Goal: Task Accomplishment & Management: Manage account settings

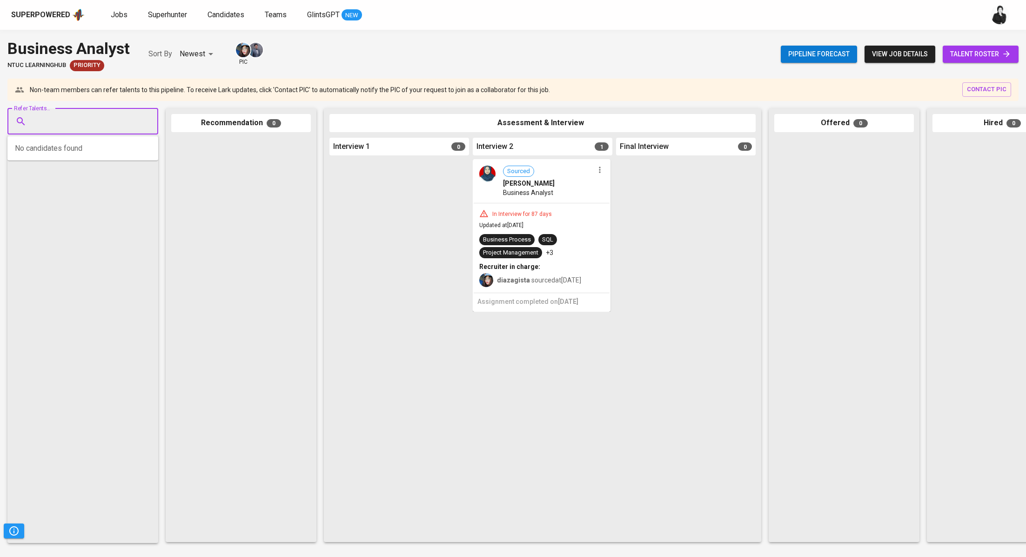
click at [106, 118] on input "Refer Talents..." at bounding box center [79, 122] width 98 height 18
paste input "trayayogajati@gmail.com"
type input "trayayogajati@gmail.com"
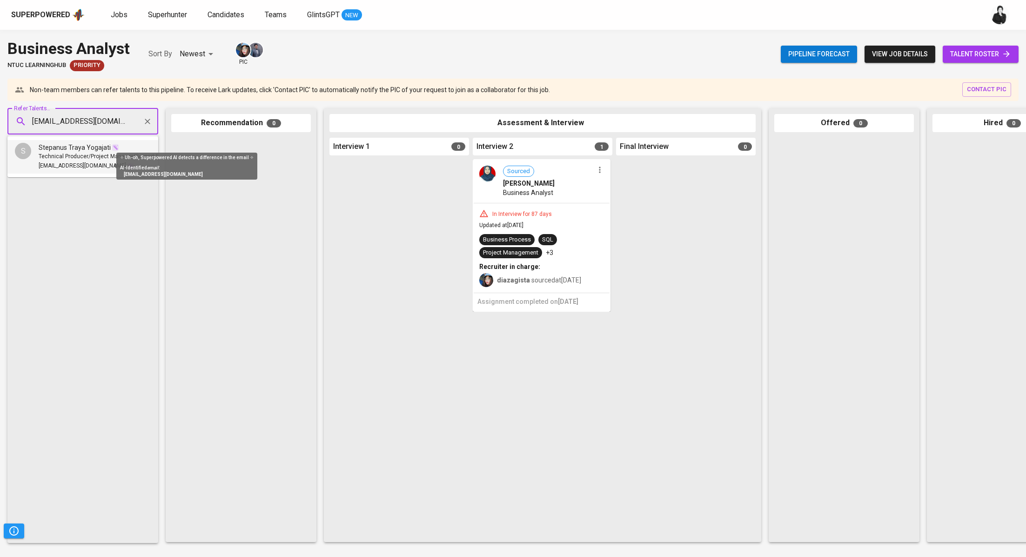
click at [127, 162] on span at bounding box center [130, 165] width 7 height 9
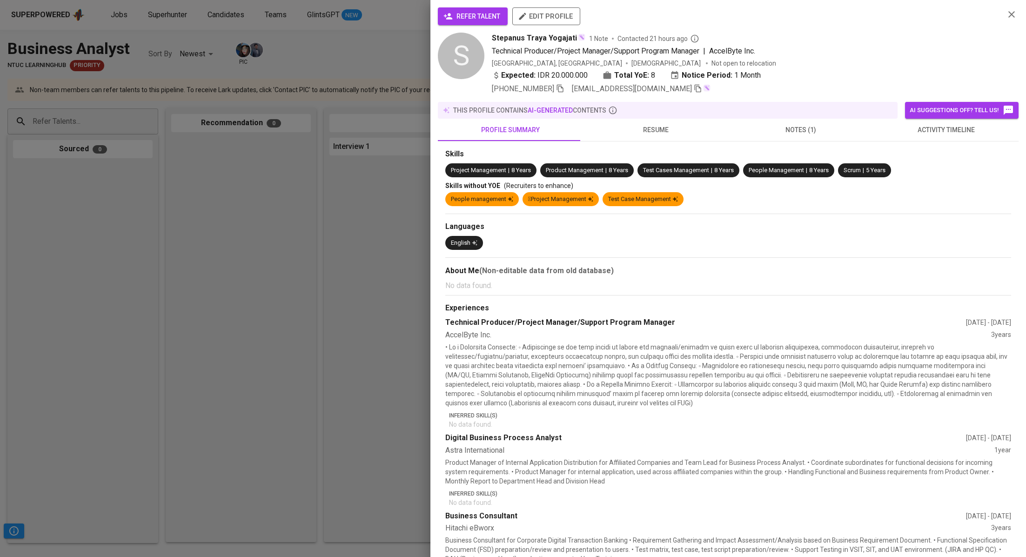
click at [465, 20] on span "refer talent" at bounding box center [472, 17] width 55 height 12
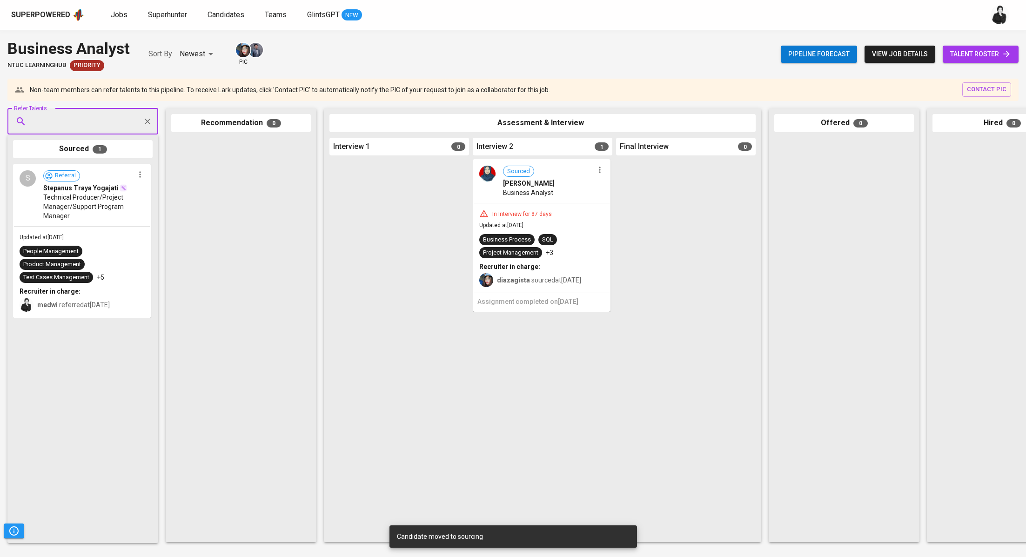
paste input "audreyesther01@gmail.com"
type input "audreyesther01@gmail.com"
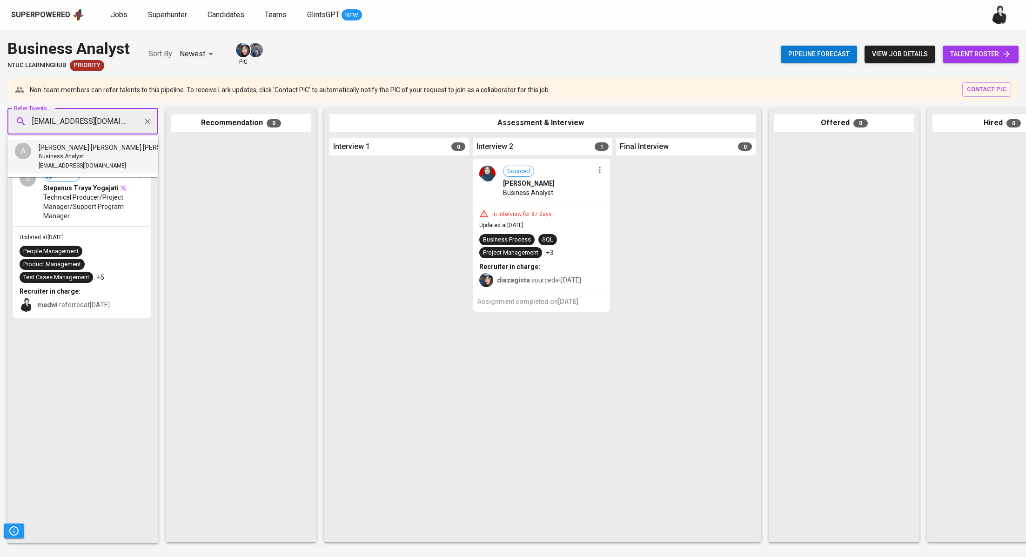
click at [108, 148] on li "A Audrey Esther Lita Business Analyst audreyesther01@gmail.com" at bounding box center [82, 156] width 151 height 33
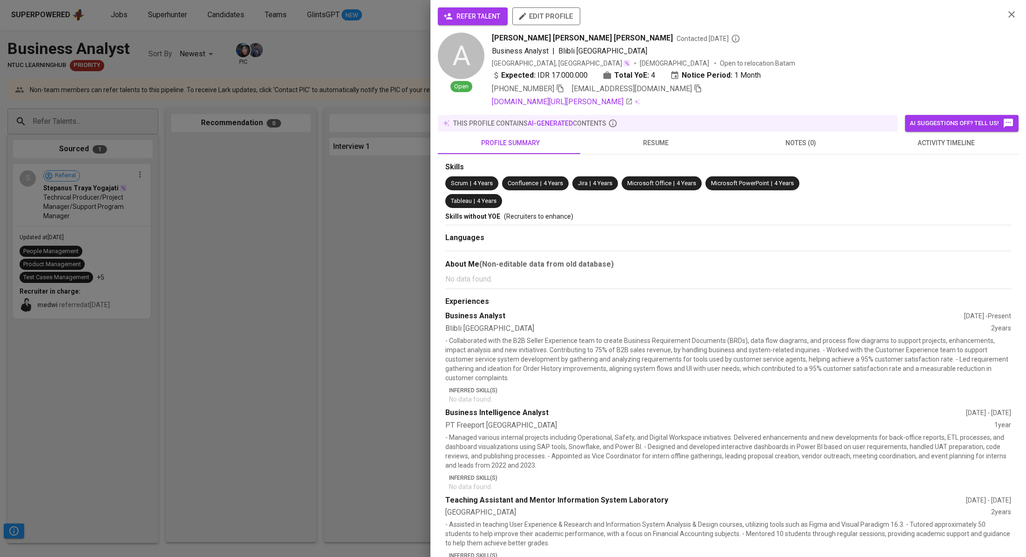
click at [485, 14] on span "refer talent" at bounding box center [472, 17] width 55 height 12
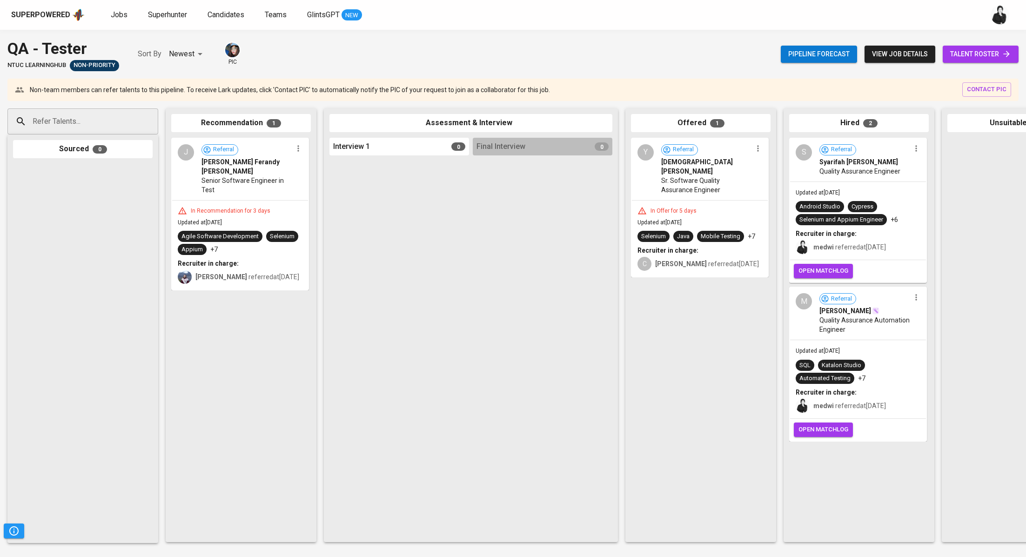
click at [827, 426] on span "open matchlog" at bounding box center [823, 429] width 50 height 11
click at [118, 14] on span "Jobs" at bounding box center [119, 14] width 17 height 9
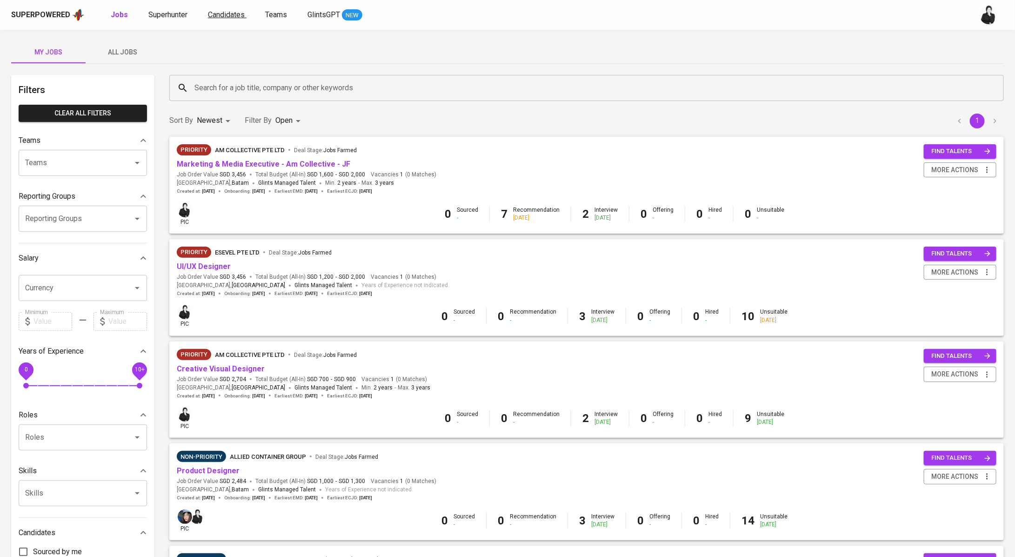
click at [229, 18] on span "Candidates" at bounding box center [226, 14] width 37 height 9
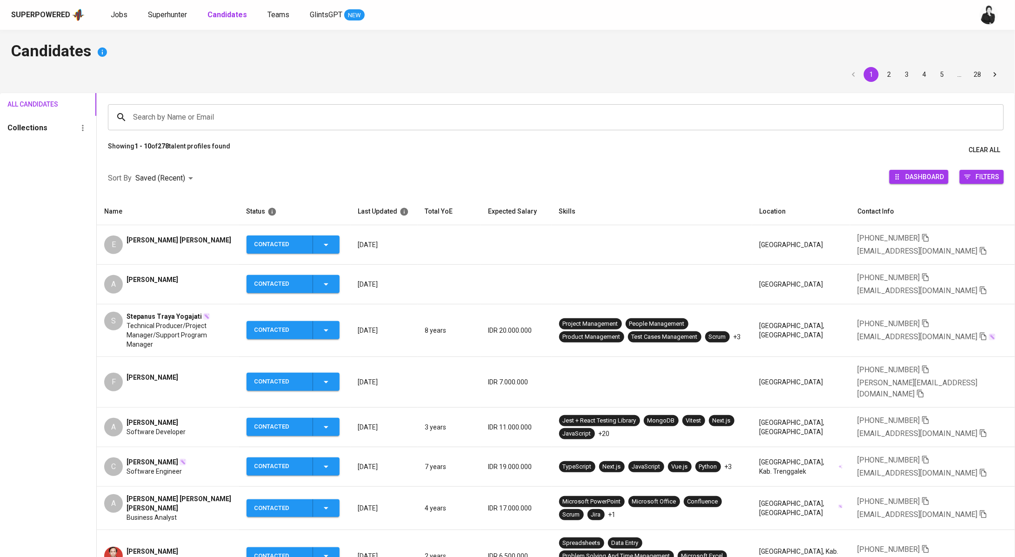
click at [170, 242] on div "E Ezra nan" at bounding box center [167, 244] width 127 height 19
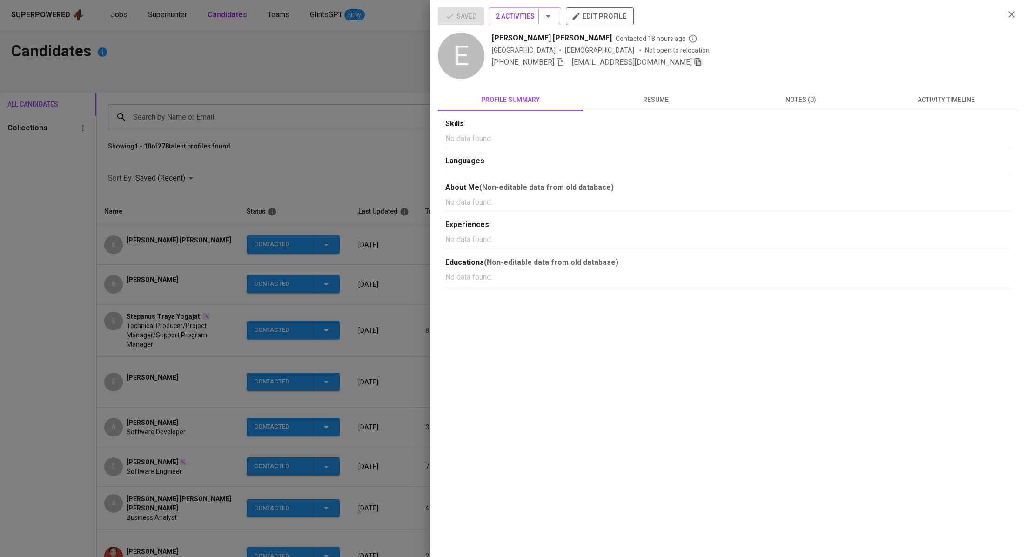
click at [693, 64] on icon "button" at bounding box center [697, 62] width 8 height 8
click at [285, 151] on div at bounding box center [513, 278] width 1026 height 557
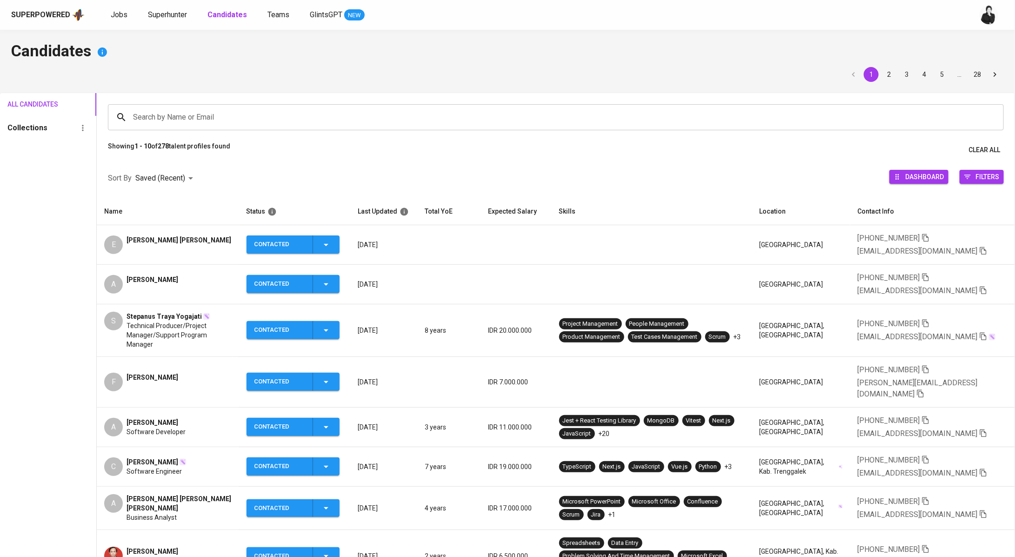
click at [153, 278] on span "[PERSON_NAME]" at bounding box center [153, 279] width 52 height 9
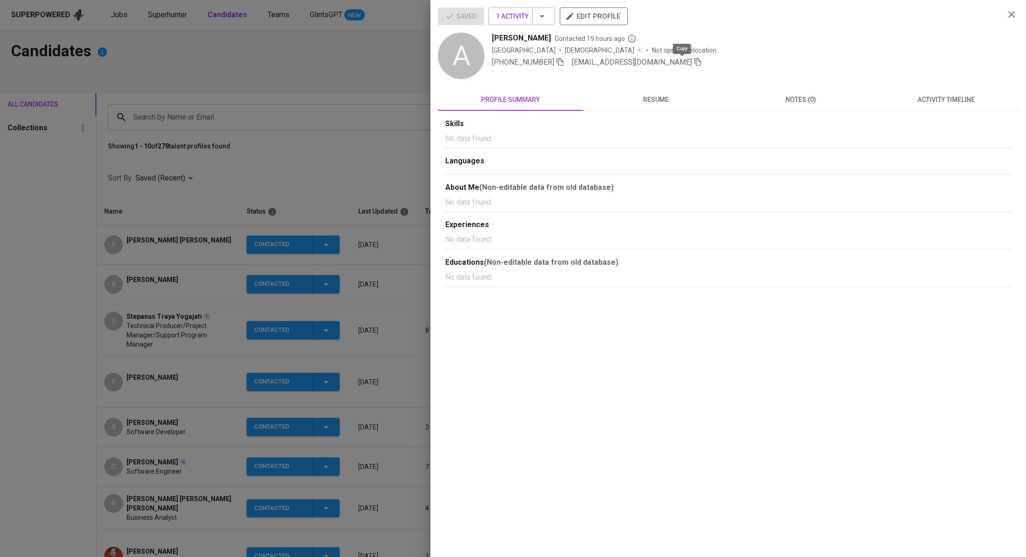
click at [693, 61] on icon "button" at bounding box center [697, 62] width 8 height 8
click at [181, 62] on div at bounding box center [513, 278] width 1026 height 557
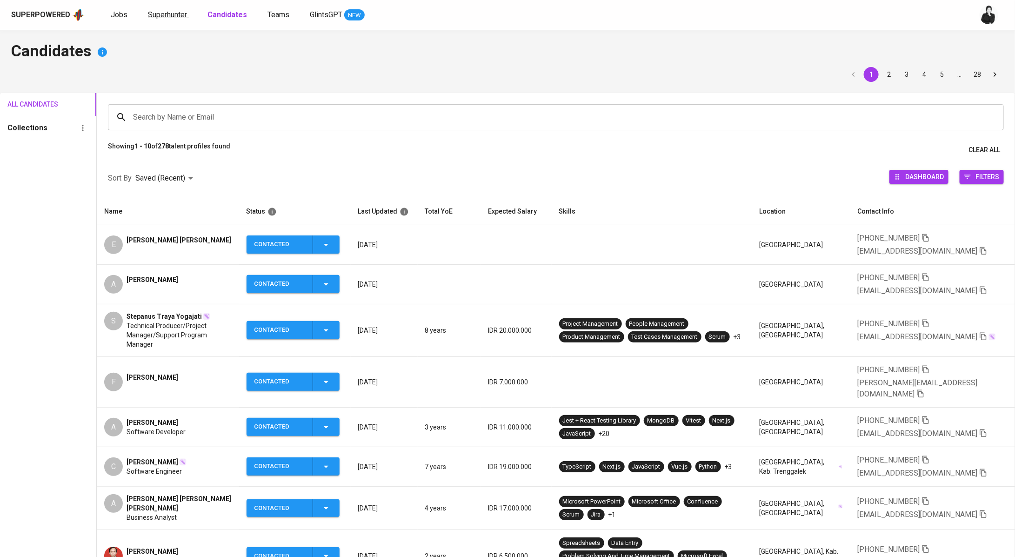
click at [185, 17] on span "Superhunter" at bounding box center [167, 14] width 39 height 9
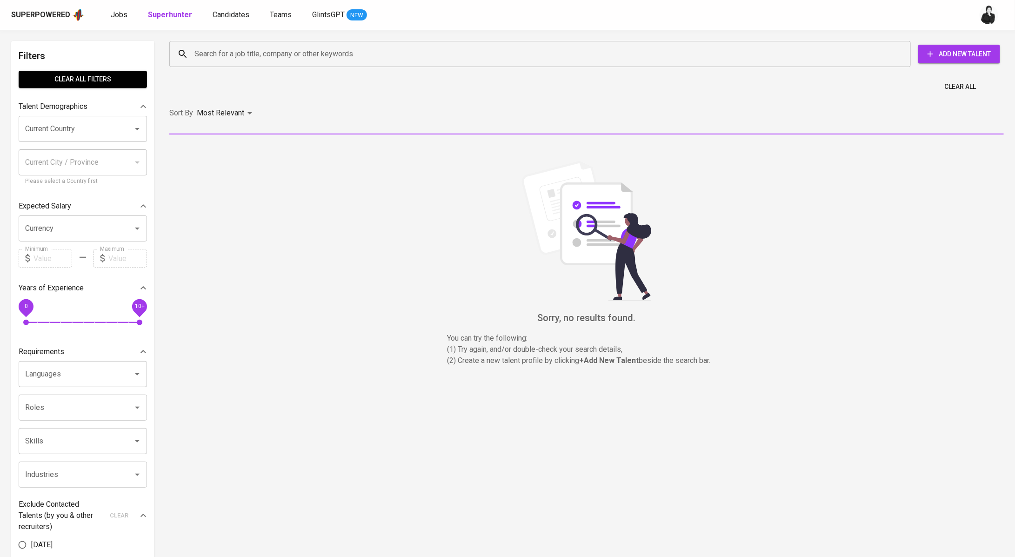
click at [253, 48] on input "Search for a job title, company or other keywords" at bounding box center [542, 54] width 700 height 18
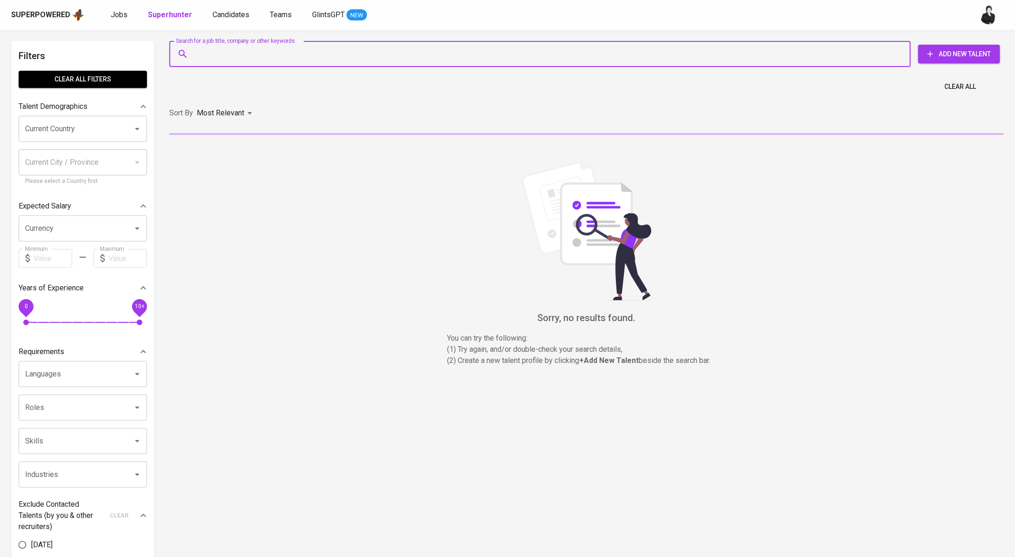
paste input "yuwono_abraham@yahoo.com"
type input "yuwono_abraham@yahoo.com"
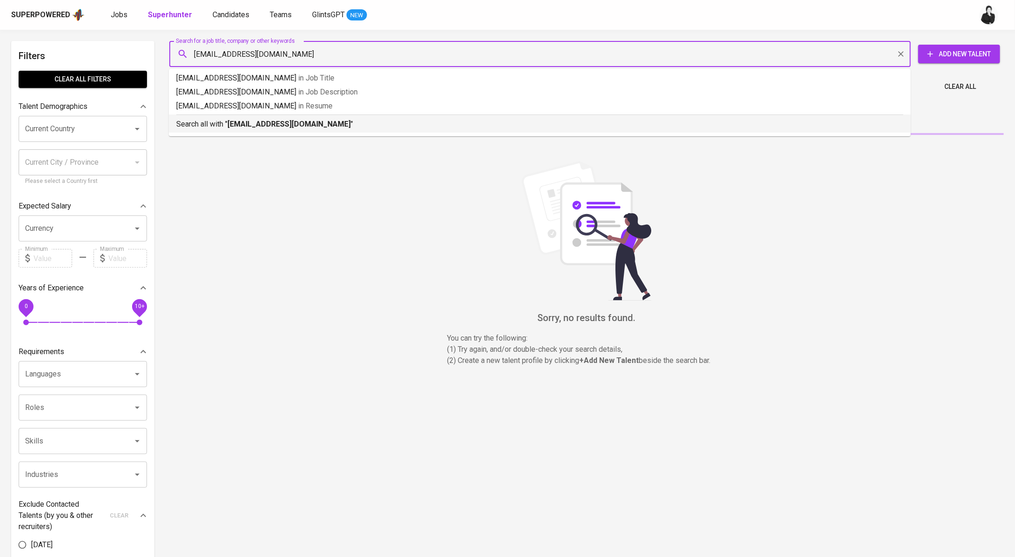
click at [284, 126] on b "yuwono_abraham@yahoo.com" at bounding box center [288, 124] width 123 height 9
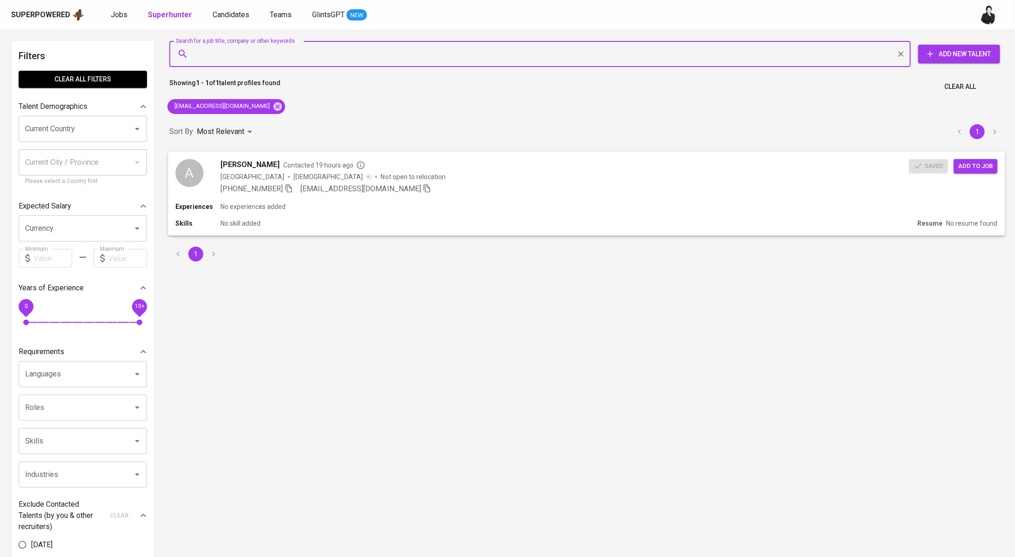
click at [970, 170] on span "Add to job" at bounding box center [975, 165] width 34 height 11
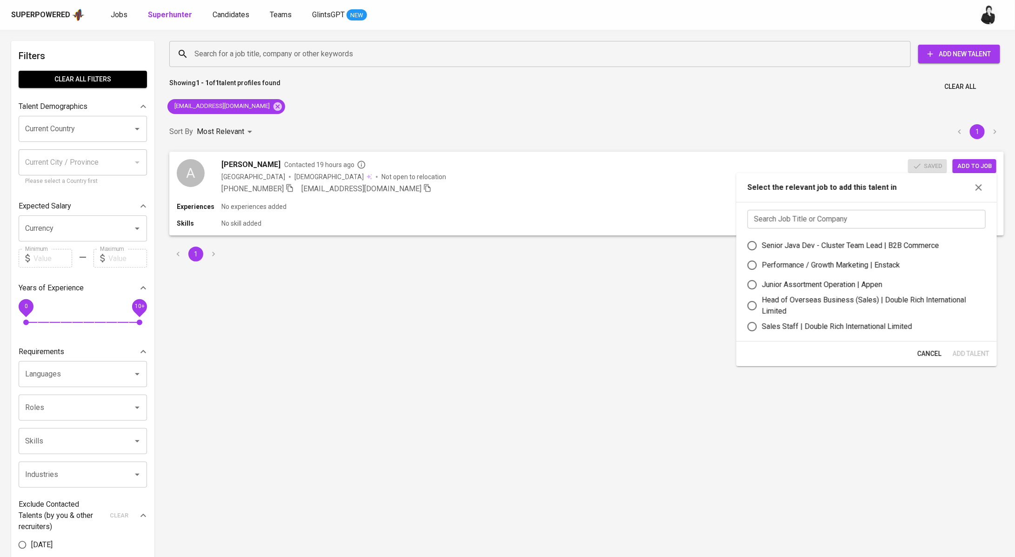
click at [840, 215] on input "text" at bounding box center [866, 219] width 238 height 19
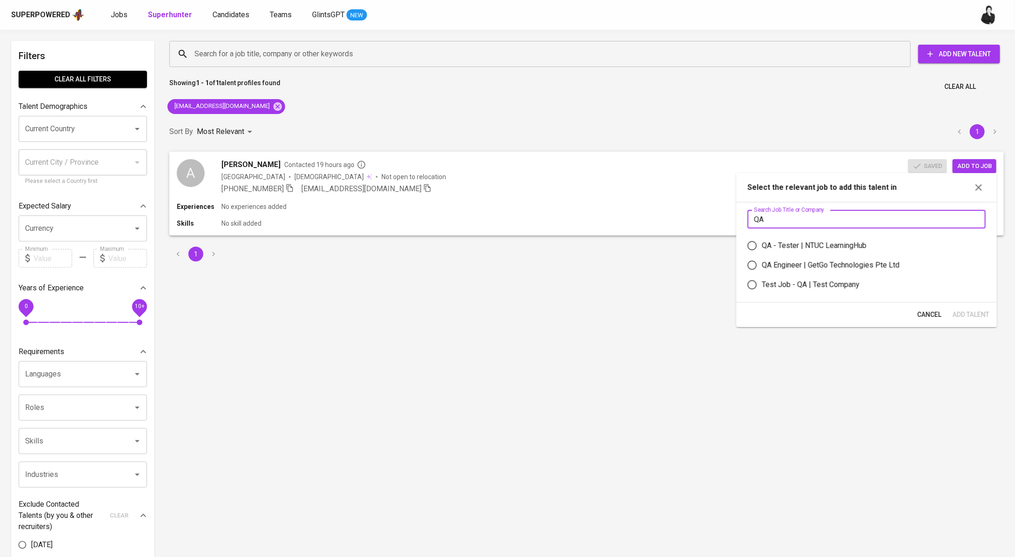
type input "QA"
click at [844, 242] on div "QA - Tester | NTUC LearningHub" at bounding box center [814, 245] width 105 height 11
click at [762, 242] on input "QA - Tester | NTUC LearningHub" at bounding box center [752, 246] width 20 height 20
radio input "true"
click at [975, 311] on span "Add Talent" at bounding box center [971, 315] width 37 height 12
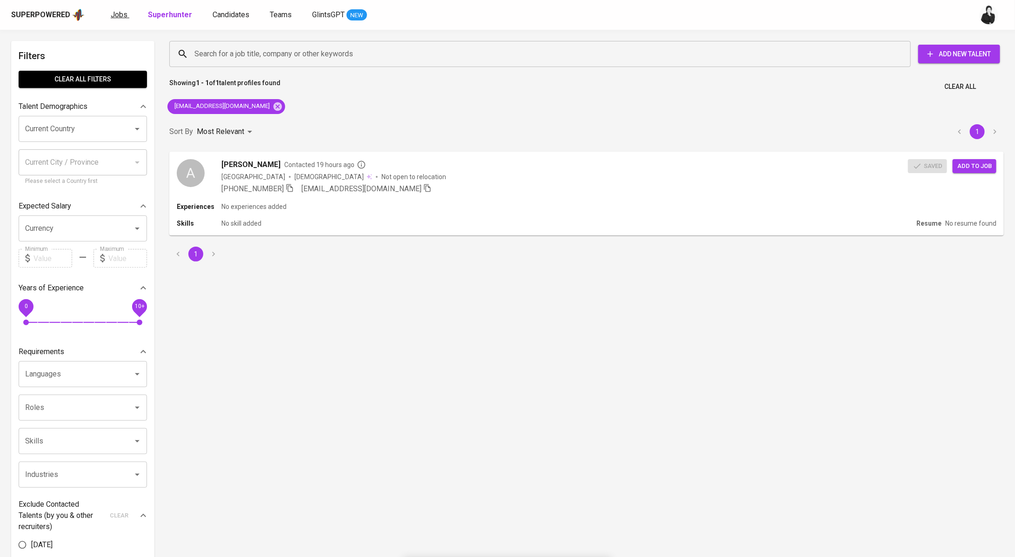
click at [108, 15] on div "Superpowered Jobs Superhunter Candidates Teams GlintsGPT NEW" at bounding box center [492, 15] width 963 height 14
click at [116, 20] on link "Jobs" at bounding box center [120, 15] width 19 height 12
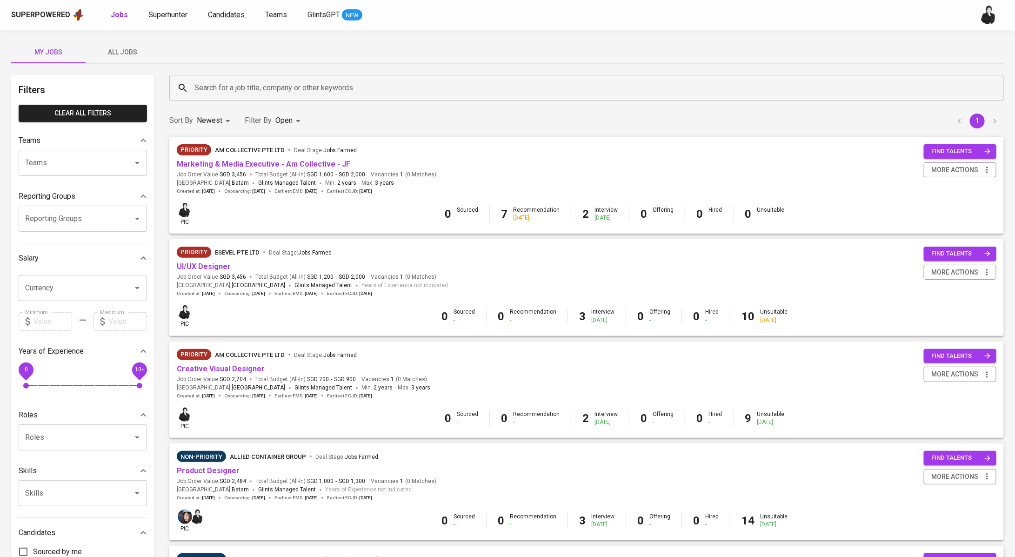
click at [231, 15] on span "Candidates" at bounding box center [226, 14] width 37 height 9
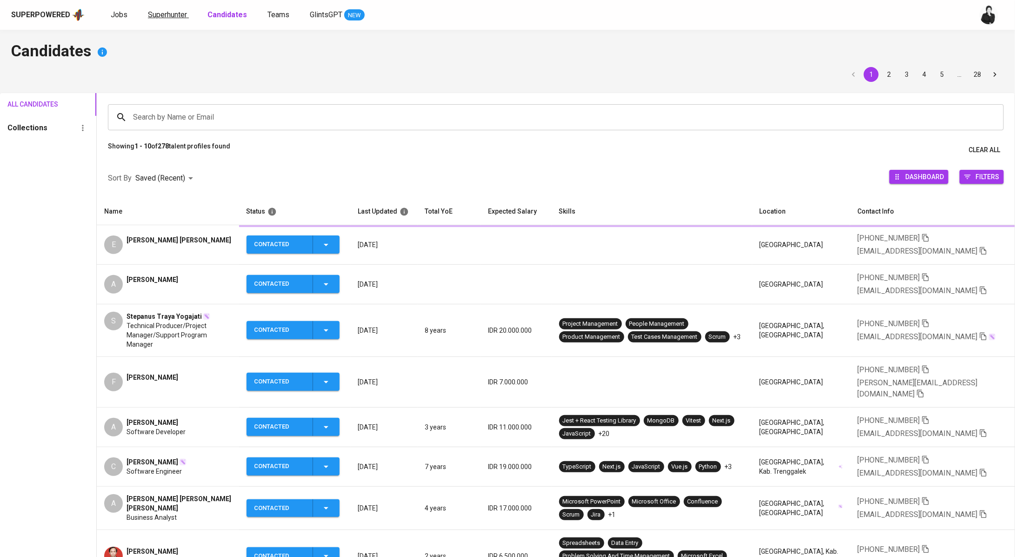
click at [169, 17] on span "Superhunter" at bounding box center [167, 14] width 39 height 9
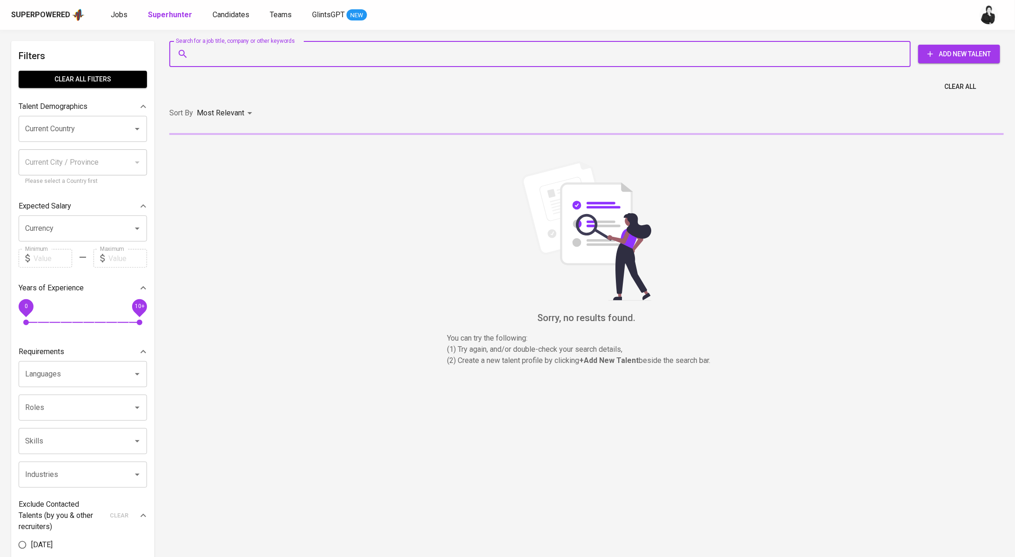
click at [342, 55] on input "Search for a job title, company or other keywords" at bounding box center [542, 54] width 700 height 18
paste input "salewitheka@gmail.com"
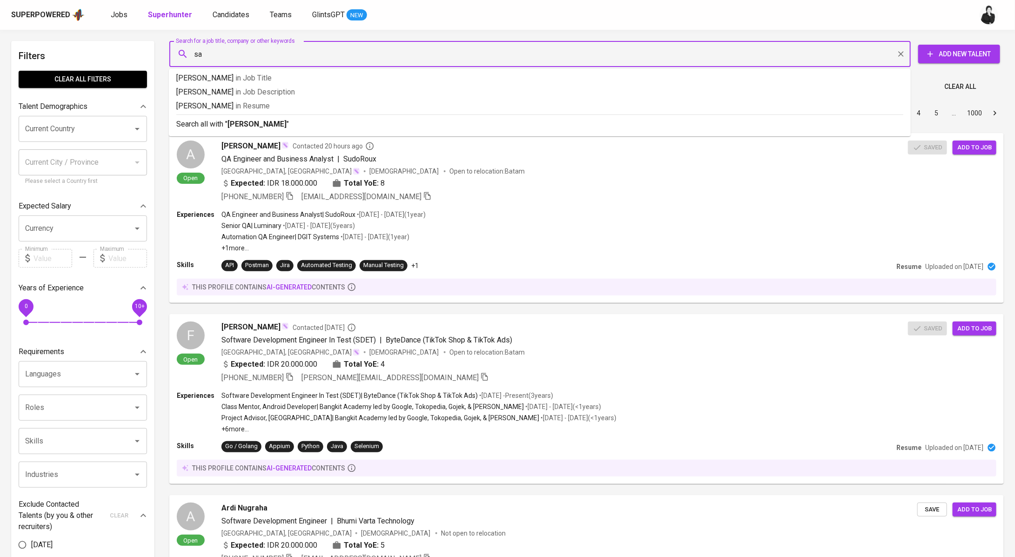
type input "s"
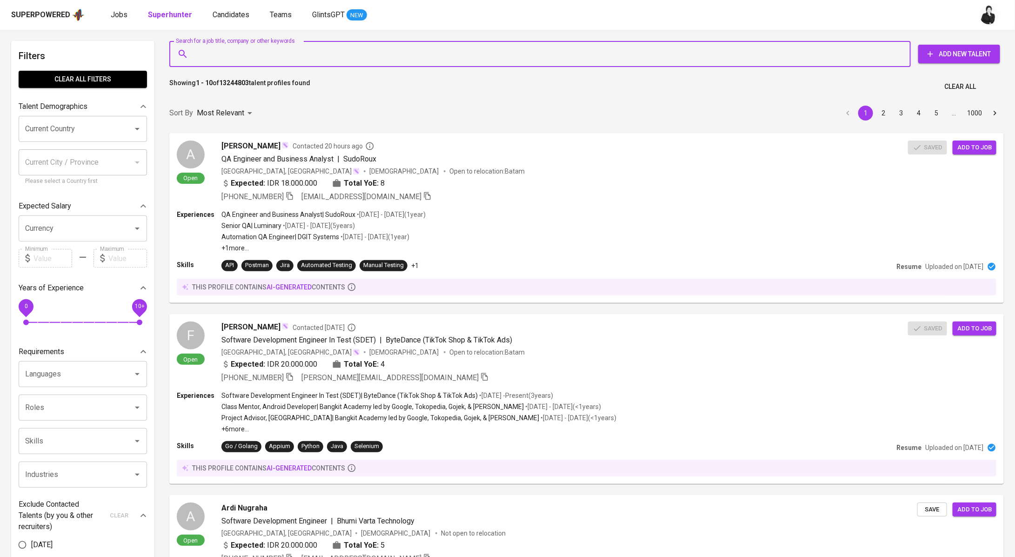
paste input "oktapartnership@gmail.com"
type input "oktapartnership@gmail.com"
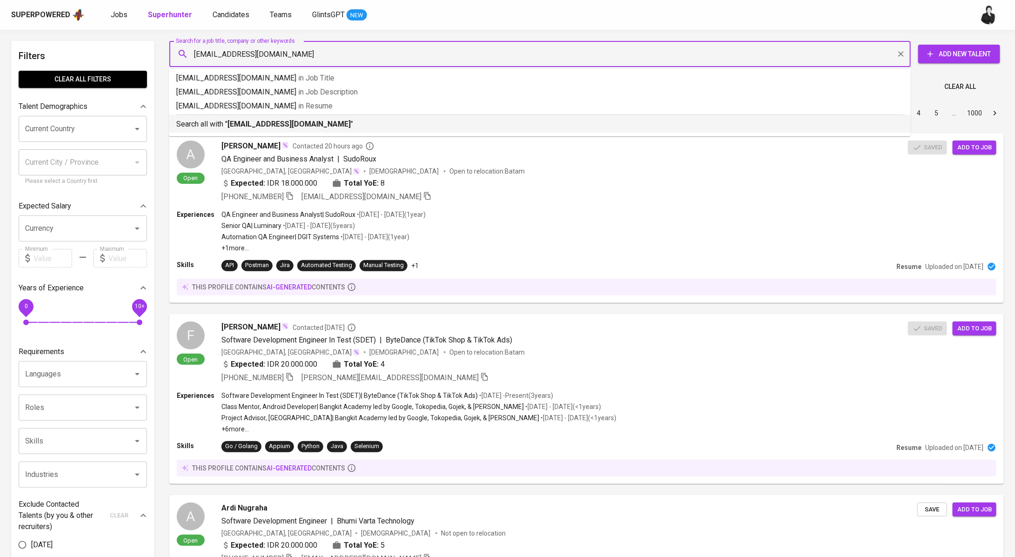
click at [273, 120] on b "oktapartnership@gmail.com" at bounding box center [288, 124] width 123 height 9
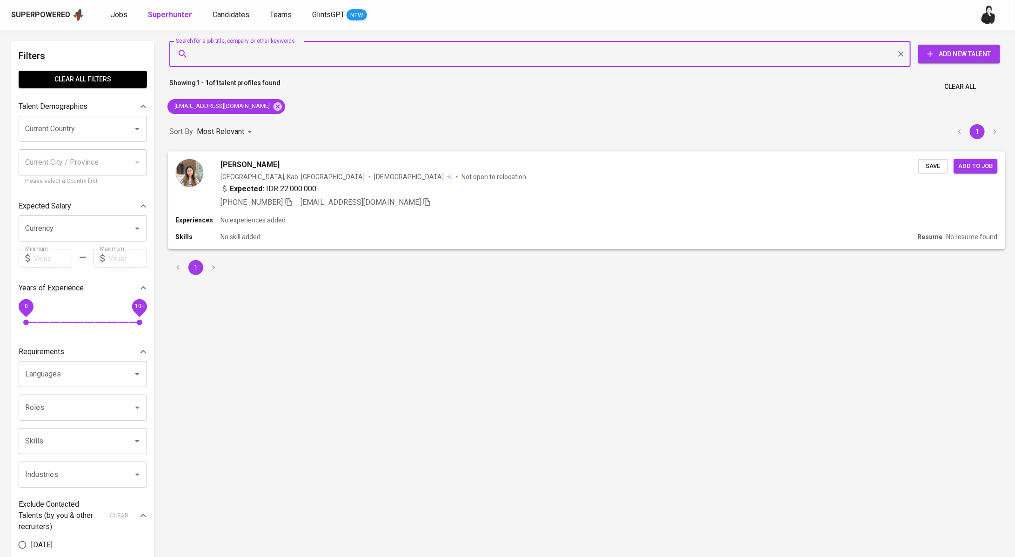
click at [270, 169] on div "Eka Oktaviani" at bounding box center [569, 164] width 698 height 11
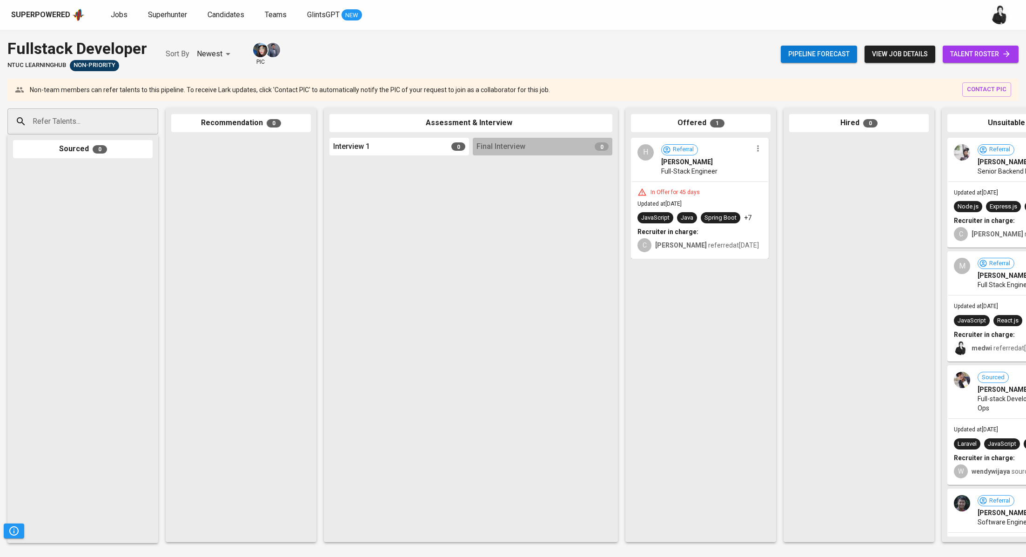
click at [969, 52] on span "talent roster" at bounding box center [980, 54] width 61 height 12
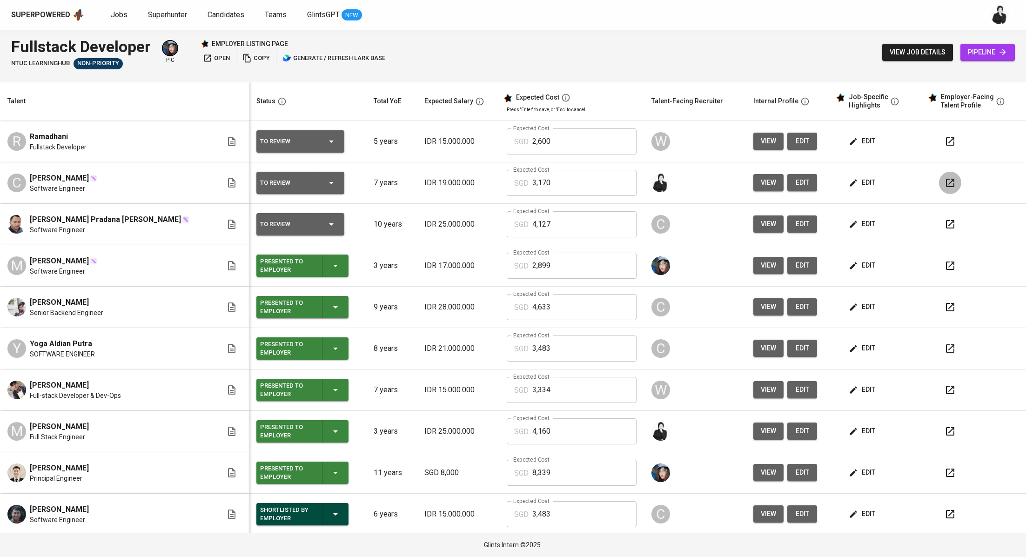
click at [944, 186] on icon "button" at bounding box center [949, 182] width 11 height 11
click at [944, 182] on icon "button" at bounding box center [949, 182] width 11 height 11
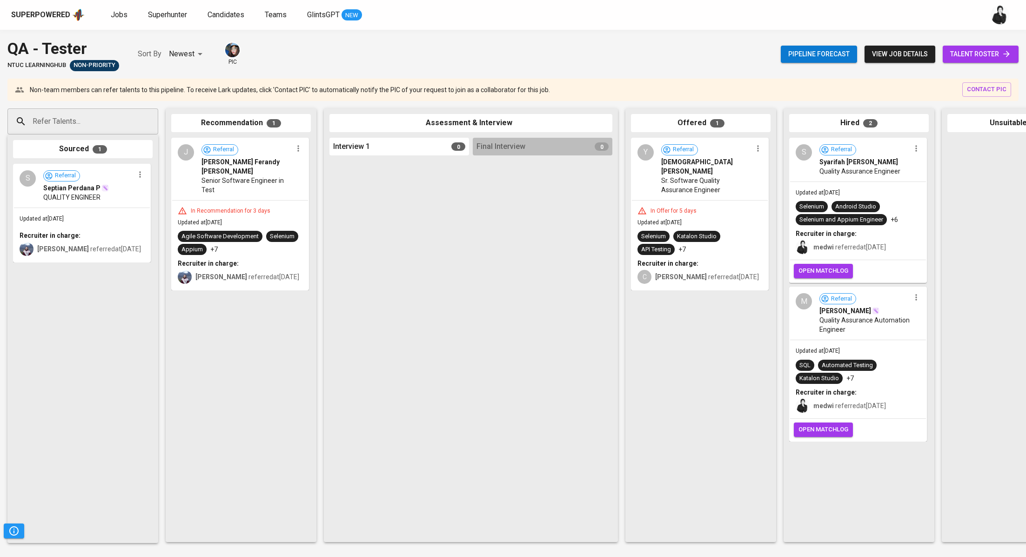
click at [990, 53] on span "talent roster" at bounding box center [980, 54] width 61 height 12
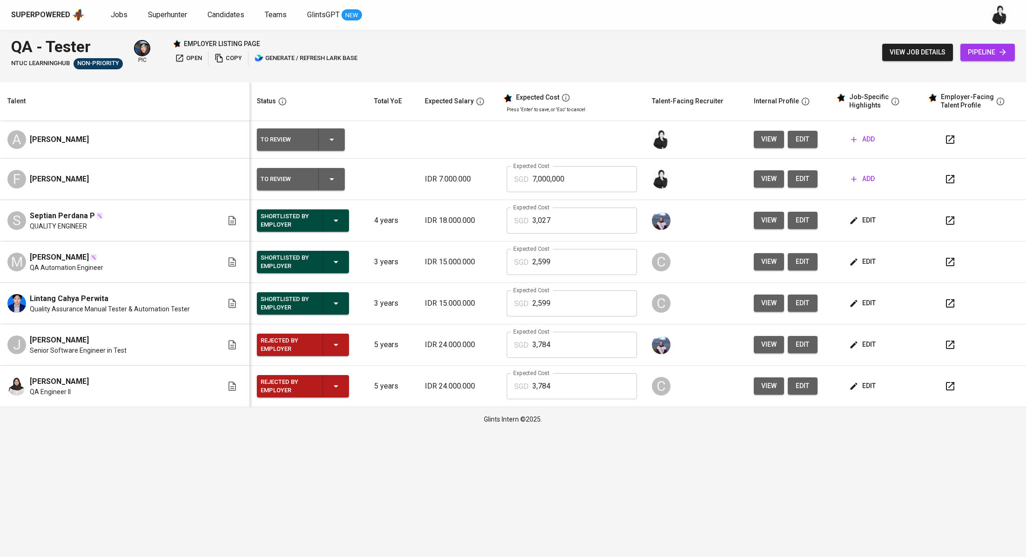
click at [863, 175] on span "add" at bounding box center [863, 179] width 24 height 12
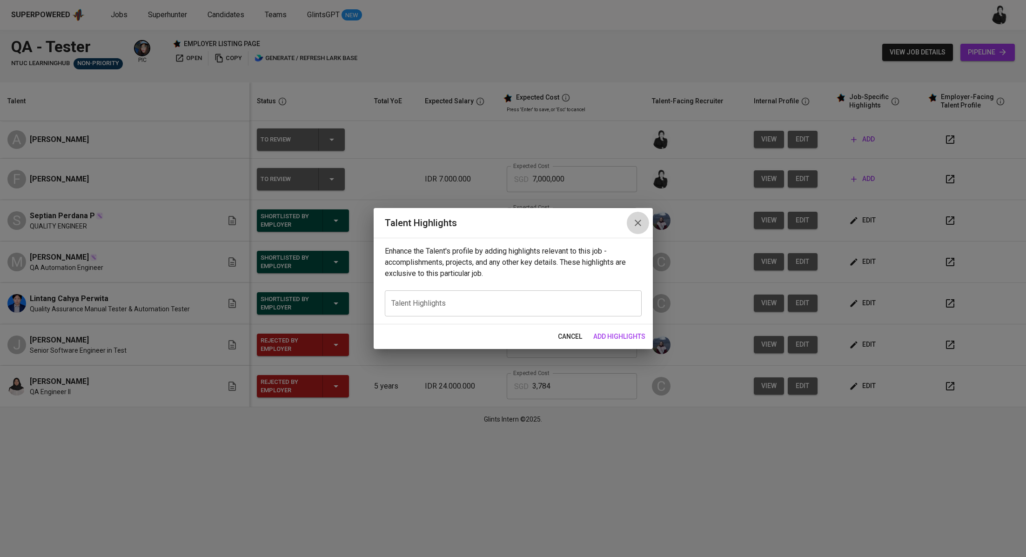
click at [642, 222] on icon "button" at bounding box center [637, 222] width 11 height 11
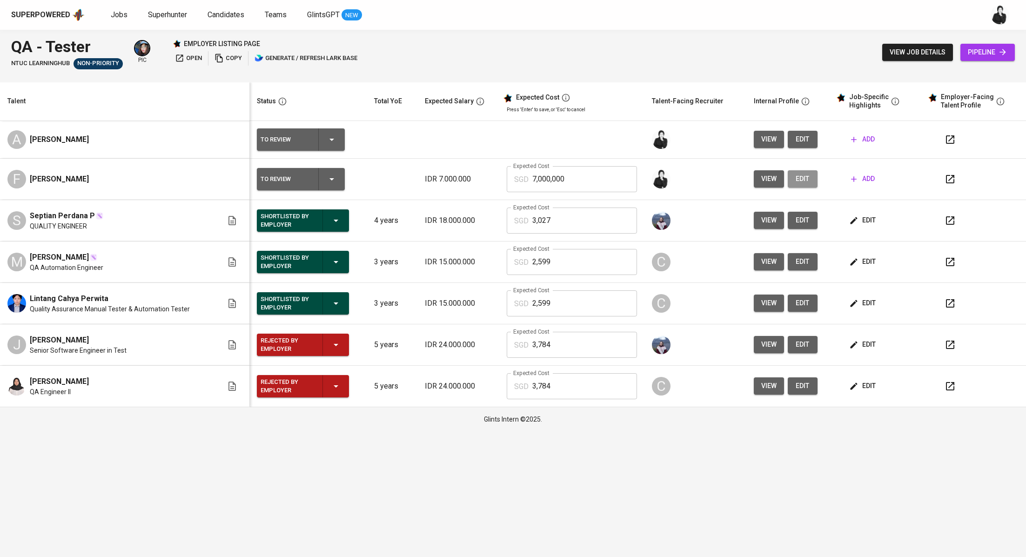
click at [799, 176] on span "edit" at bounding box center [802, 179] width 15 height 12
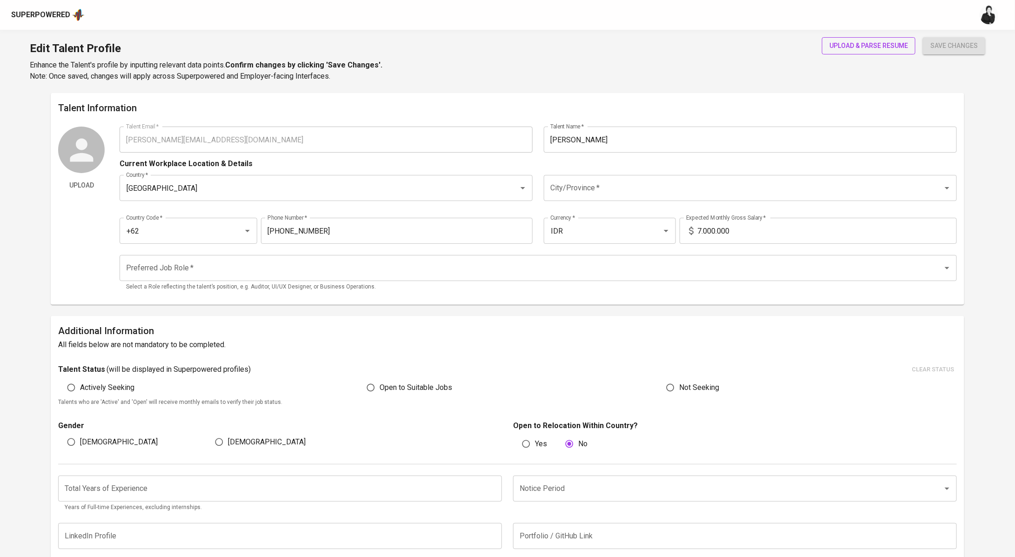
click at [864, 41] on span "upload & parse resume" at bounding box center [868, 46] width 79 height 12
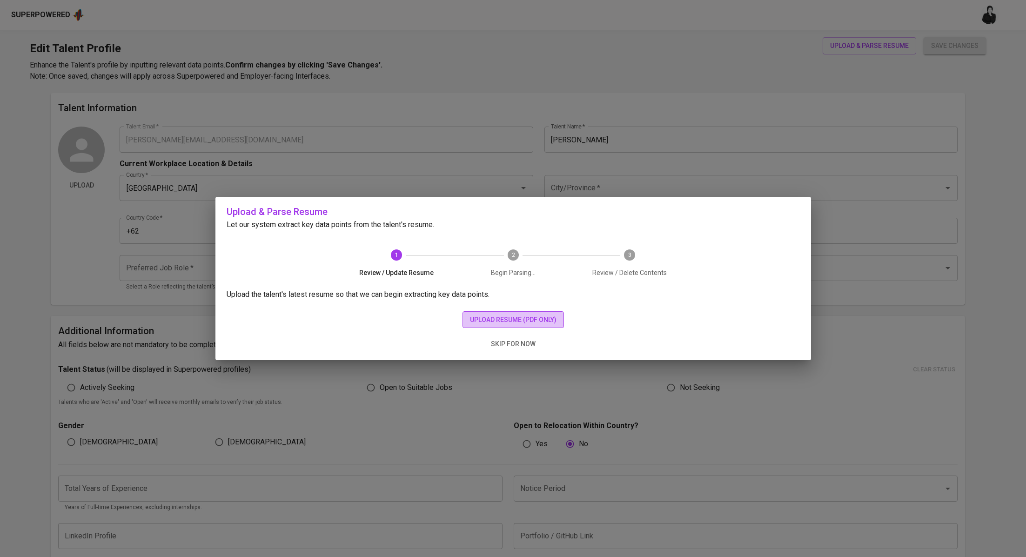
click at [543, 322] on span "upload resume (pdf only)" at bounding box center [513, 320] width 87 height 12
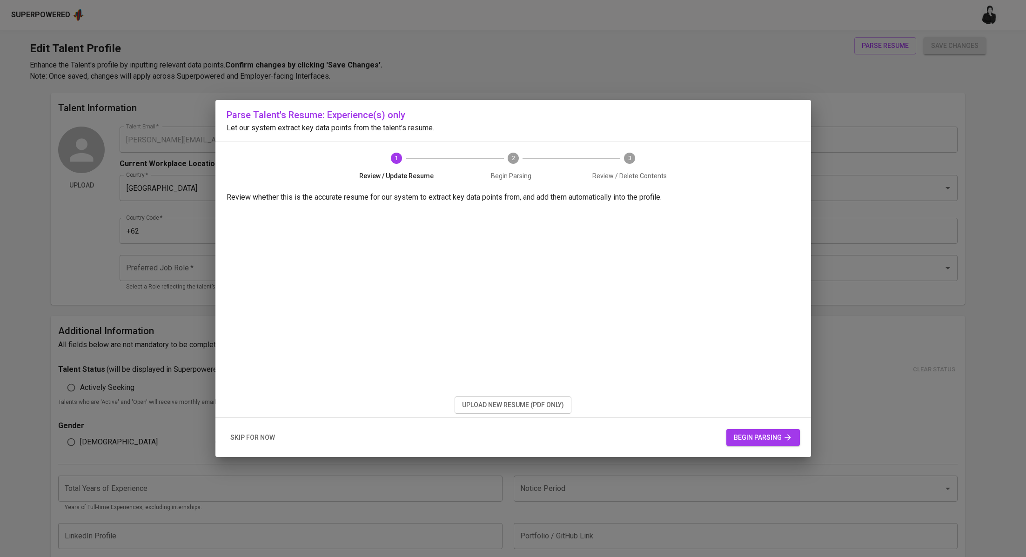
click at [762, 438] on span "begin parsing" at bounding box center [762, 438] width 59 height 12
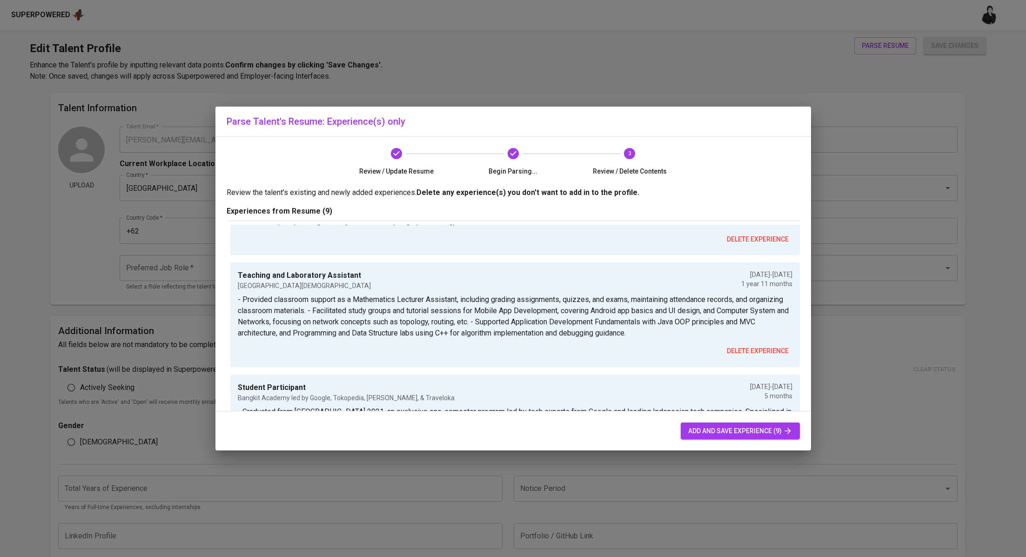
scroll to position [819, 0]
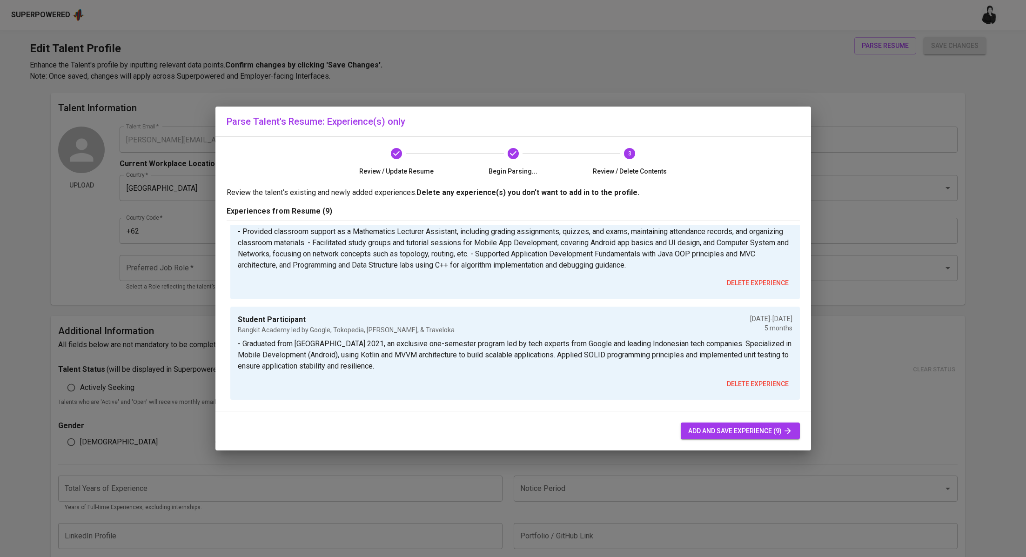
click at [733, 428] on span "add and save experience (9)" at bounding box center [740, 431] width 104 height 12
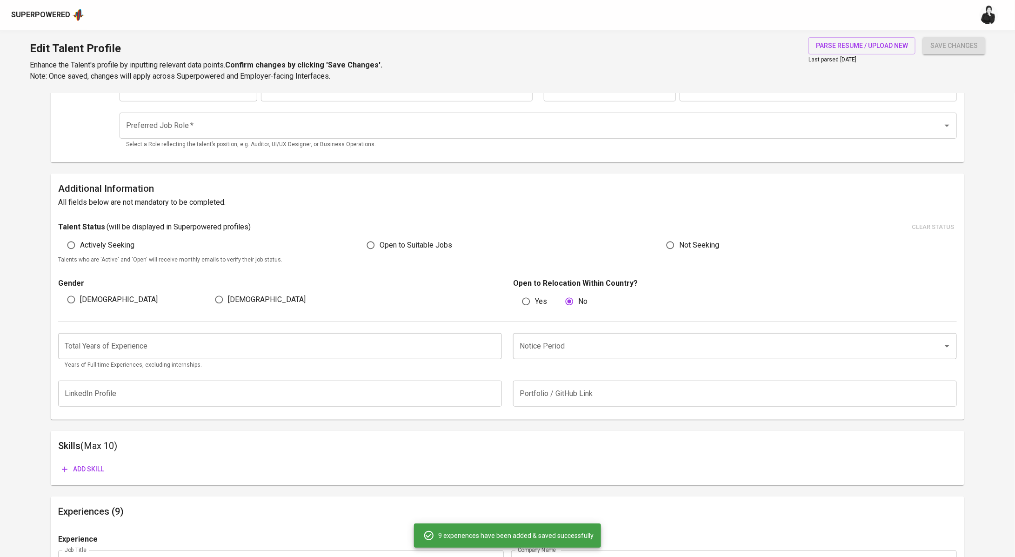
scroll to position [0, 0]
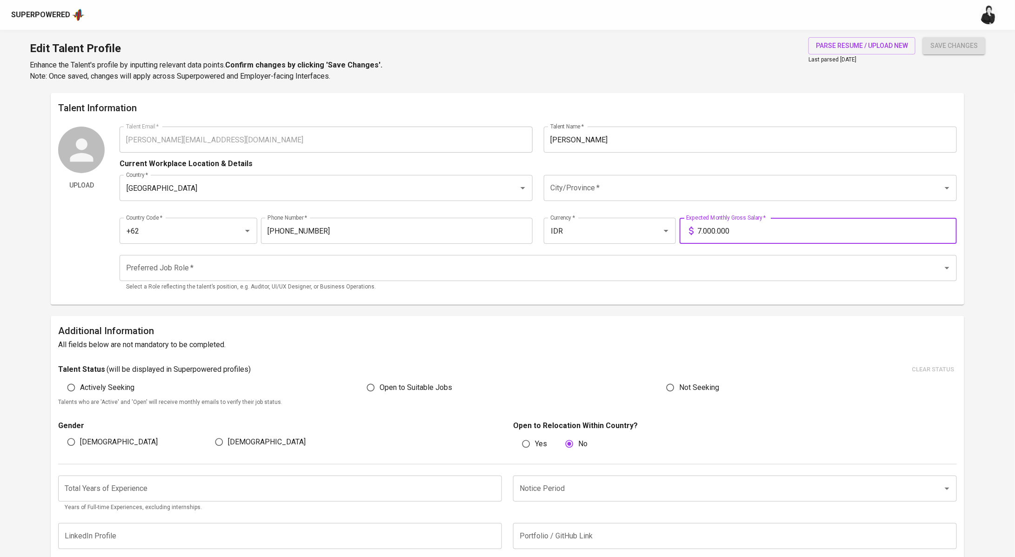
drag, startPoint x: 753, startPoint y: 231, endPoint x: 684, endPoint y: 231, distance: 69.3
click at [684, 231] on div "7.000.000 Expected Monthly Gross Salary *" at bounding box center [818, 231] width 277 height 26
type input "20.000.000"
click at [603, 196] on input "City/Province   *" at bounding box center [737, 188] width 379 height 18
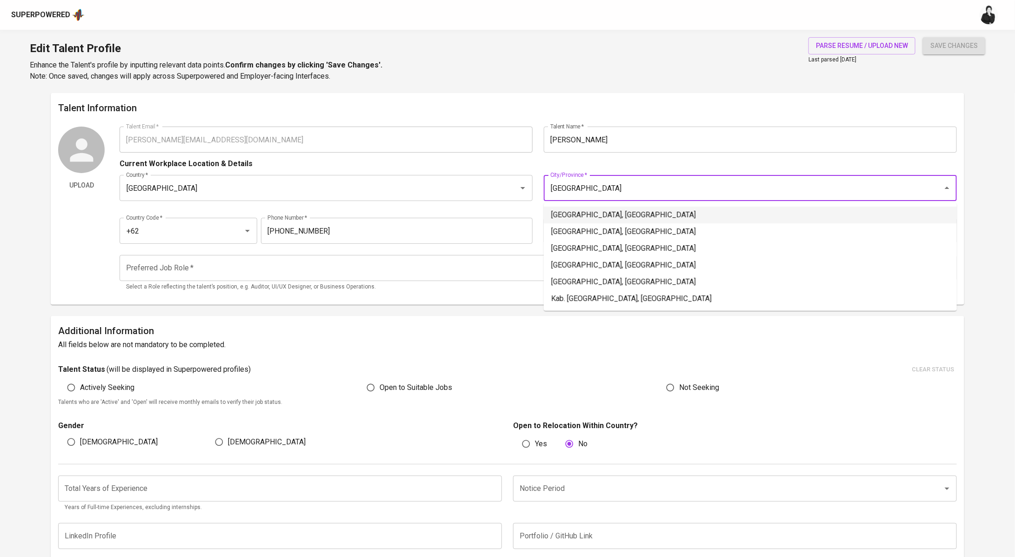
click at [619, 218] on li "Jakarta Selatan, DKI Jakarta" at bounding box center [750, 215] width 413 height 17
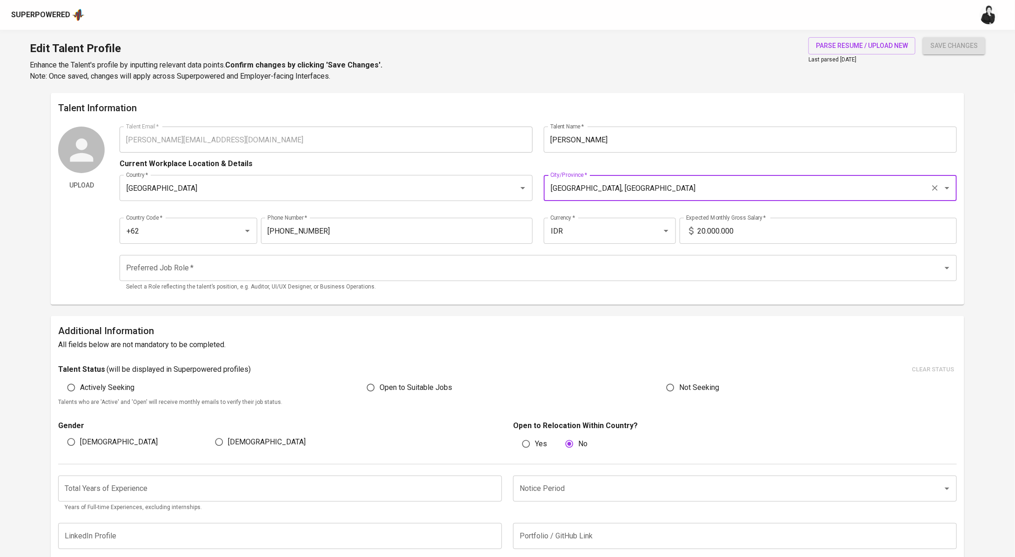
type input "Jakarta Selatan, DKI Jakarta"
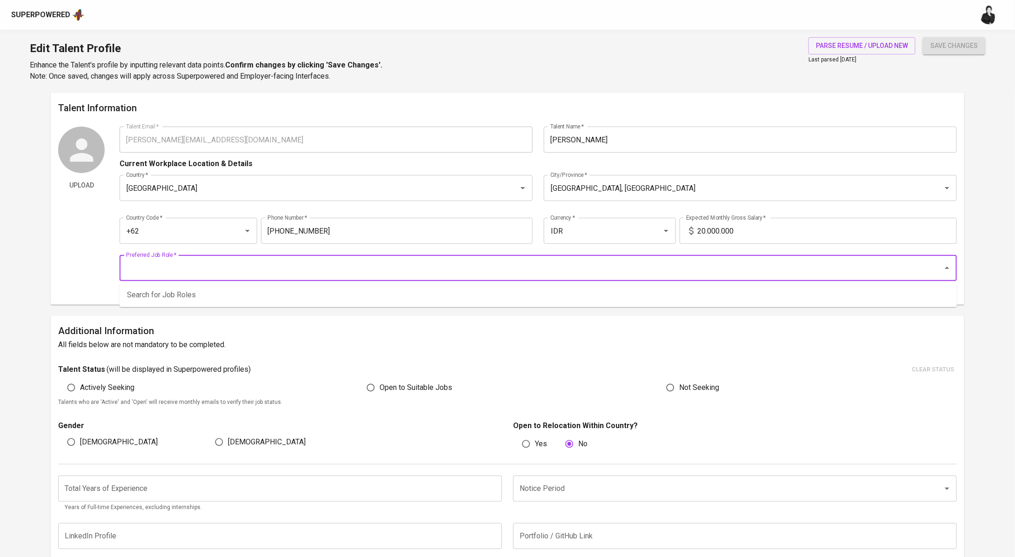
click at [297, 261] on input "Preferred Job Role   *" at bounding box center [525, 268] width 803 height 18
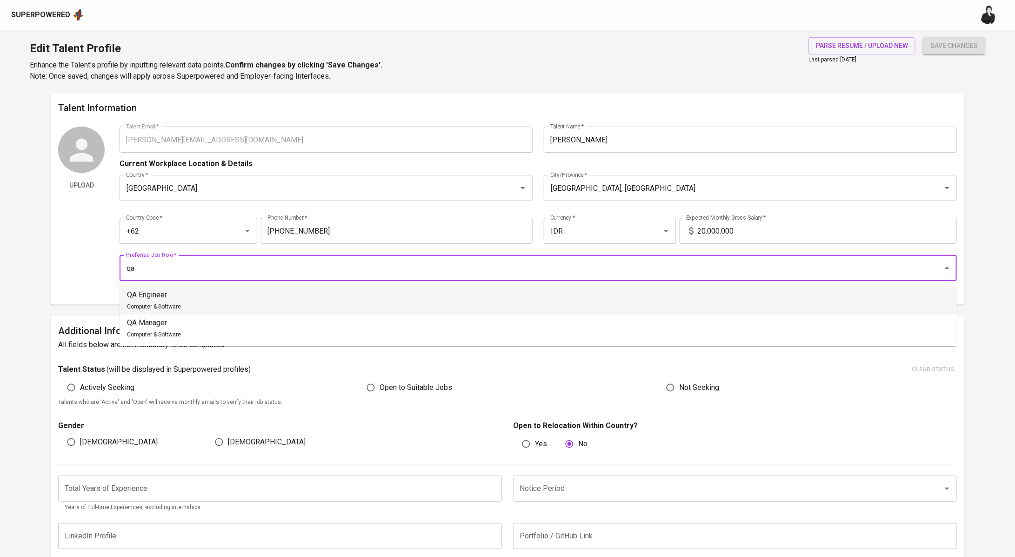
click at [262, 298] on li "QA Engineer Computer & Software" at bounding box center [538, 301] width 837 height 28
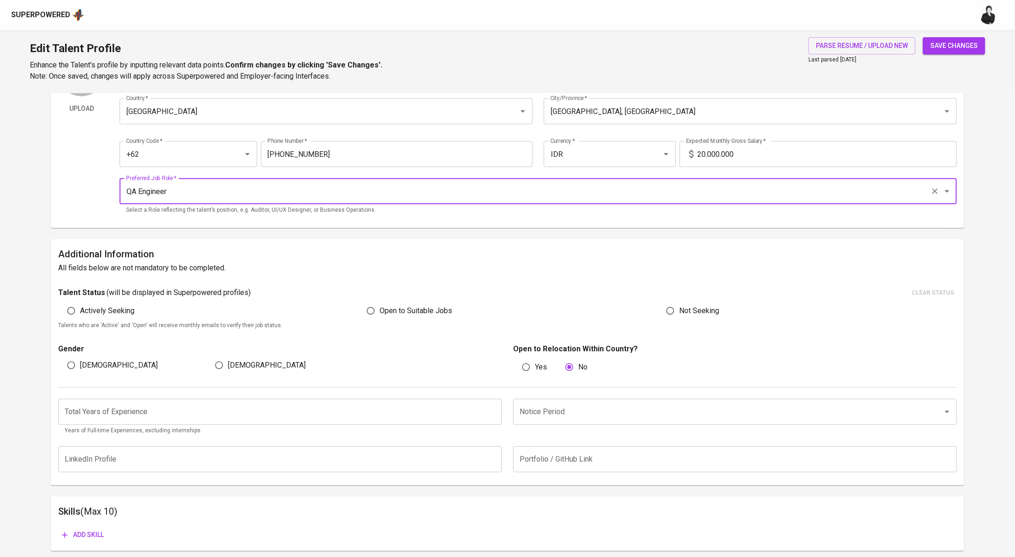
scroll to position [89, 0]
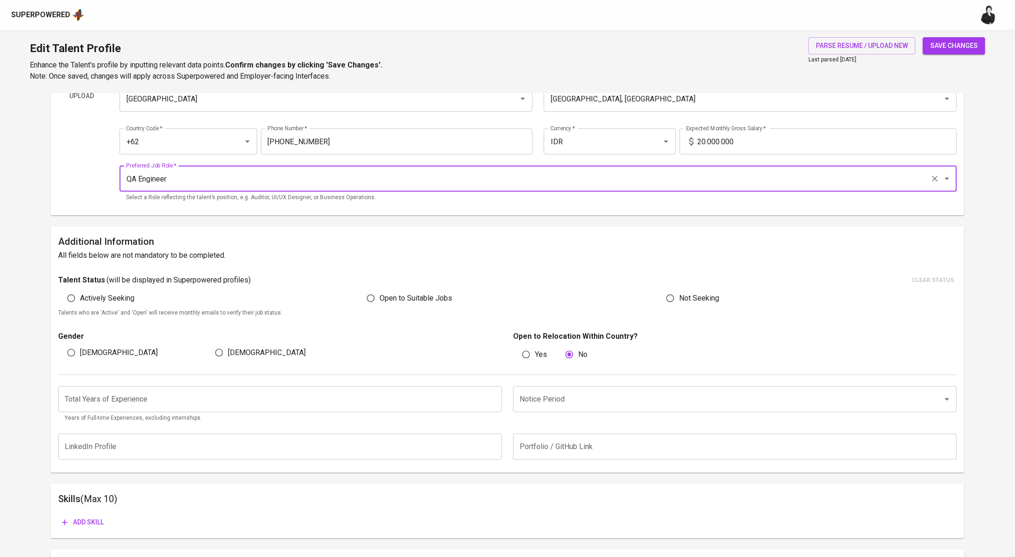
type input "QA Engineer"
click at [401, 301] on span "Open to Suitable Jobs" at bounding box center [416, 298] width 73 height 11
click at [380, 301] on input "Open to Suitable Jobs" at bounding box center [371, 298] width 18 height 18
radio input "true"
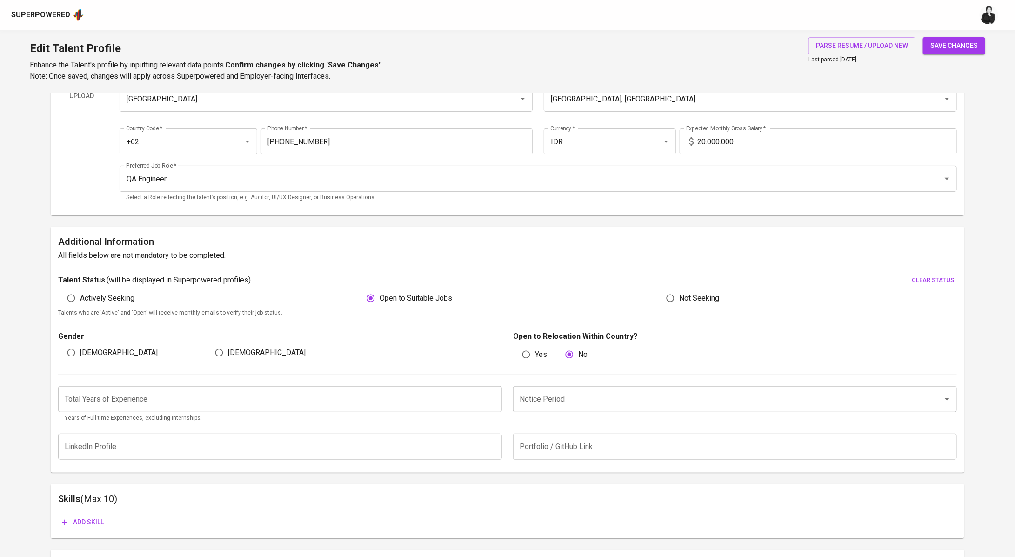
click at [82, 354] on span "Male" at bounding box center [119, 352] width 78 height 11
click at [80, 354] on input "Male" at bounding box center [71, 353] width 18 height 18
radio input "true"
click at [530, 360] on input "Yes" at bounding box center [526, 355] width 18 height 18
radio input "true"
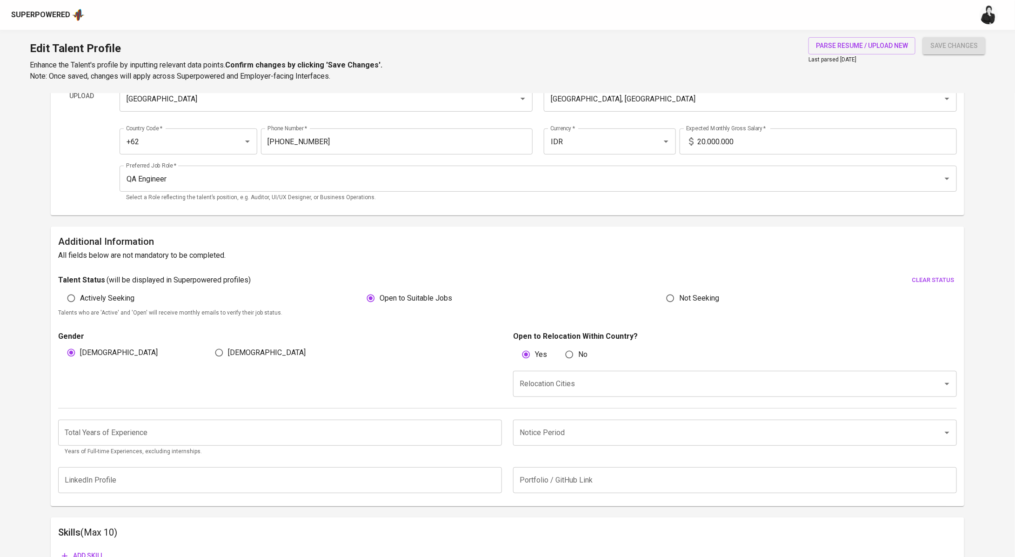
click at [546, 396] on div "Relocation Cities" at bounding box center [735, 384] width 444 height 26
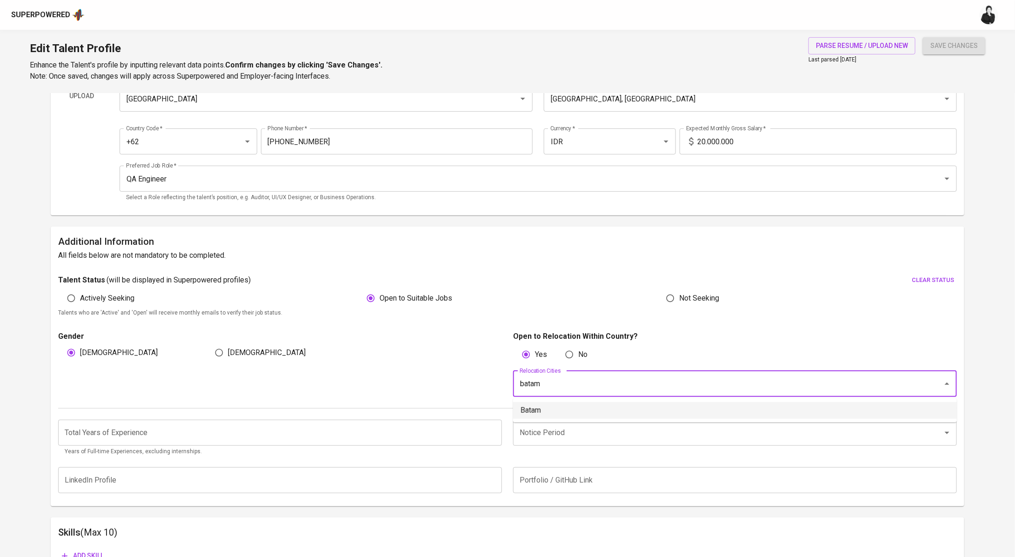
click at [556, 415] on li "Batam" at bounding box center [735, 410] width 444 height 17
type input "batam"
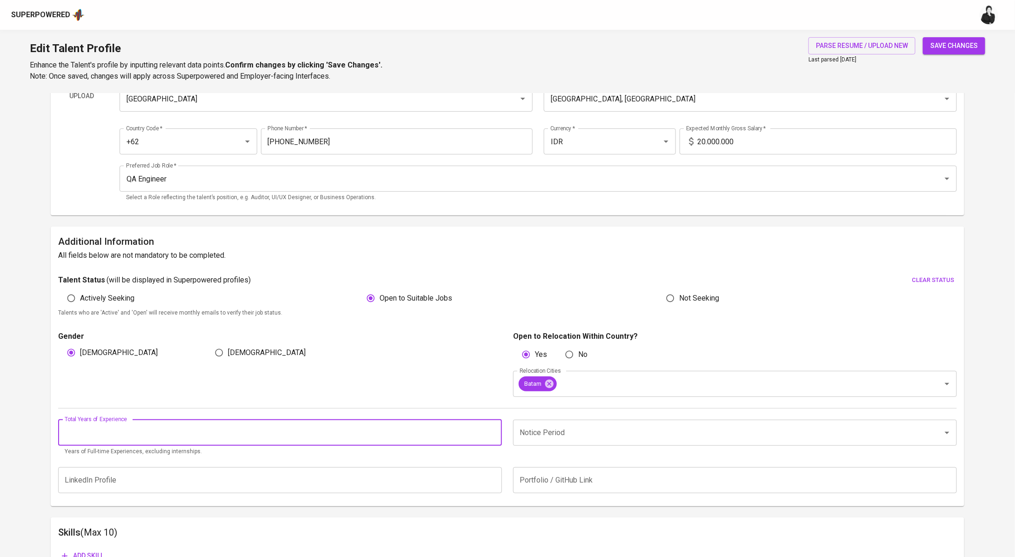
click at [157, 426] on input "number" at bounding box center [280, 433] width 444 height 26
type input "4"
click at [577, 429] on input "Notice Period" at bounding box center [721, 433] width 409 height 18
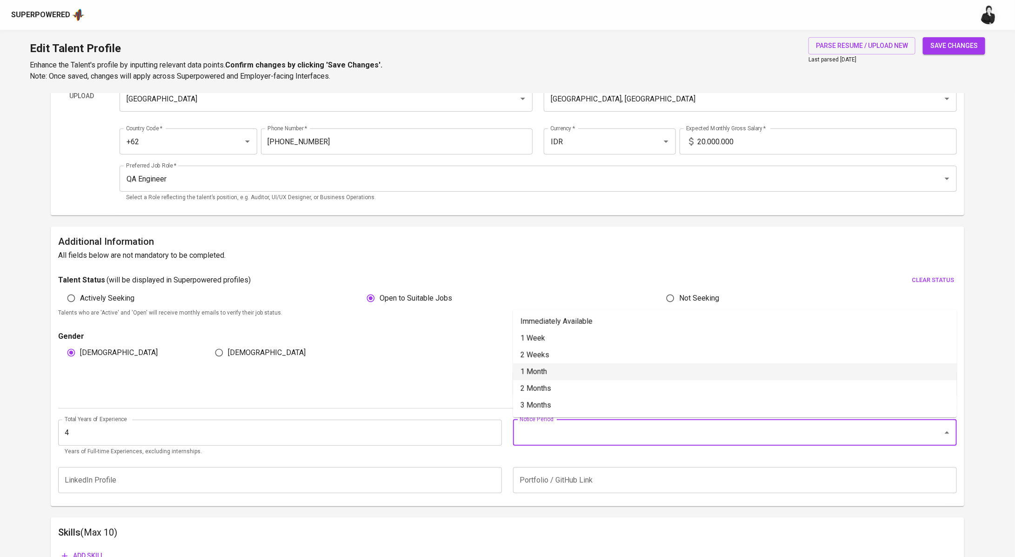
click at [560, 368] on li "1 Month" at bounding box center [735, 371] width 444 height 17
type input "1 Month"
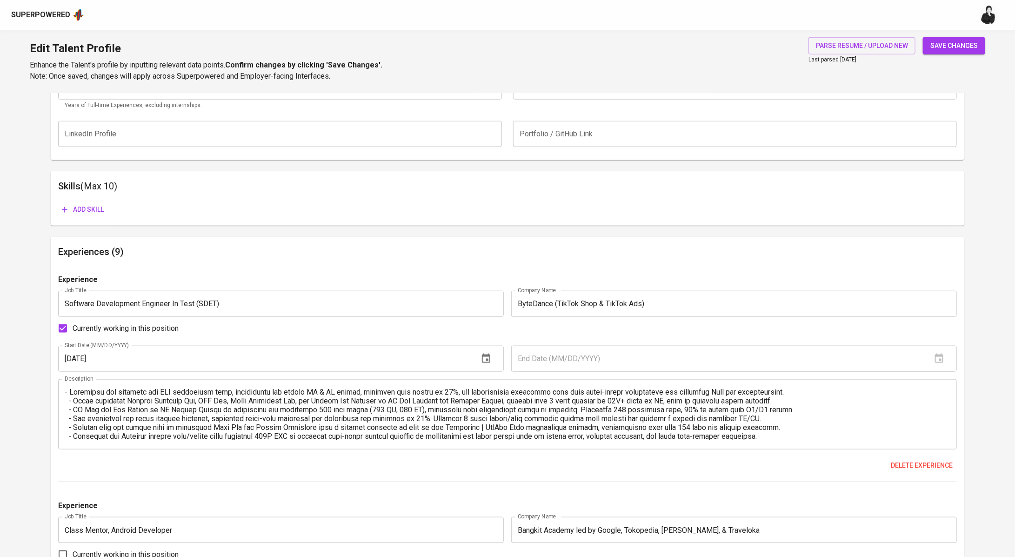
scroll to position [431, 0]
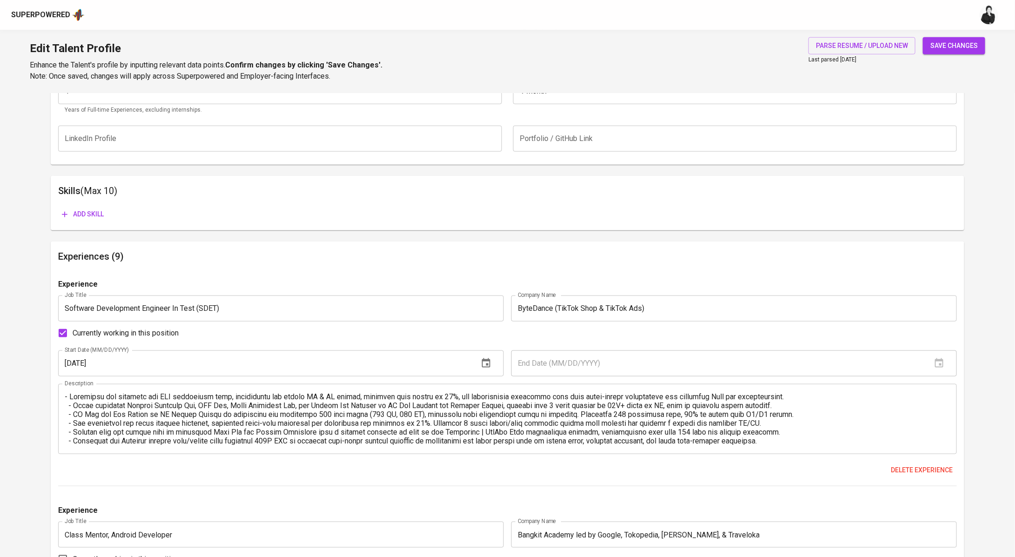
click at [71, 211] on span "Add skill" at bounding box center [83, 214] width 42 height 12
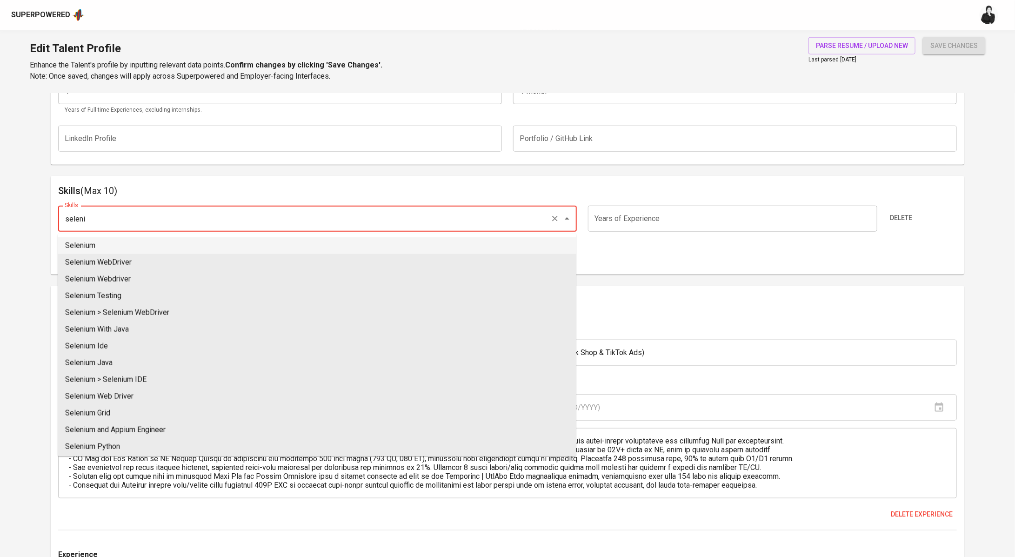
click at [235, 242] on li "Selenium" at bounding box center [317, 245] width 519 height 17
type input "Selenium"
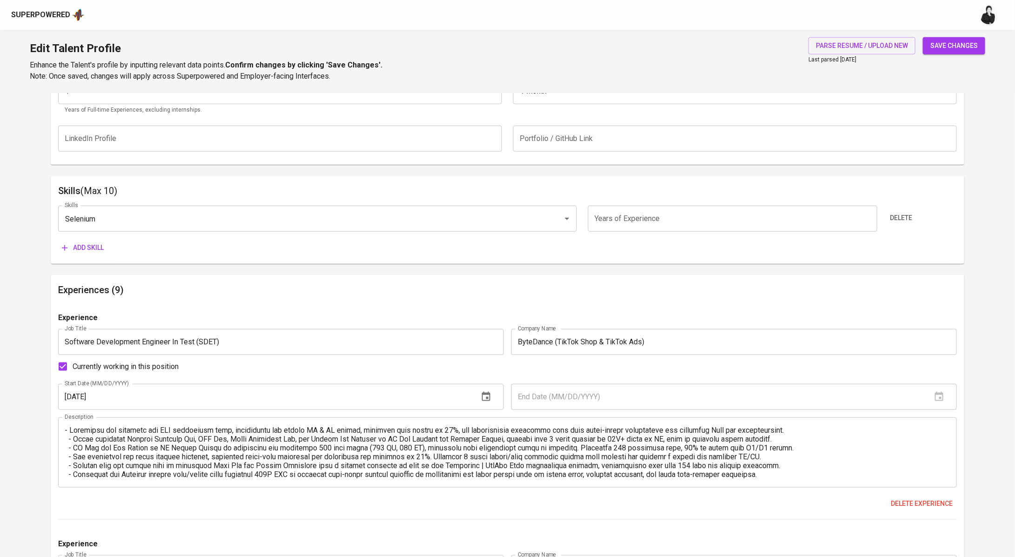
click at [747, 223] on input "number" at bounding box center [732, 219] width 289 height 26
type input "4"
click at [93, 252] on span "Add skill" at bounding box center [83, 248] width 42 height 12
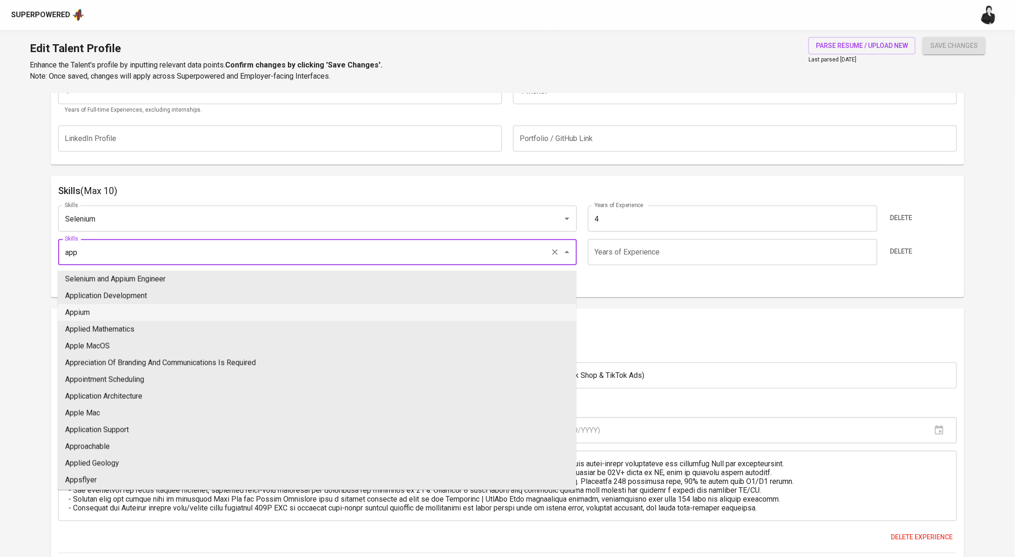
click at [133, 311] on li "Appium" at bounding box center [317, 312] width 519 height 17
type input "Appium"
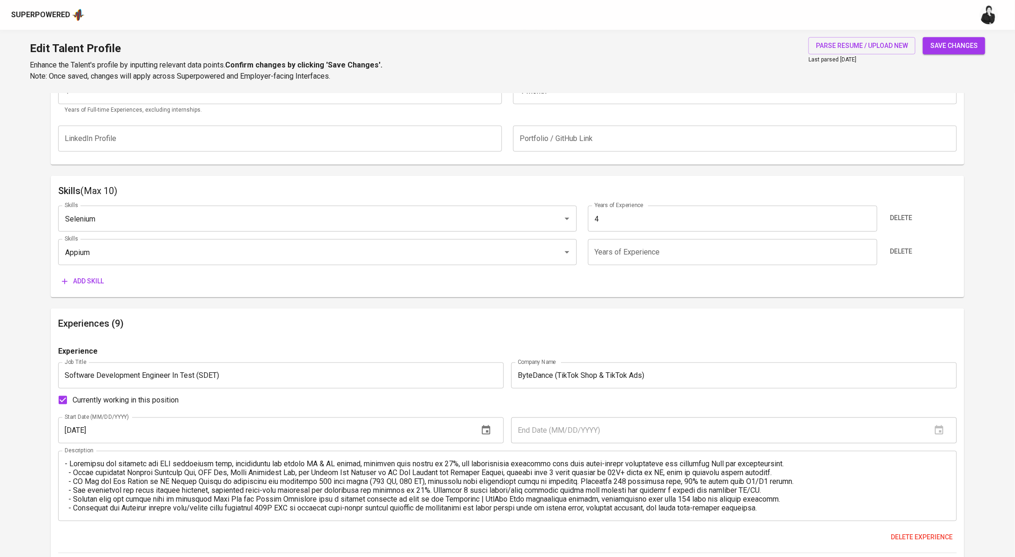
click at [667, 243] on input "number" at bounding box center [732, 252] width 289 height 26
type input "4"
click at [97, 290] on div "Skills (Max 10) Skills Selenium Skills Years of Experience 4 Years of Experienc…" at bounding box center [508, 236] width 914 height 121
click at [102, 275] on span "Add skill" at bounding box center [83, 281] width 42 height 12
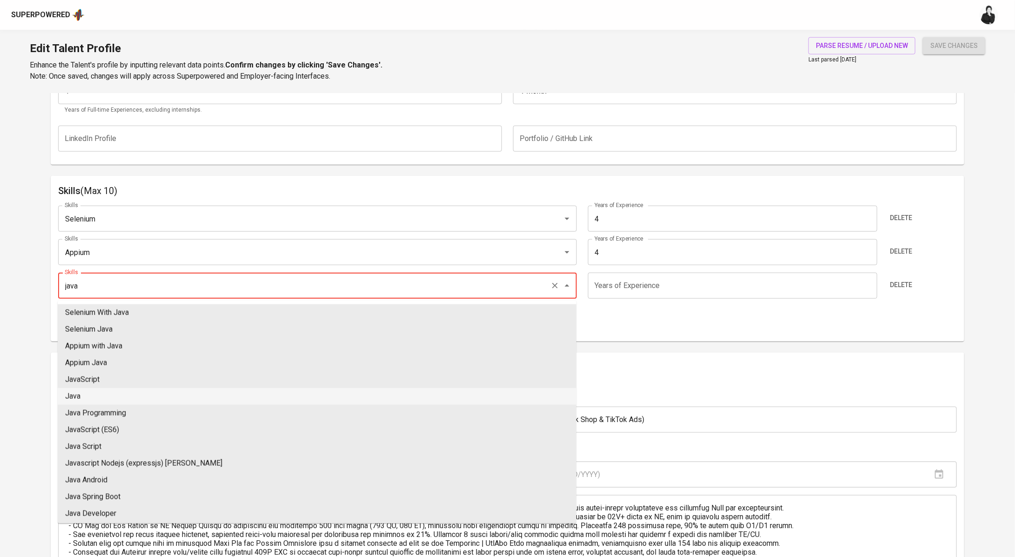
click at [168, 399] on li "Java" at bounding box center [317, 396] width 519 height 17
type input "Java"
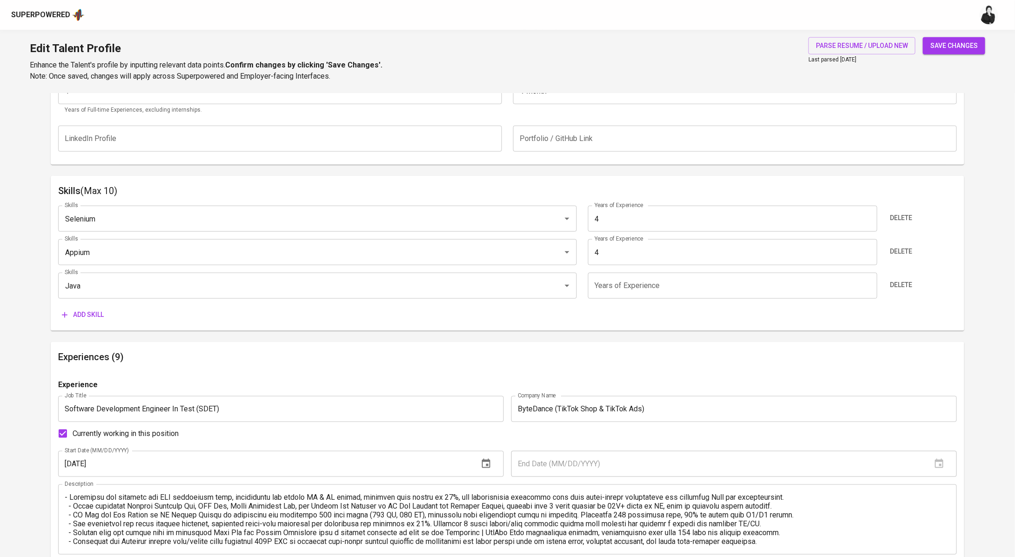
click at [97, 317] on span "Add skill" at bounding box center [83, 315] width 42 height 12
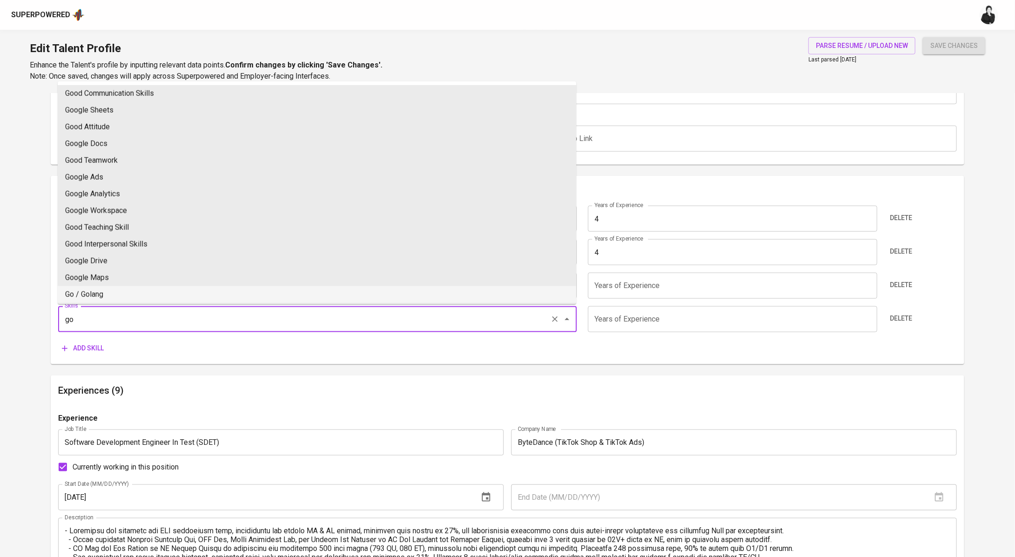
click at [107, 294] on li "Go / Golang" at bounding box center [317, 294] width 519 height 17
type input "Go / Golang"
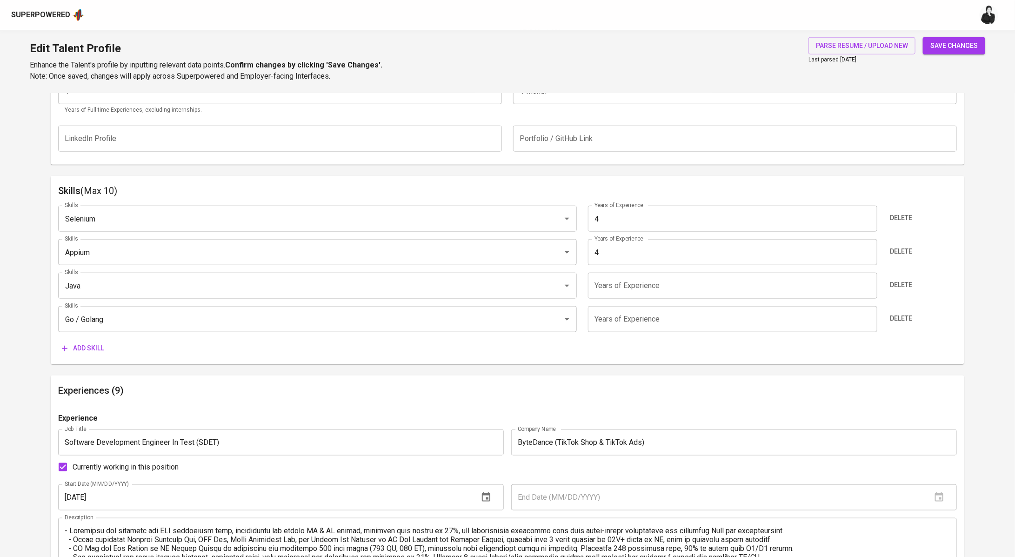
click at [675, 320] on input "number" at bounding box center [732, 319] width 289 height 26
type input "4"
click at [683, 294] on input "number" at bounding box center [732, 286] width 289 height 26
type input "4"
click at [89, 343] on span "Add skill" at bounding box center [83, 348] width 42 height 12
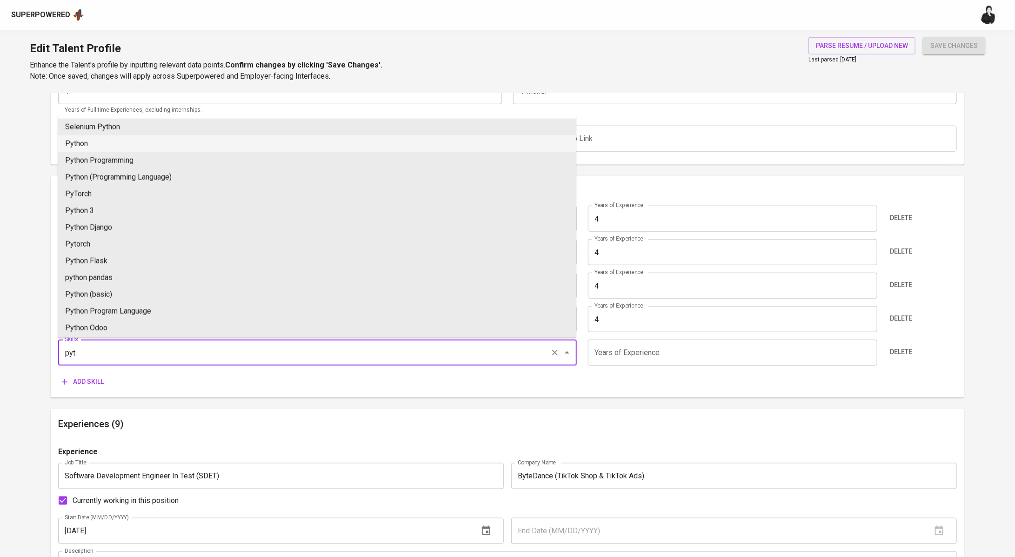
click at [128, 148] on li "Python" at bounding box center [317, 143] width 519 height 17
type input "Python"
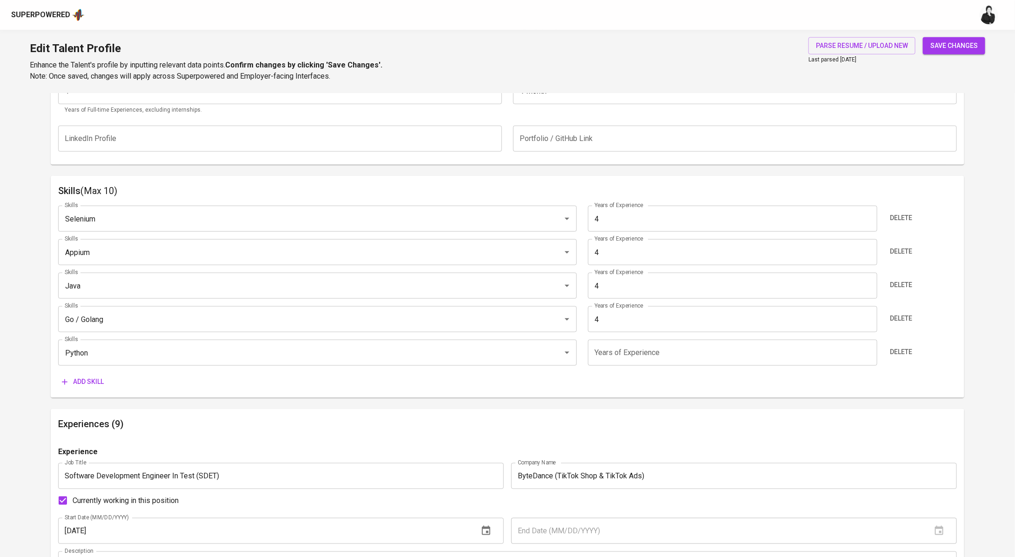
click at [644, 357] on input "number" at bounding box center [732, 353] width 289 height 26
type input "4"
click at [964, 48] on span "save changes" at bounding box center [953, 46] width 47 height 12
type input "Python"
type input "Go / Golang"
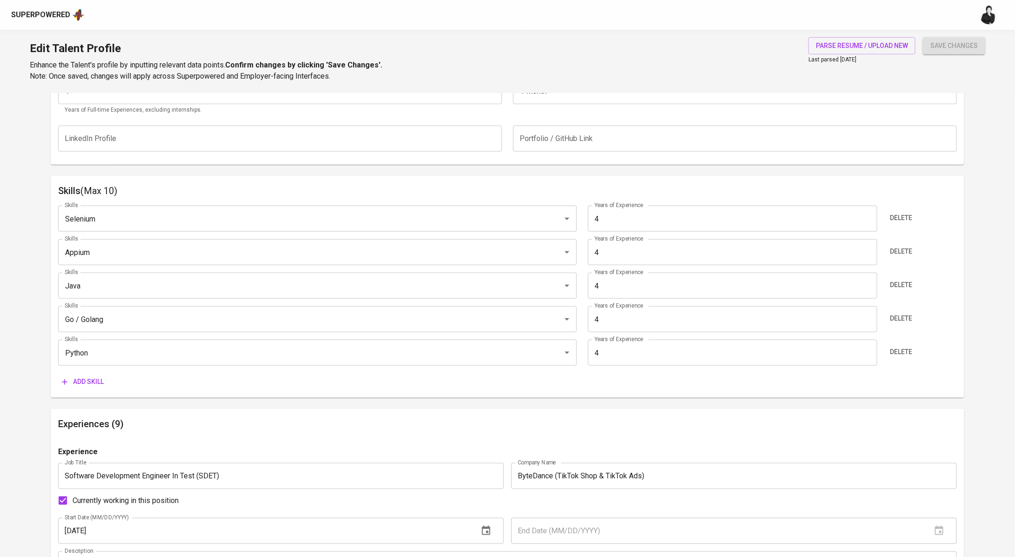
type input "Appium"
type input "Selenium"
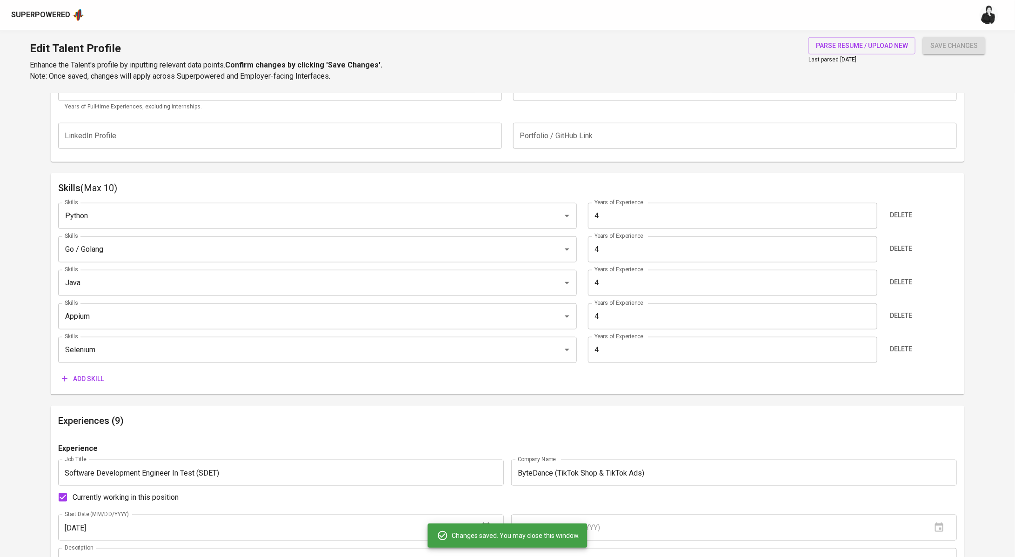
scroll to position [427, 0]
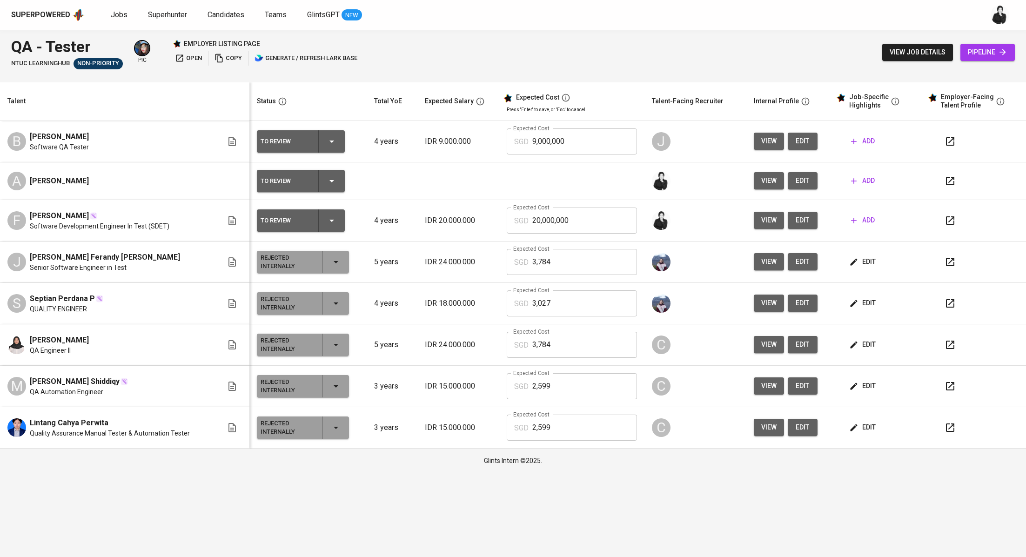
click at [956, 220] on button "button" at bounding box center [950, 220] width 22 height 22
click at [946, 216] on icon "button" at bounding box center [950, 220] width 8 height 8
click at [855, 217] on span "add" at bounding box center [863, 220] width 24 height 12
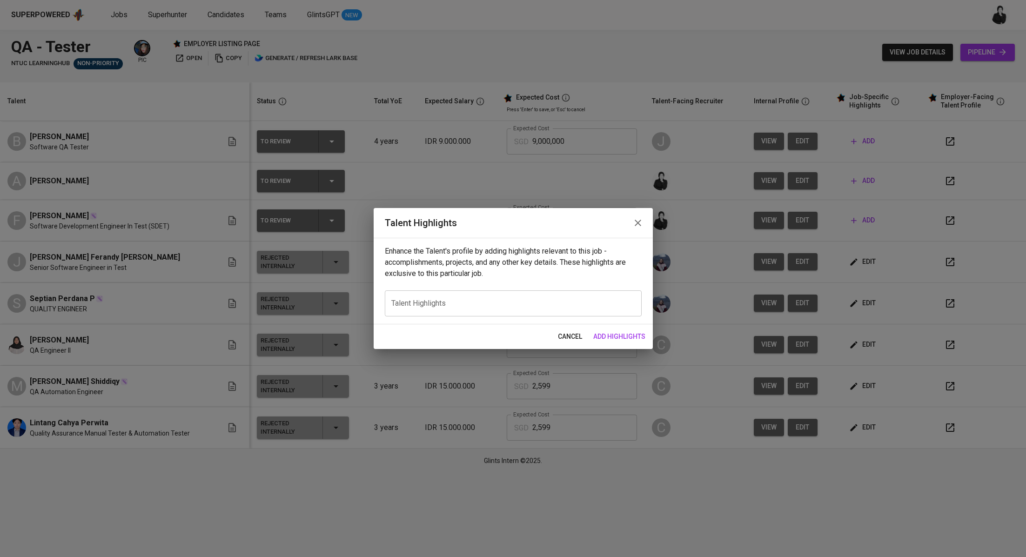
click at [506, 303] on textarea at bounding box center [513, 303] width 244 height 9
paste textarea "Lor ip — dolo’s ame consect adipisc elit **Sedd’e temp incididu**: --- Utla etd…"
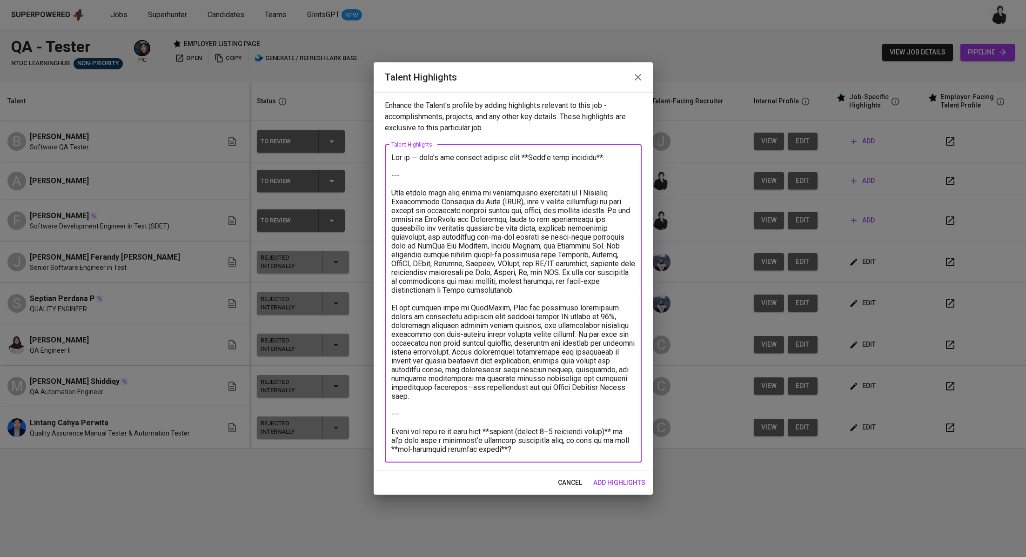
drag, startPoint x: 392, startPoint y: 195, endPoint x: 382, endPoint y: 149, distance: 46.5
click at [382, 149] on div "Enhance the Talent's profile by adding highlights relevant to this job - accomp…" at bounding box center [512, 281] width 279 height 378
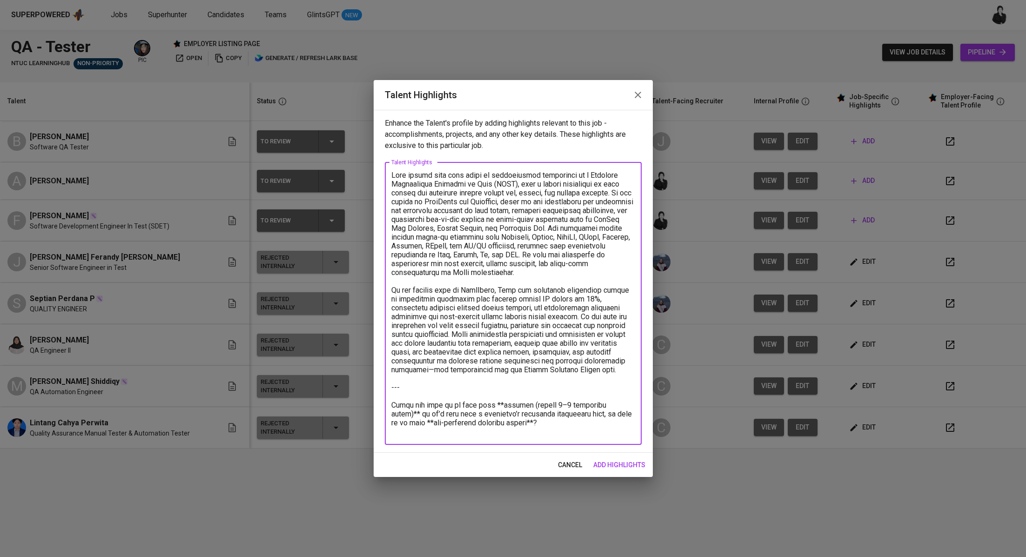
drag, startPoint x: 602, startPoint y: 372, endPoint x: 607, endPoint y: 447, distance: 76.0
click at [607, 447] on div "Enhance the Talent's profile by adding highlights relevant to this job - accomp…" at bounding box center [512, 281] width 279 height 343
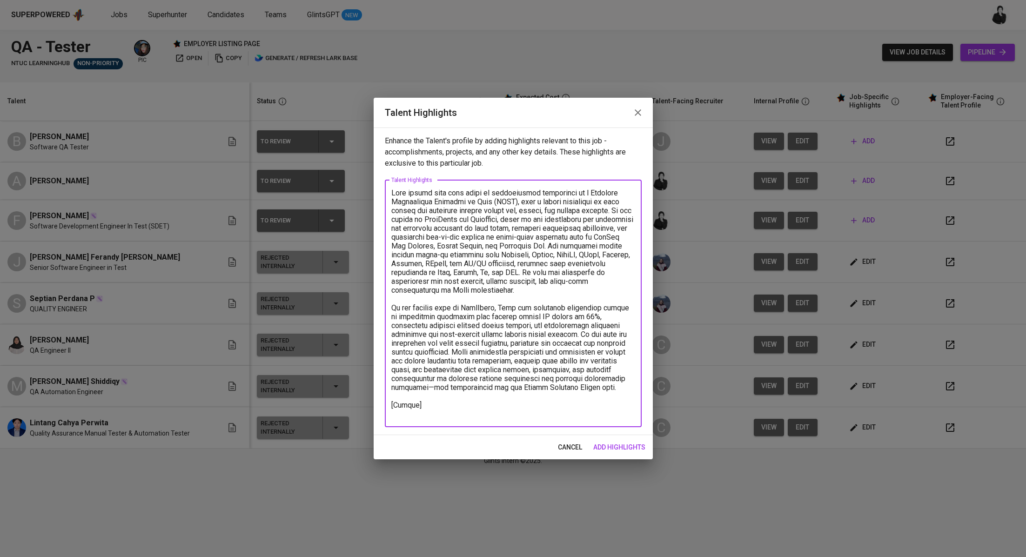
paste textarea "[URL][DOMAIN_NAME]"
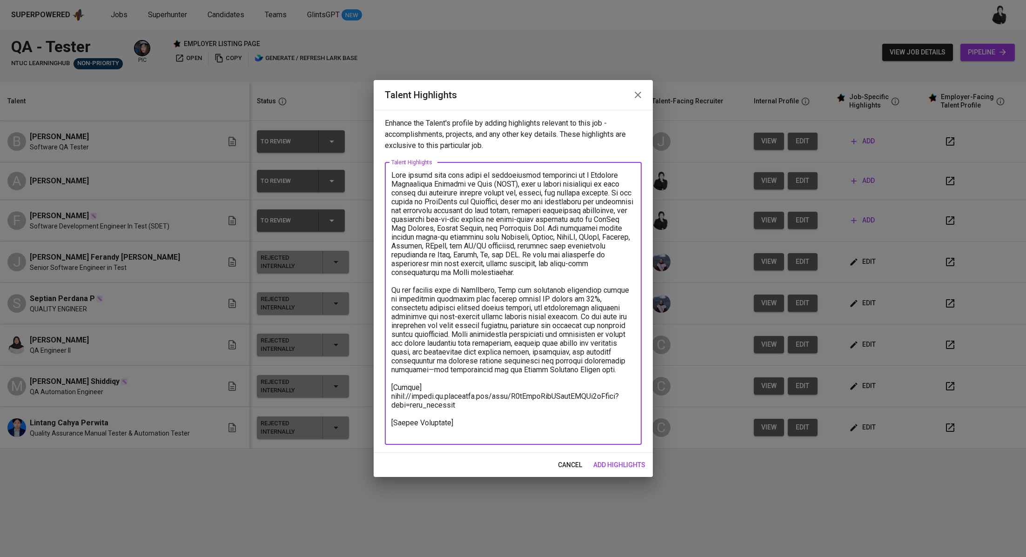
paste textarea ""Total Monthly Salary 3312.64 SGD Recruitment Service 376.91 SGD Talent Salary …"
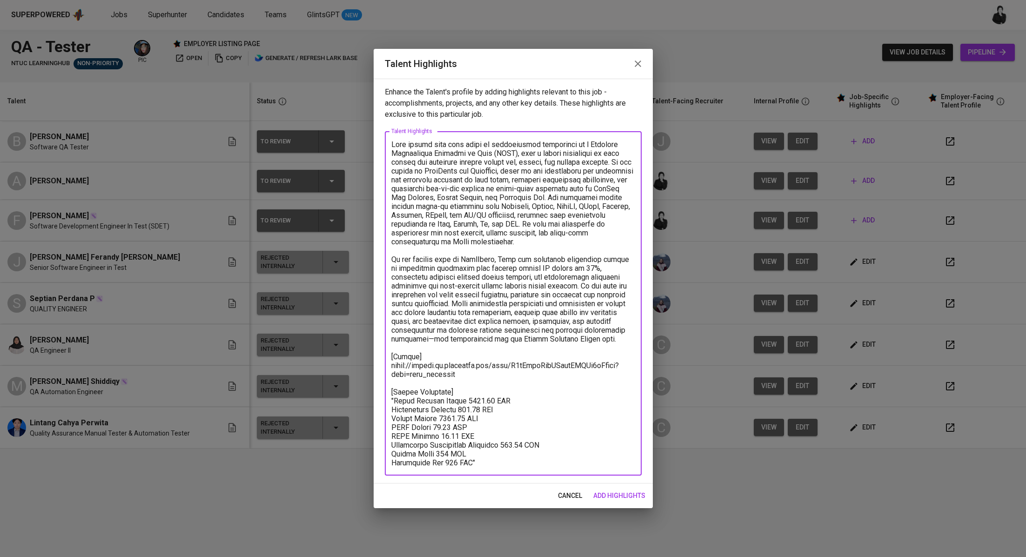
click at [394, 400] on textarea at bounding box center [513, 303] width 244 height 327
click at [500, 460] on textarea at bounding box center [513, 303] width 244 height 327
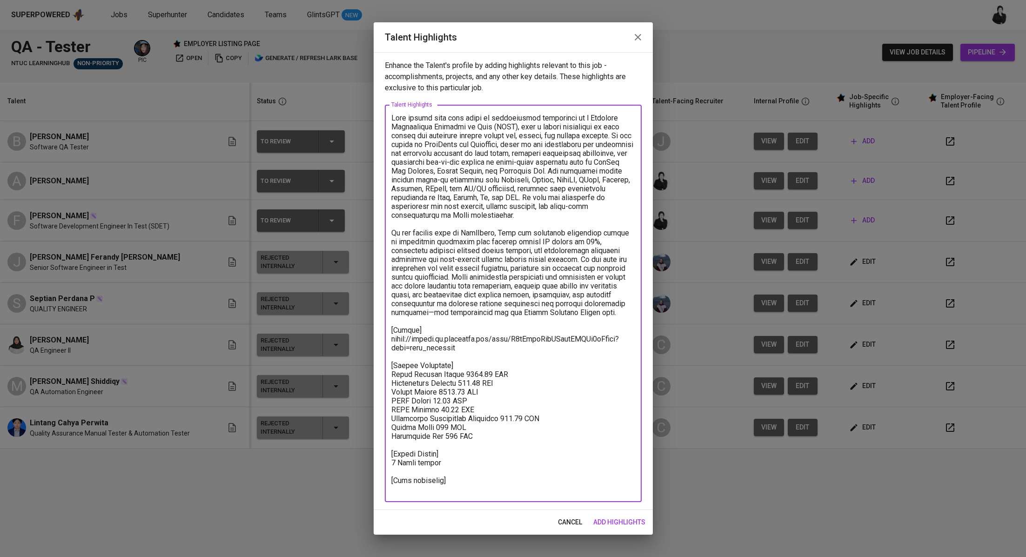
paste textarea "[URL][DOMAIN_NAME]"
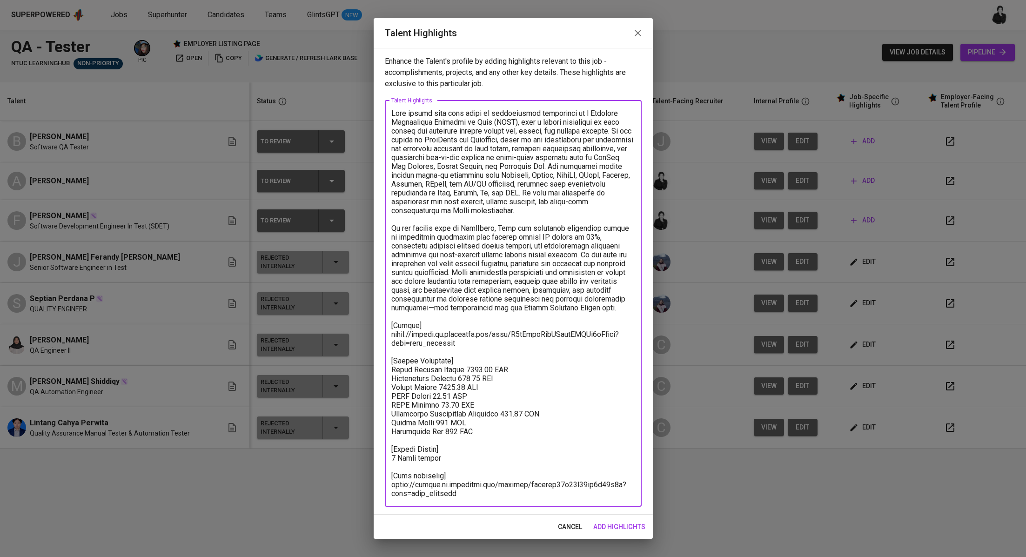
type textarea "Faiq brings over four years of professional experience as a Software Developmen…"
click at [625, 522] on span "add highlights" at bounding box center [619, 527] width 52 height 12
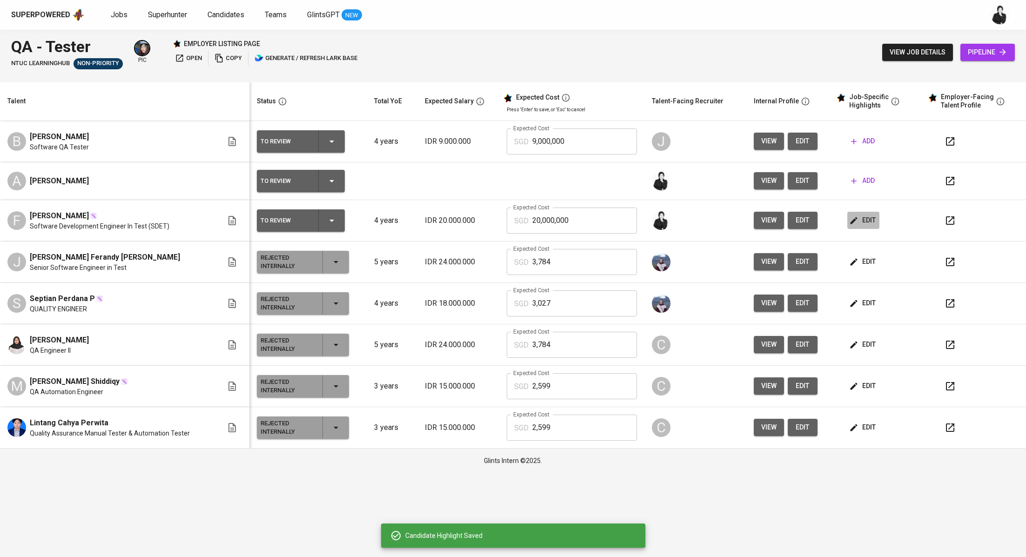
click at [867, 220] on span "edit" at bounding box center [863, 220] width 25 height 12
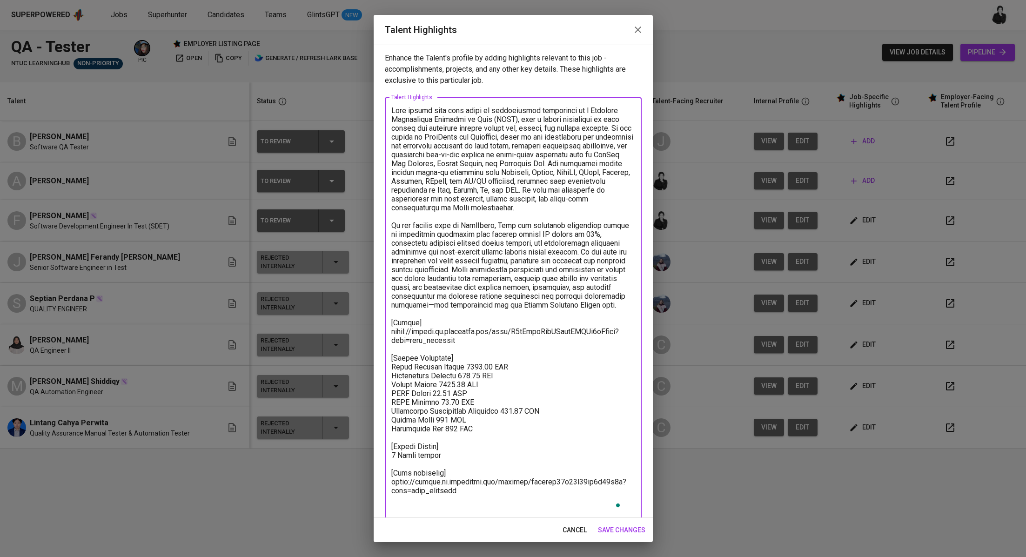
drag, startPoint x: 477, startPoint y: 383, endPoint x: 460, endPoint y: 383, distance: 17.2
click at [460, 383] on textarea "To enrich screen reader interactions, please activate Accessibility in Grammarl…" at bounding box center [513, 309] width 244 height 407
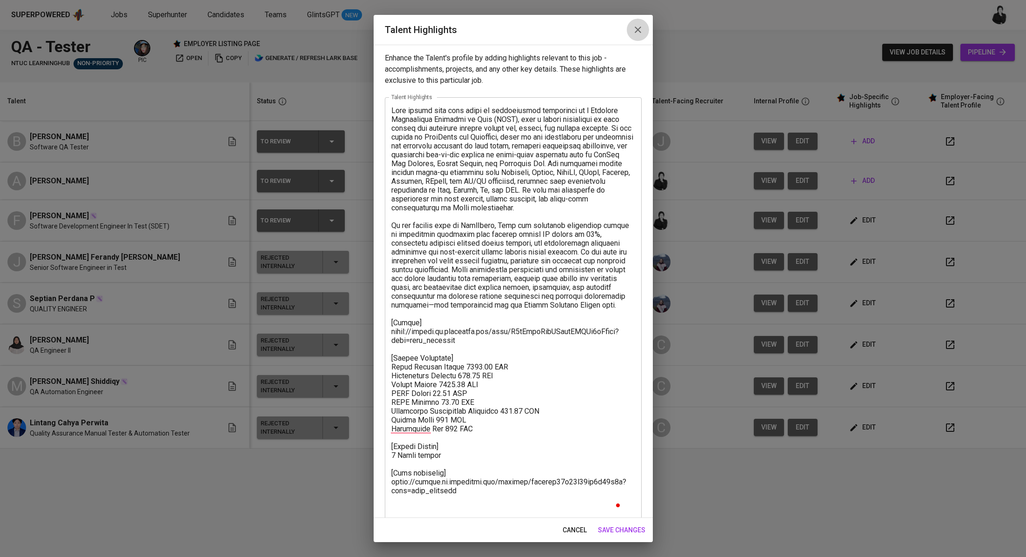
click at [640, 31] on icon "button" at bounding box center [637, 29] width 11 height 11
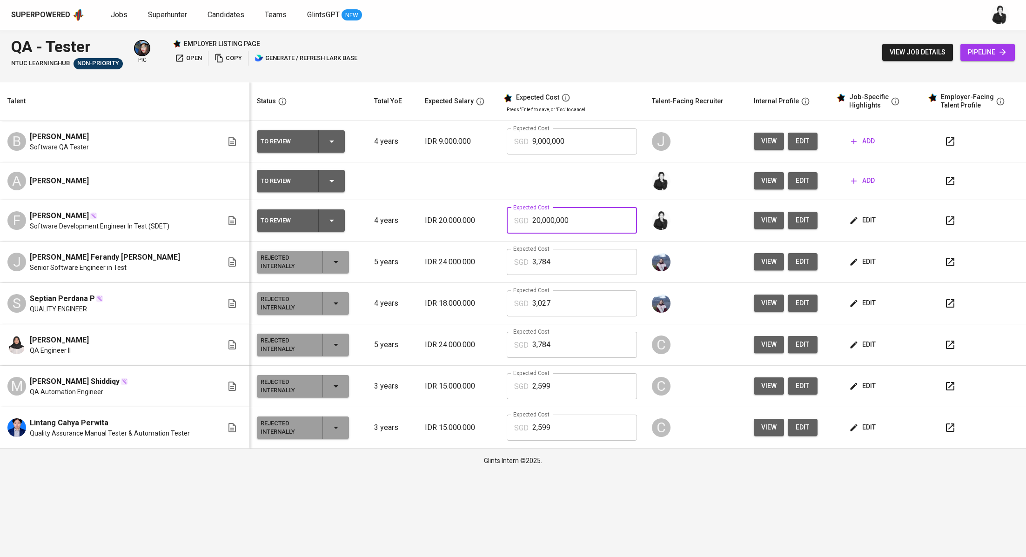
drag, startPoint x: 583, startPoint y: 215, endPoint x: 522, endPoint y: 218, distance: 61.5
click at [522, 218] on div "SGD 20,000,000 Expected Cost" at bounding box center [572, 220] width 130 height 26
drag, startPoint x: 572, startPoint y: 219, endPoint x: 525, endPoint y: 221, distance: 47.5
click at [525, 221] on div "SGD 20,000,000 Expected Cost" at bounding box center [572, 220] width 130 height 26
paste input "3,312"
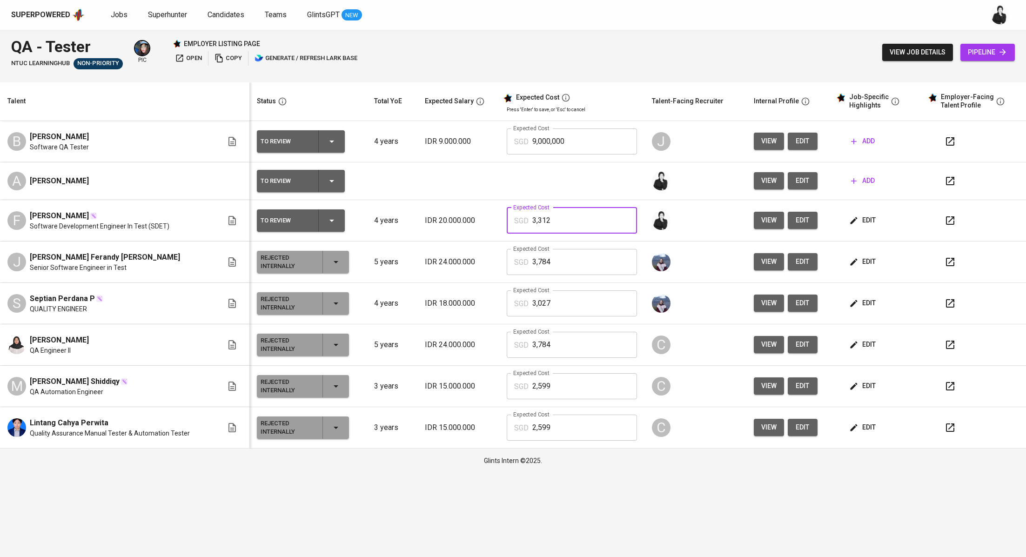
type input "3,312"
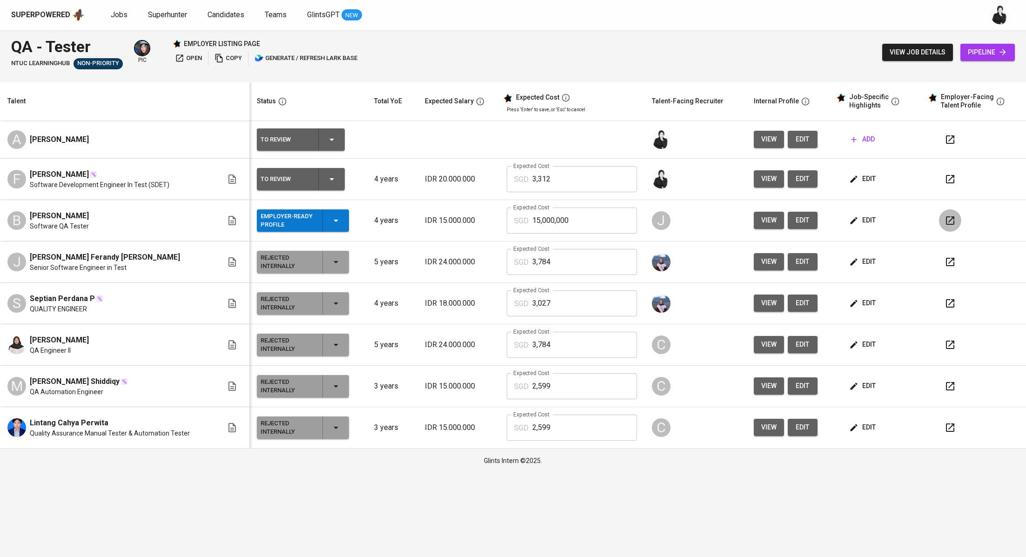
click at [945, 226] on button "button" at bounding box center [950, 220] width 22 height 22
click at [874, 180] on button "edit" at bounding box center [863, 178] width 32 height 17
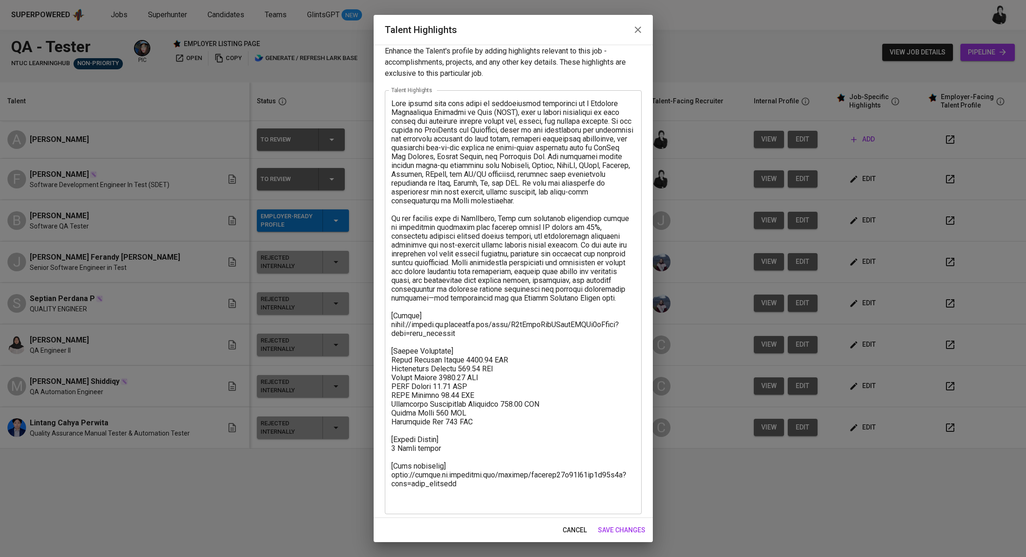
scroll to position [11, 0]
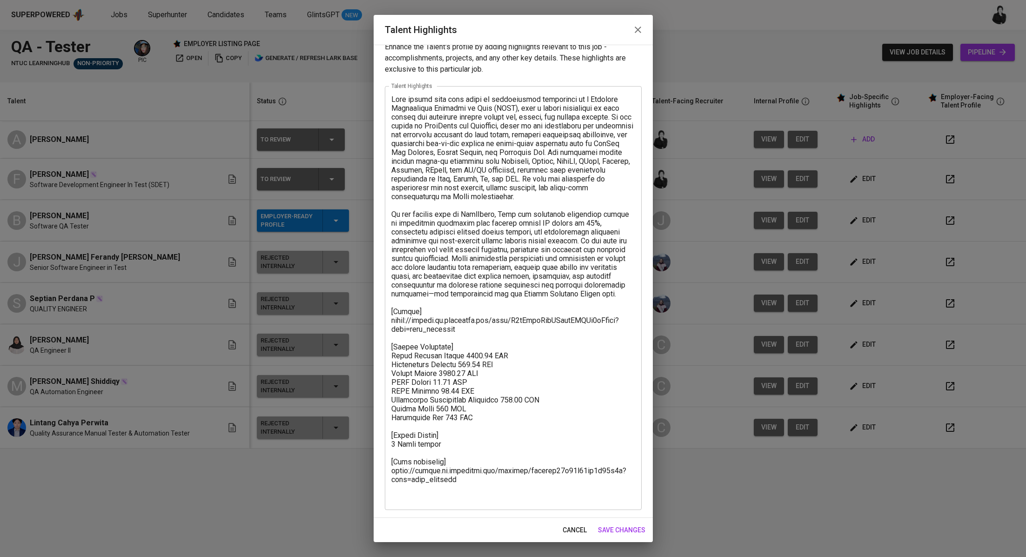
click at [639, 32] on icon "button" at bounding box center [637, 29] width 11 height 11
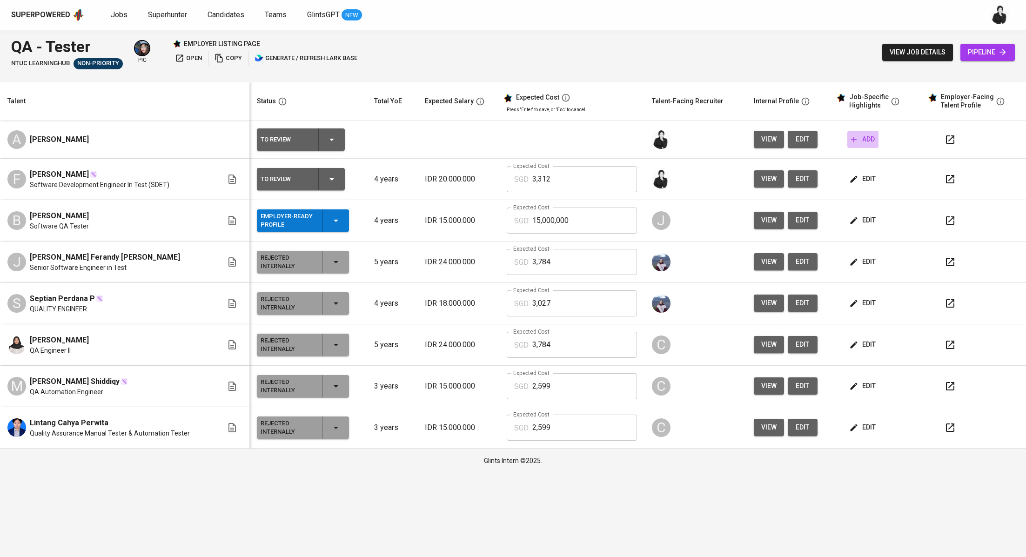
click at [855, 140] on icon "button" at bounding box center [853, 139] width 9 height 9
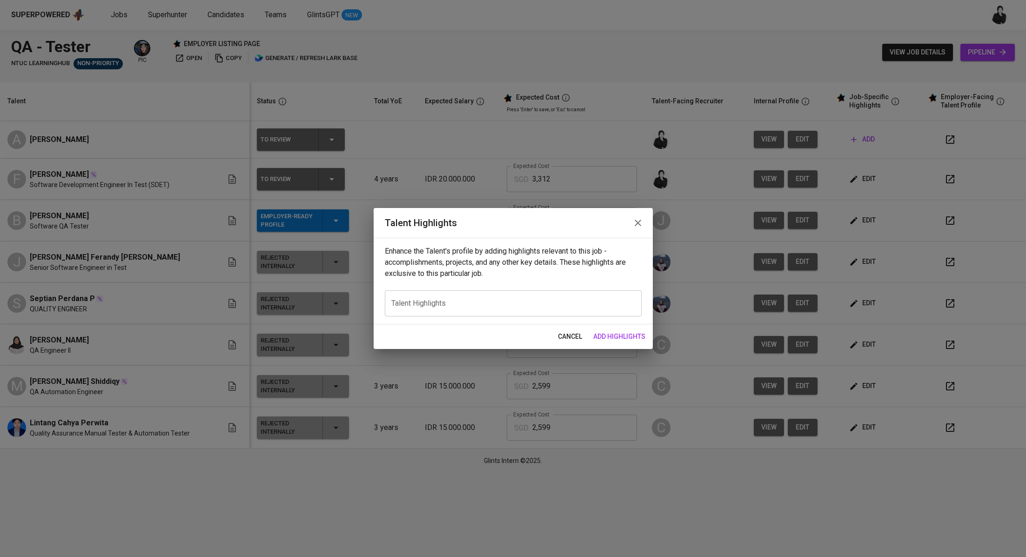
click at [640, 222] on icon "button" at bounding box center [637, 222] width 11 height 11
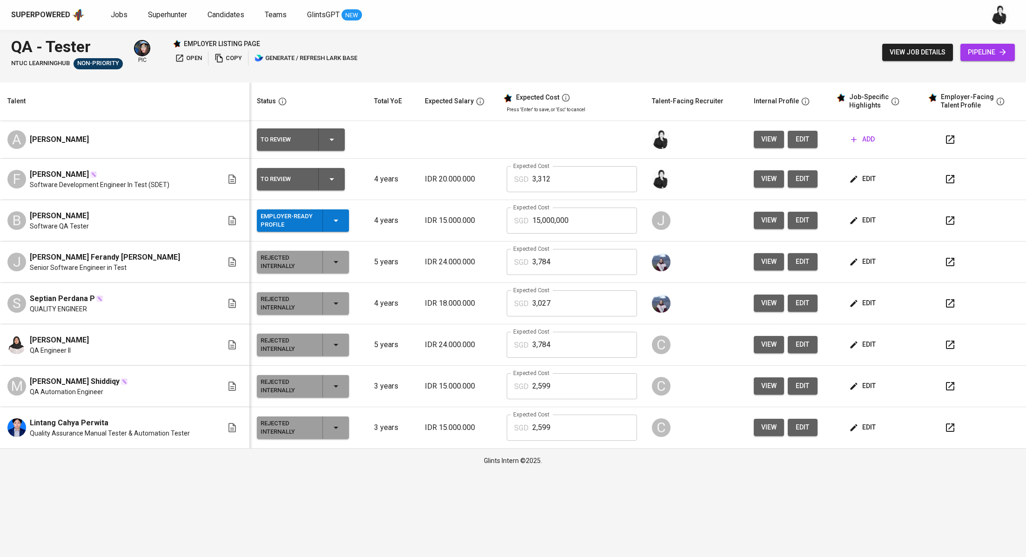
click at [788, 137] on button "edit" at bounding box center [802, 139] width 30 height 17
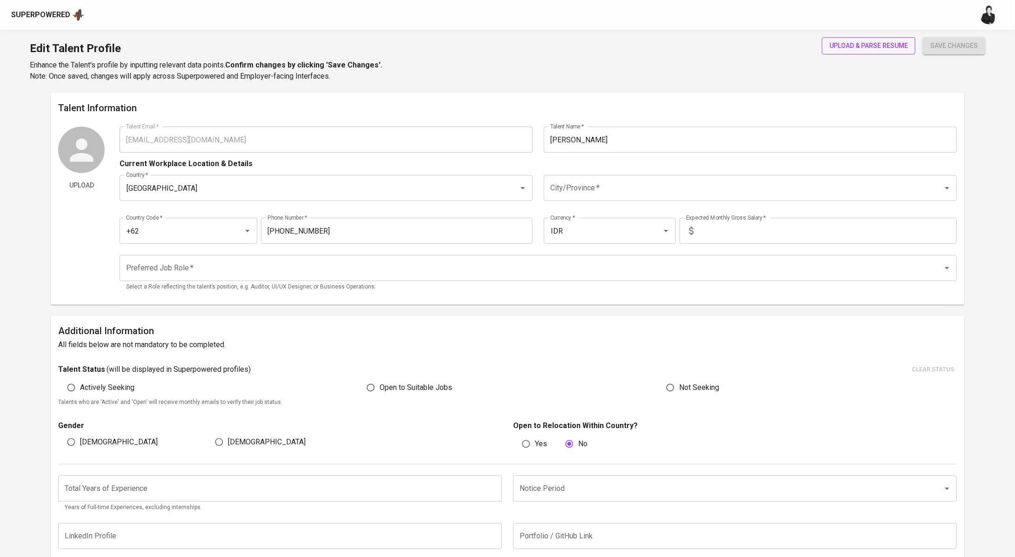
click at [860, 43] on span "upload & parse resume" at bounding box center [868, 46] width 79 height 12
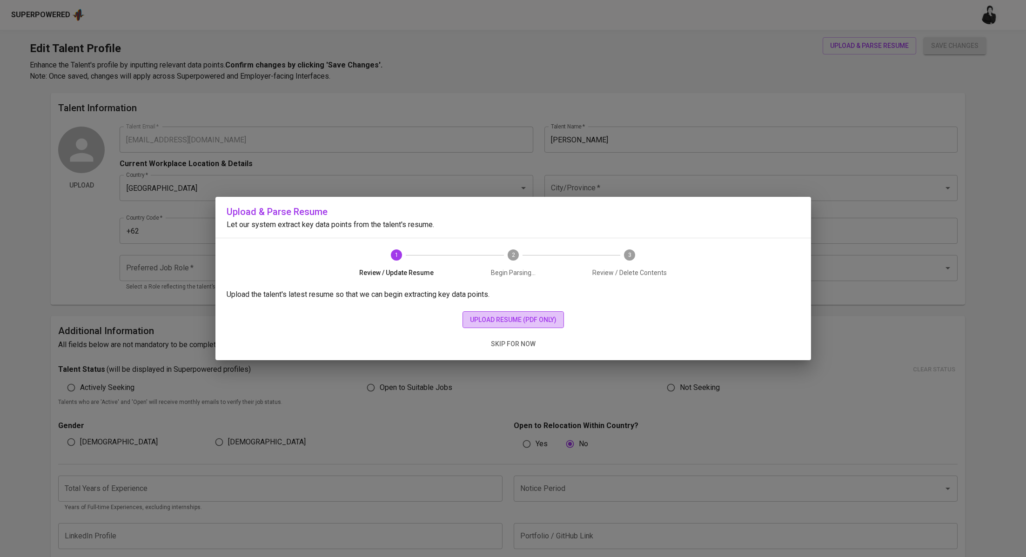
click at [551, 323] on span "upload resume (pdf only)" at bounding box center [513, 320] width 87 height 12
click at [497, 318] on span "upload resume (pdf only)" at bounding box center [513, 320] width 87 height 12
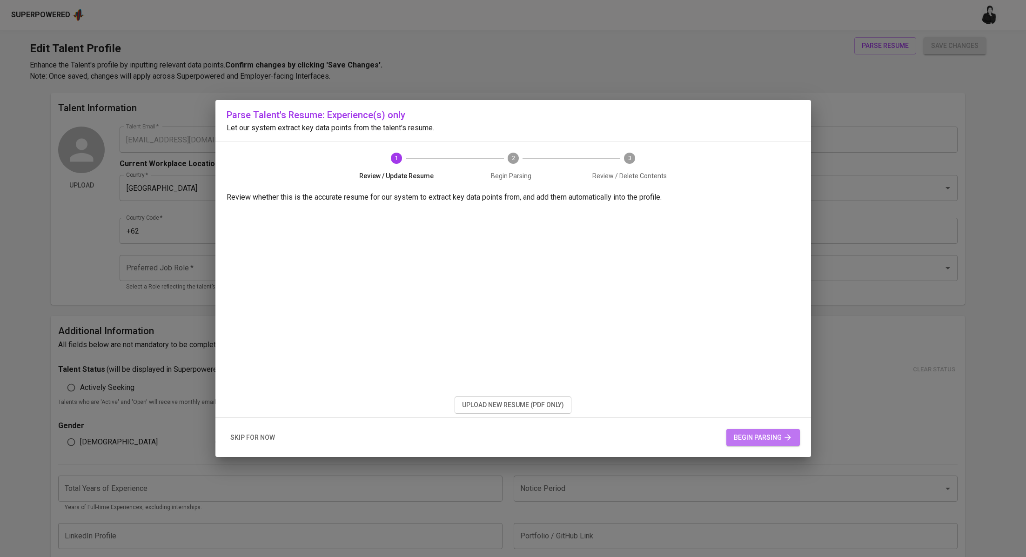
click at [788, 438] on icon "button" at bounding box center [787, 437] width 6 height 6
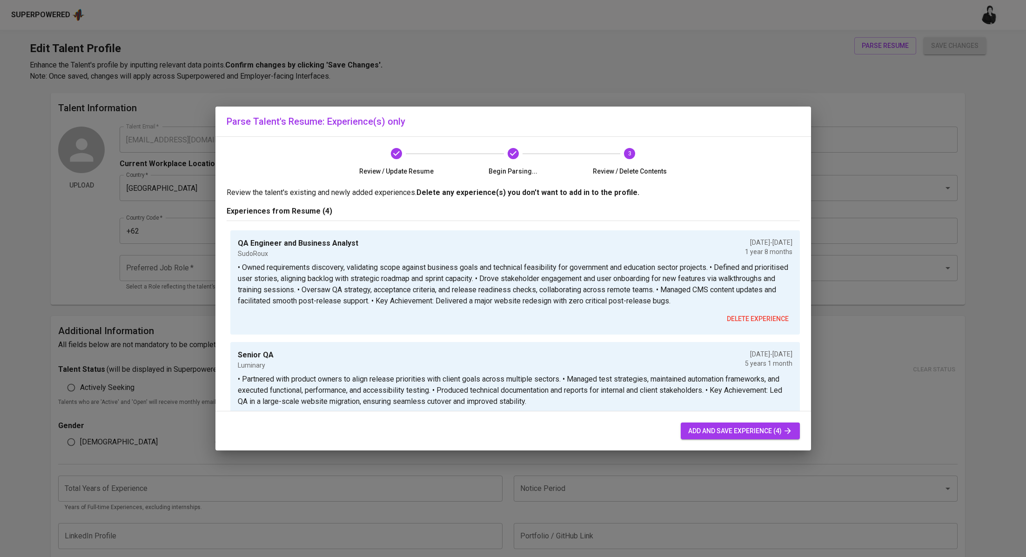
click at [685, 426] on button "add and save experience (4)" at bounding box center [739, 430] width 119 height 17
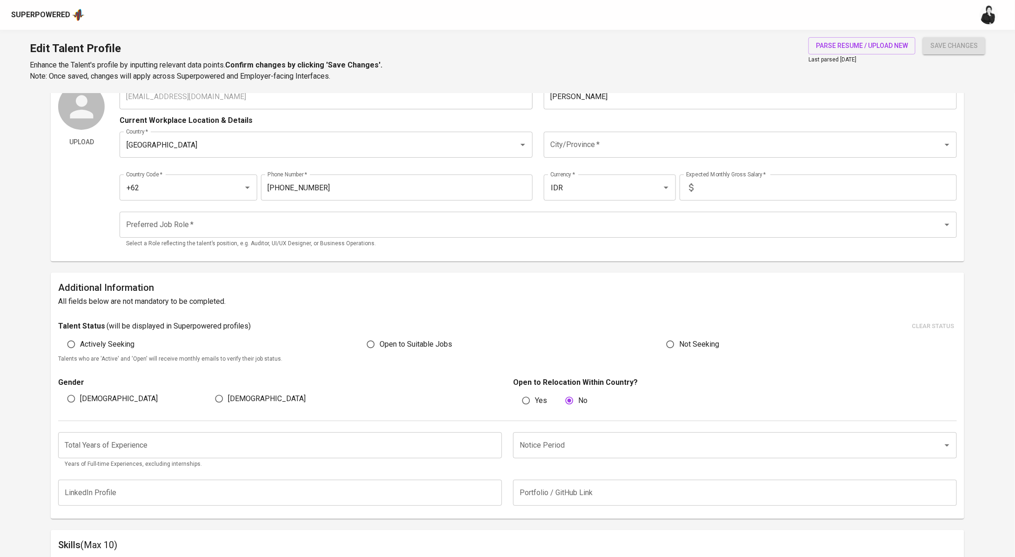
scroll to position [47, 0]
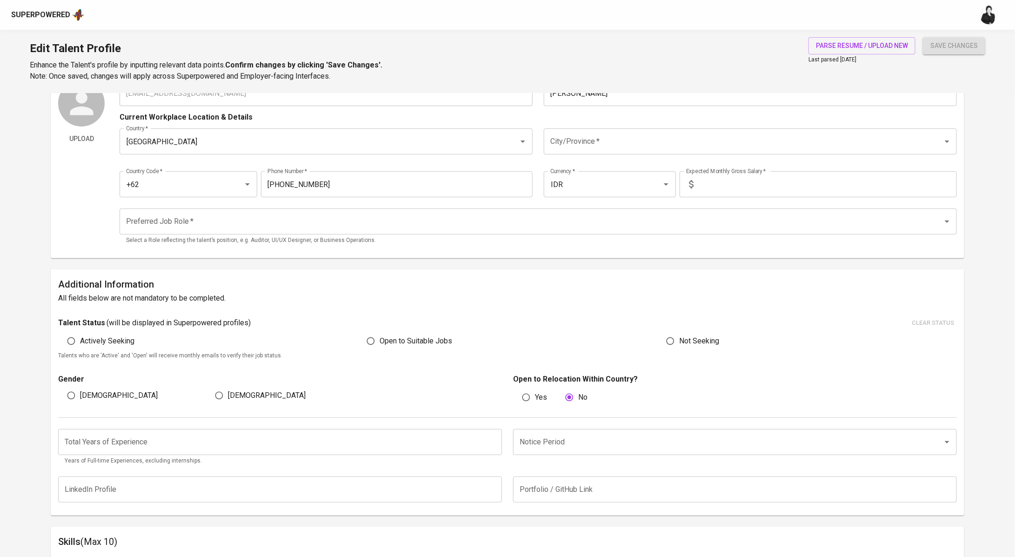
click at [380, 219] on input "Preferred Job Role   *" at bounding box center [525, 222] width 803 height 18
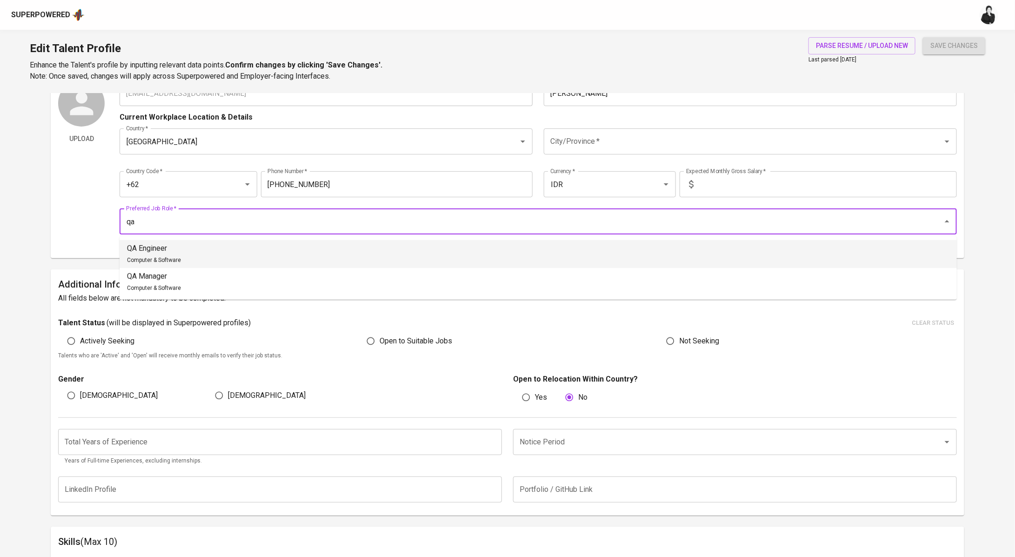
click at [212, 245] on li "QA Engineer Computer & Software" at bounding box center [538, 254] width 837 height 28
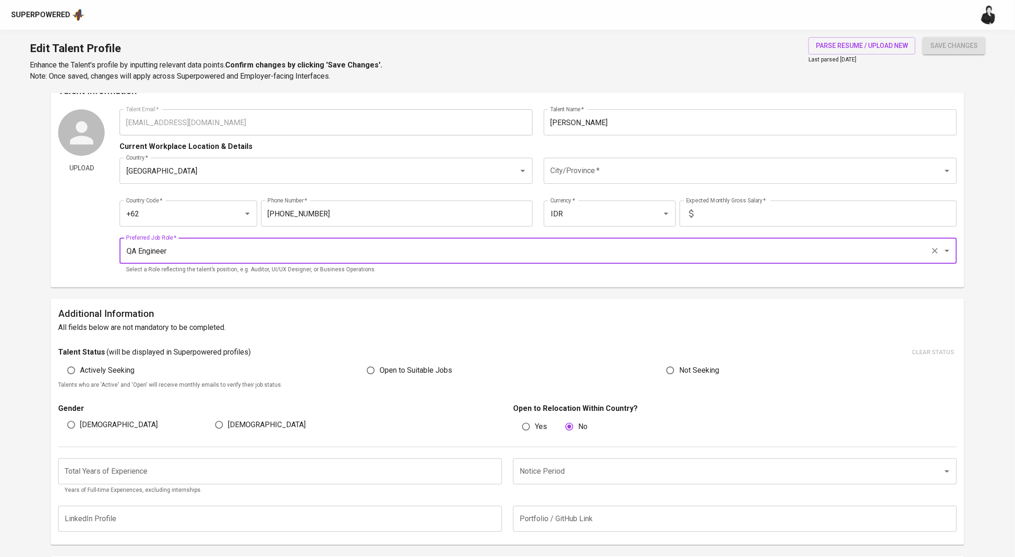
scroll to position [0, 0]
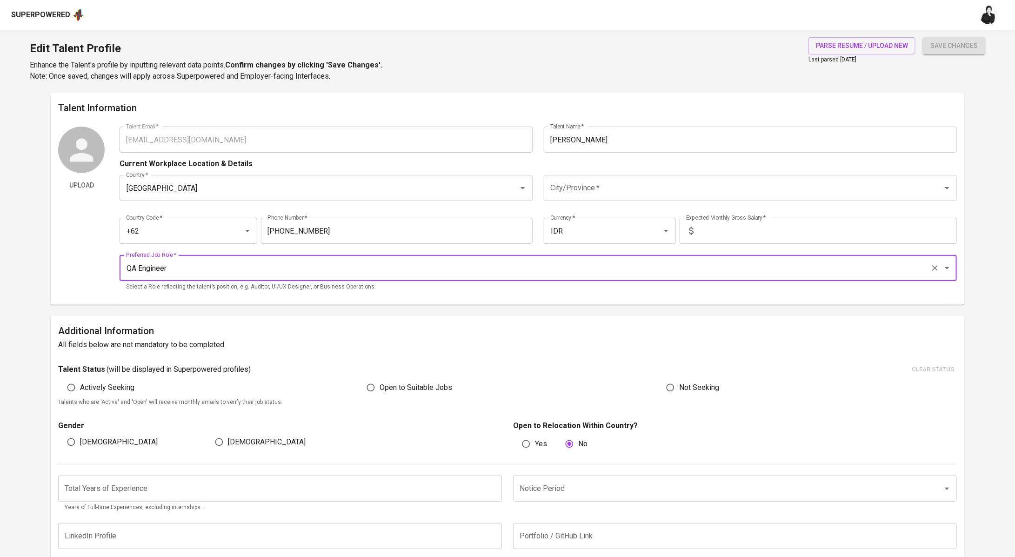
type input "QA Engineer"
click at [710, 237] on input "text" at bounding box center [827, 231] width 260 height 26
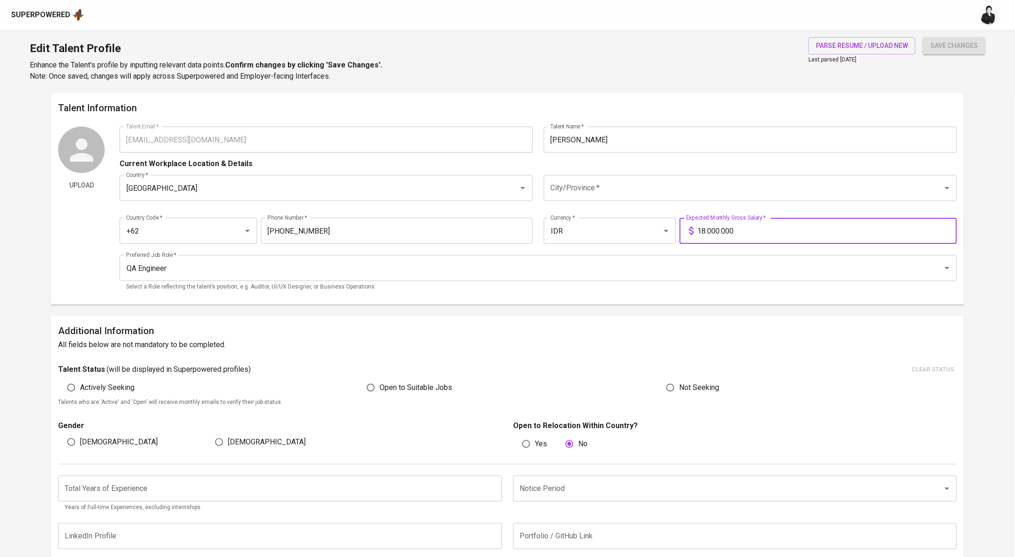
type input "18.000.000"
click at [611, 187] on input "City/Province   *" at bounding box center [737, 188] width 379 height 18
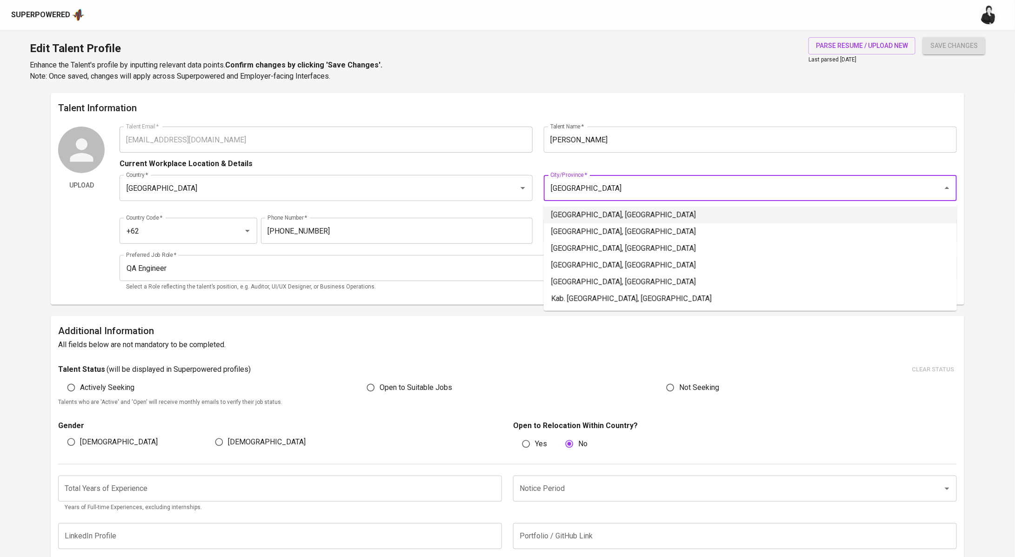
click at [616, 213] on li "Jakarta Selatan, DKI Jakarta" at bounding box center [750, 215] width 413 height 17
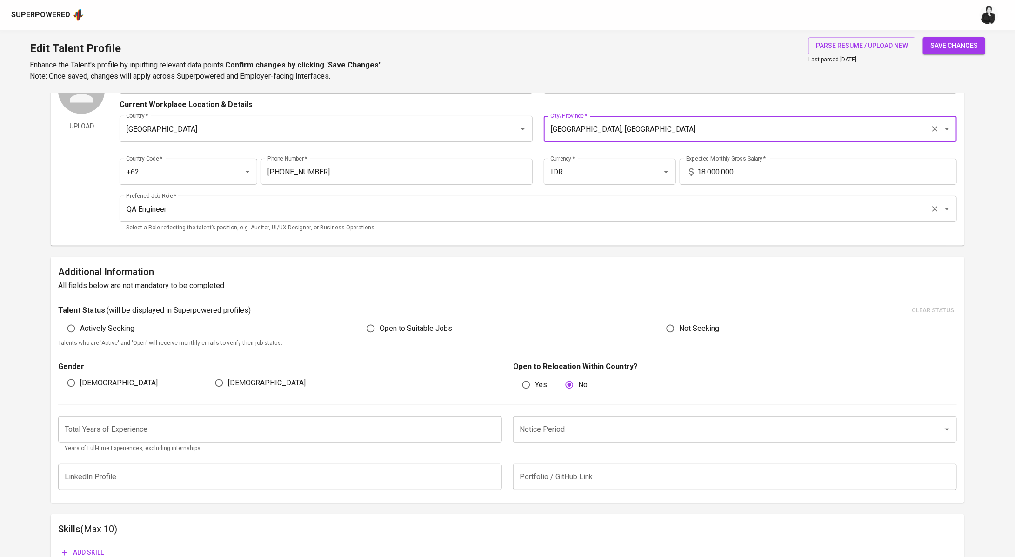
scroll to position [63, 0]
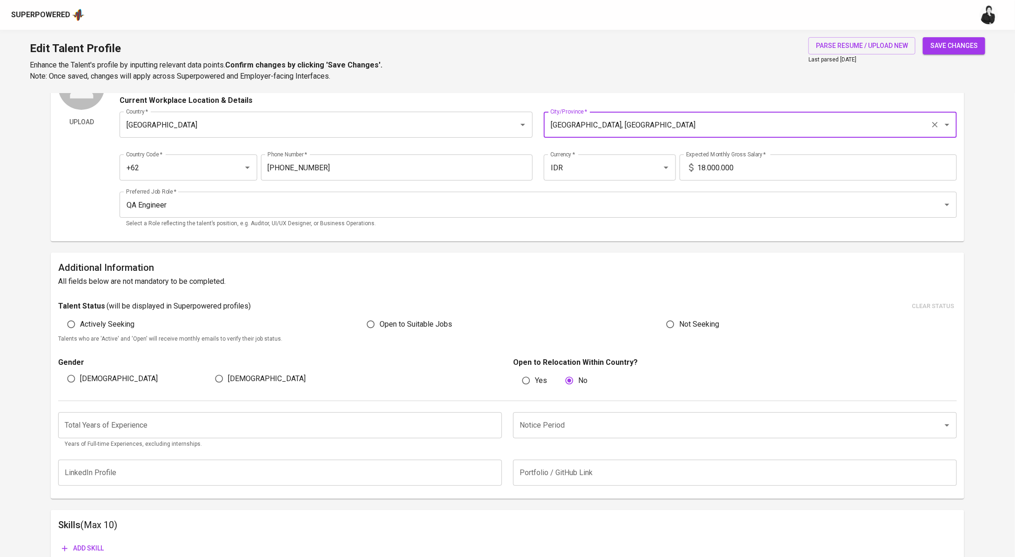
type input "Jakarta Selatan, DKI Jakarta"
click at [402, 323] on span "Open to Suitable Jobs" at bounding box center [416, 324] width 73 height 11
click at [380, 323] on input "Open to Suitable Jobs" at bounding box center [371, 324] width 18 height 18
radio input "true"
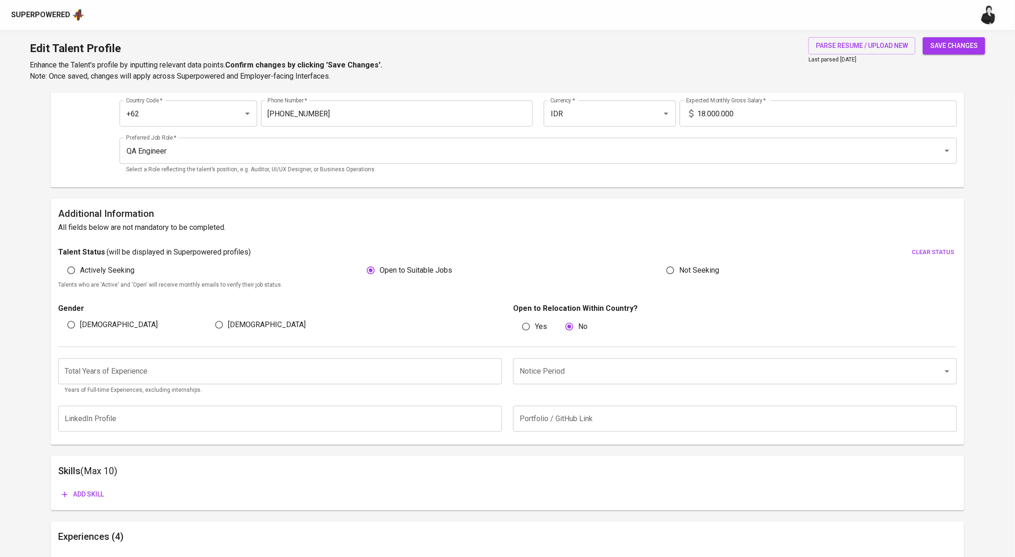
scroll to position [119, 0]
click at [80, 323] on span "[DEMOGRAPHIC_DATA]" at bounding box center [119, 323] width 78 height 11
click at [80, 323] on input "[DEMOGRAPHIC_DATA]" at bounding box center [71, 323] width 18 height 18
radio input "true"
click at [530, 331] on input "Yes" at bounding box center [526, 325] width 18 height 18
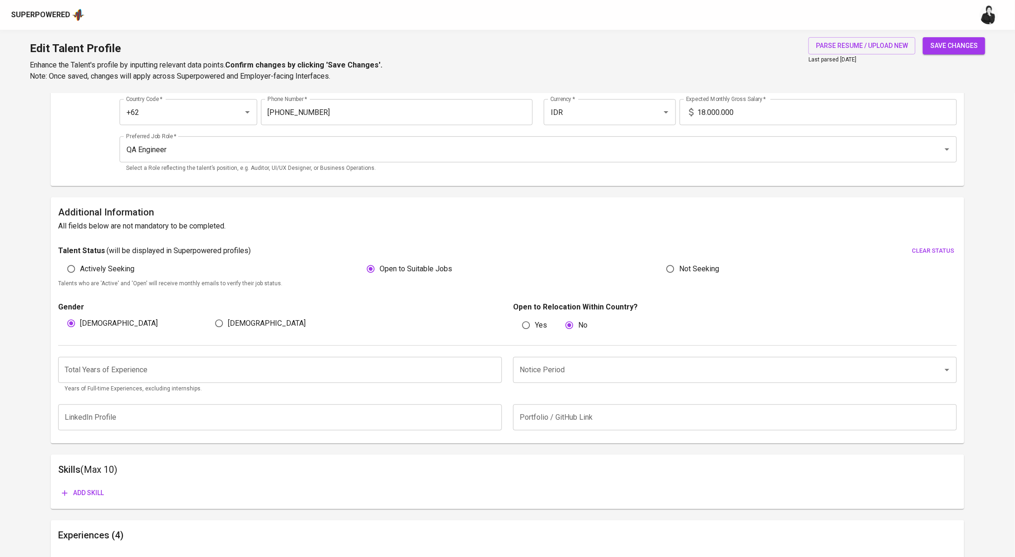
radio input "true"
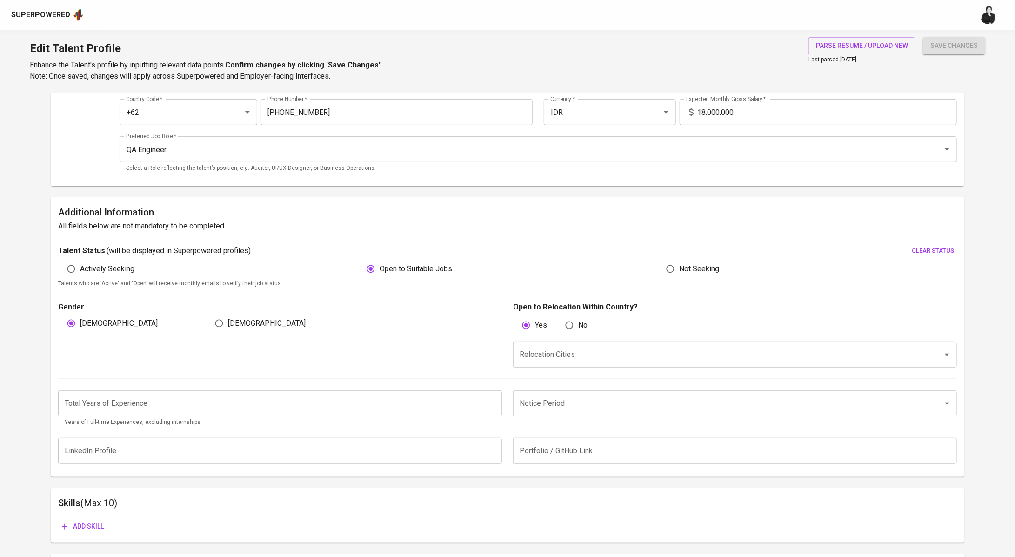
click at [546, 353] on input "Relocation Cities" at bounding box center [721, 355] width 409 height 18
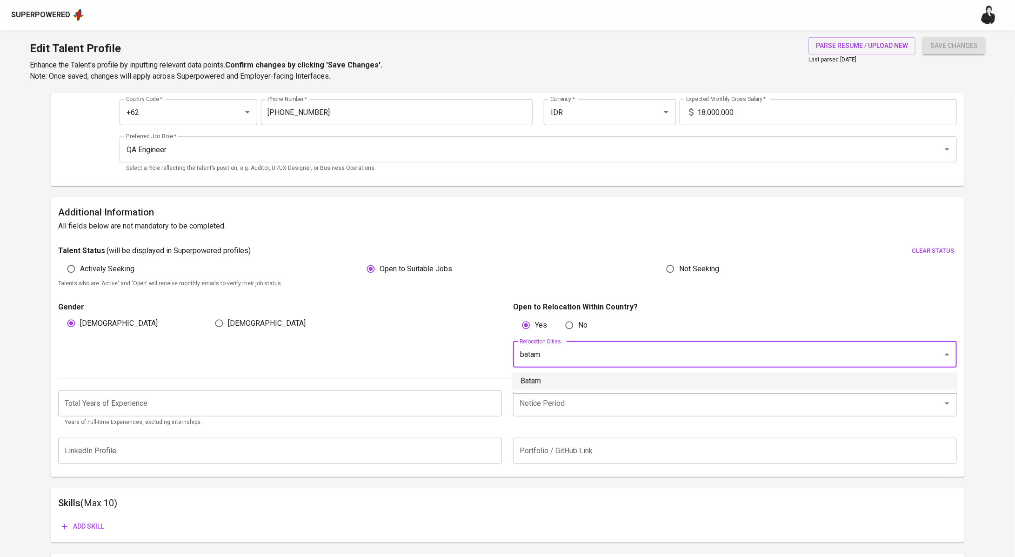
click at [572, 381] on li "Batam" at bounding box center [735, 381] width 444 height 17
type input "batam"
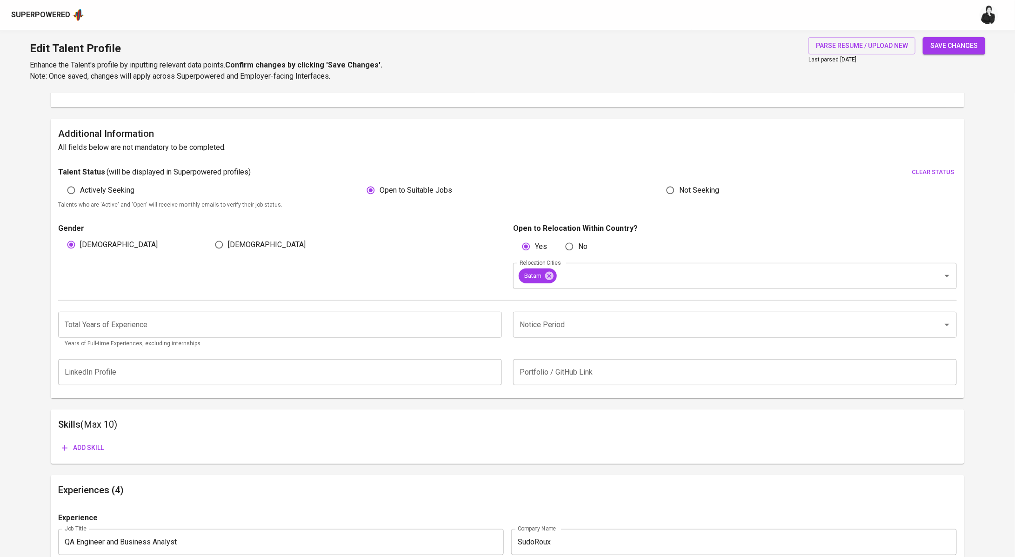
scroll to position [218, 0]
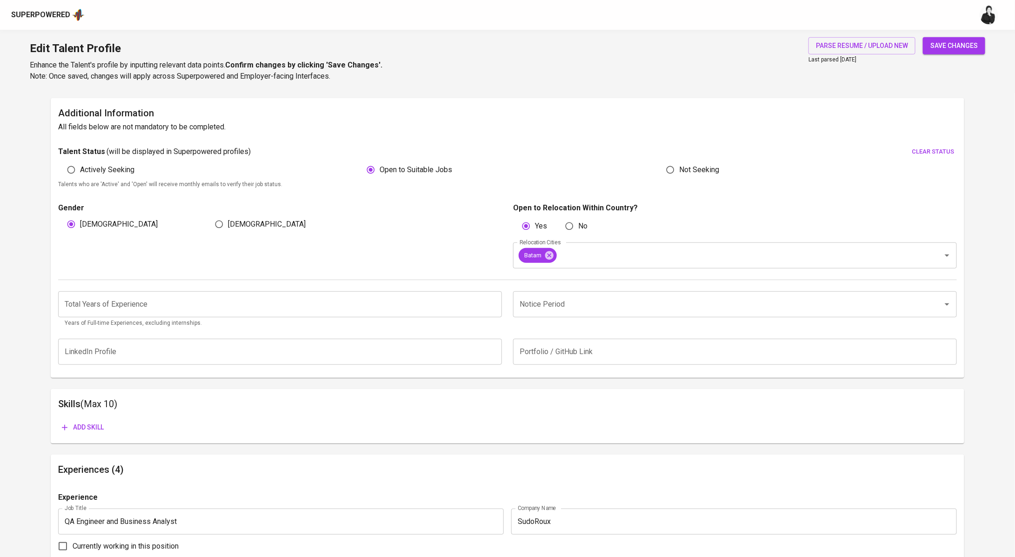
click at [333, 307] on input "number" at bounding box center [280, 304] width 444 height 26
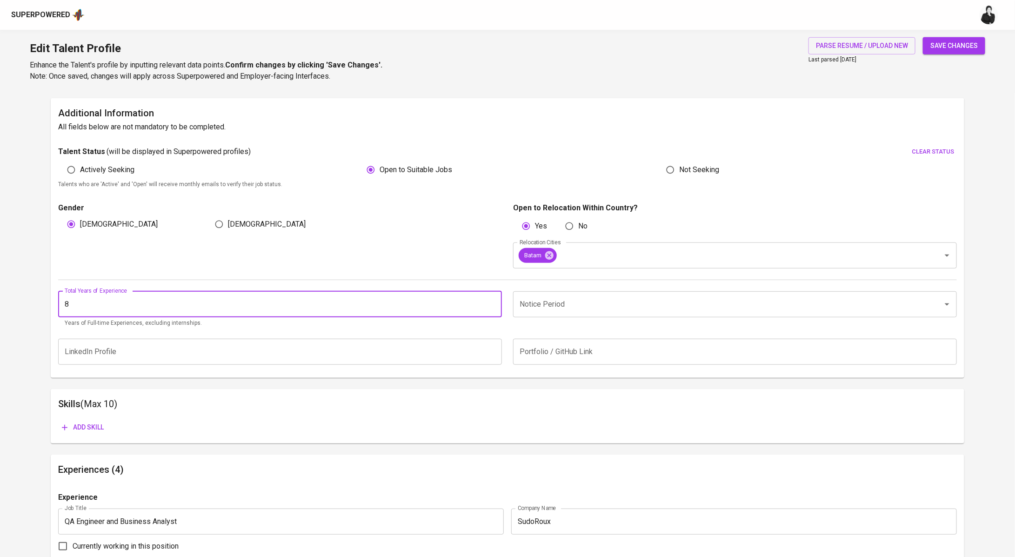
click at [595, 293] on div "Notice Period" at bounding box center [735, 304] width 444 height 26
type input "8"
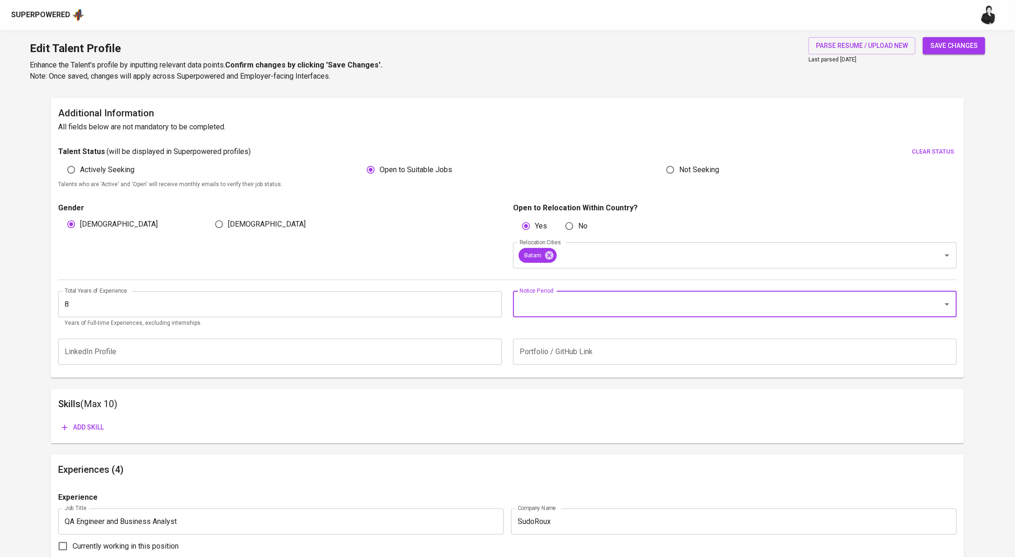
click at [624, 296] on input "Notice Period" at bounding box center [721, 304] width 409 height 18
click at [560, 377] on li "1 Month" at bounding box center [735, 381] width 444 height 17
type input "1 Month"
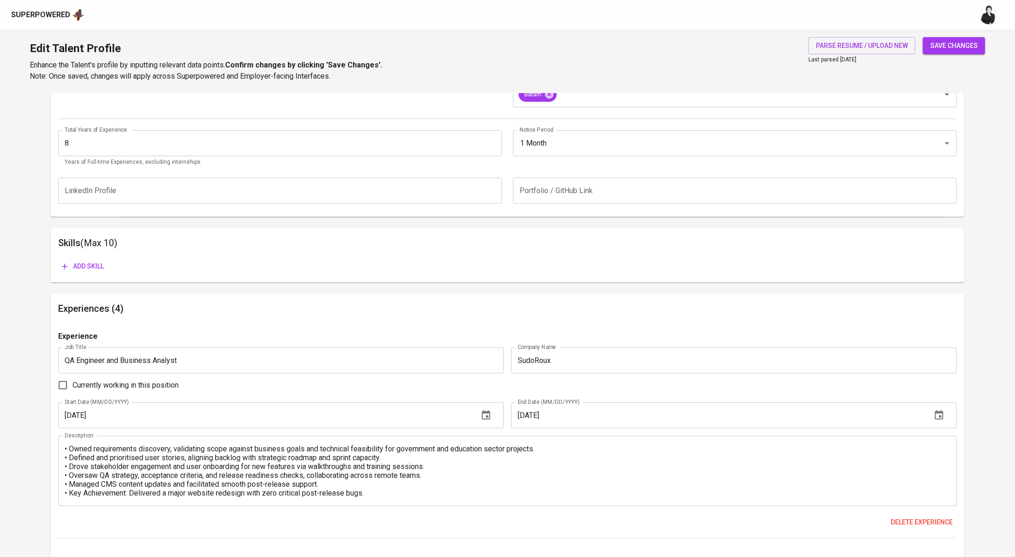
scroll to position [375, 0]
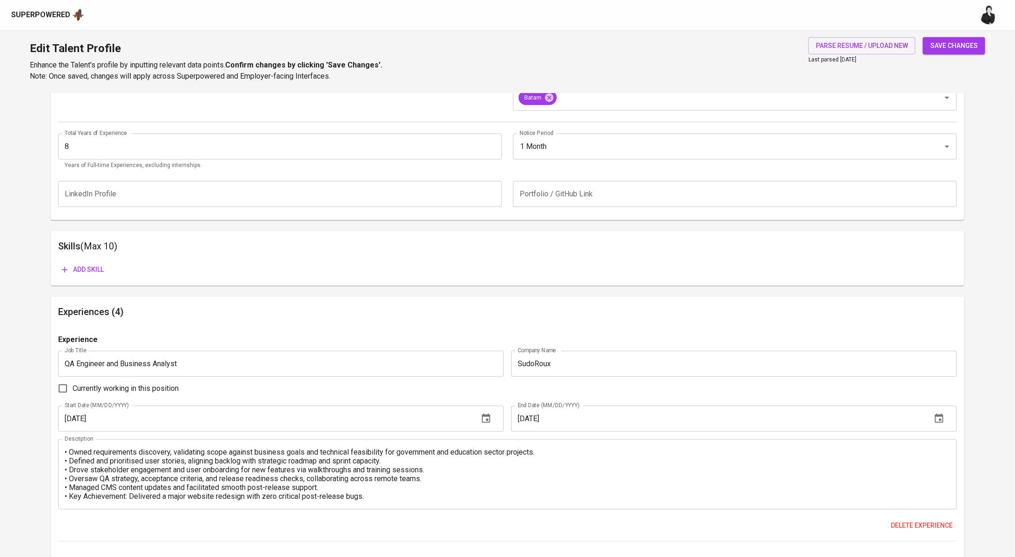
click at [92, 264] on span "Add skill" at bounding box center [83, 270] width 42 height 12
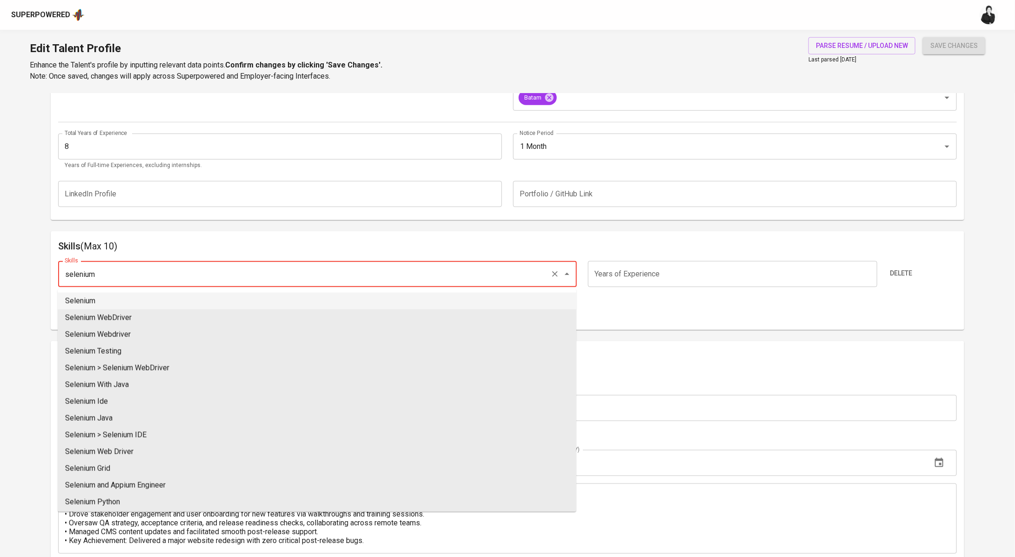
click at [223, 301] on li "Selenium" at bounding box center [317, 301] width 519 height 17
type input "Selenium"
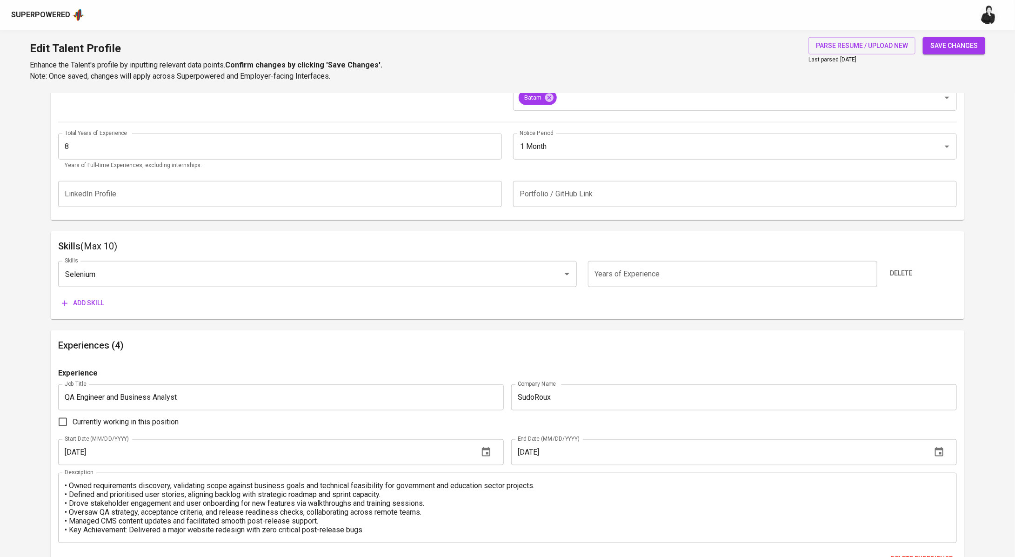
click at [679, 278] on input "number" at bounding box center [732, 274] width 289 height 26
type input "3"
click at [82, 301] on span "Add skill" at bounding box center [83, 303] width 42 height 12
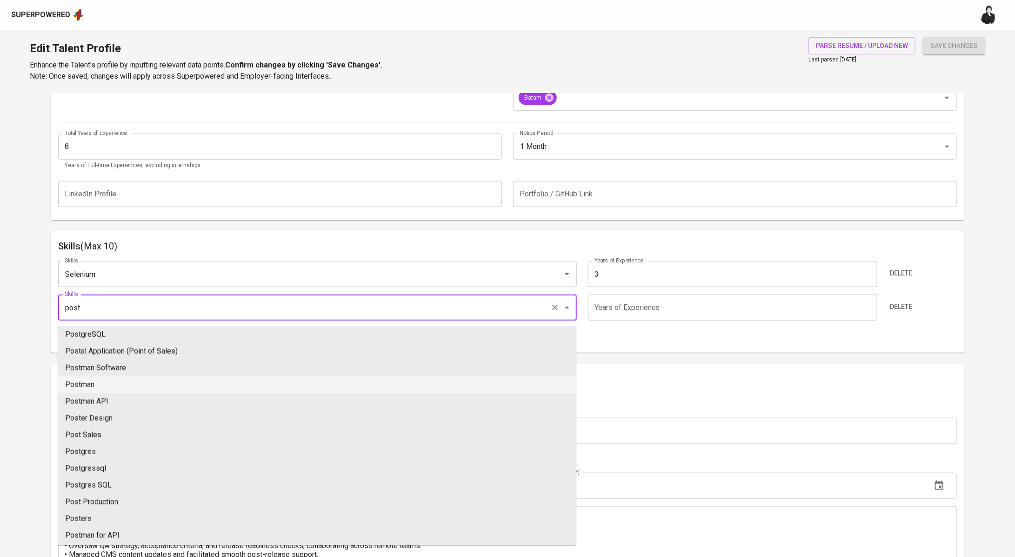
drag, startPoint x: 175, startPoint y: 383, endPoint x: 279, endPoint y: 379, distance: 104.3
click at [176, 383] on li "Postman" at bounding box center [317, 384] width 519 height 17
type input "Postman"
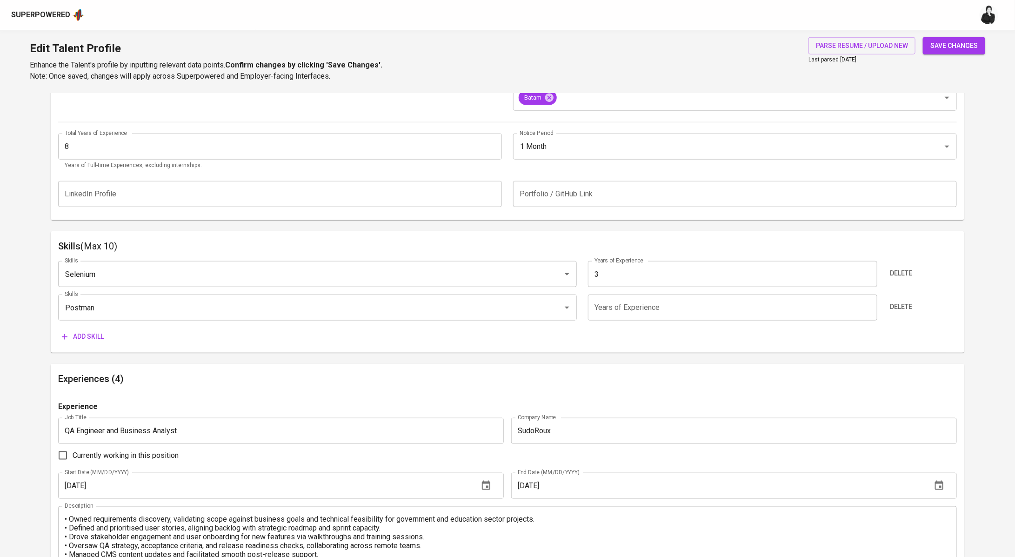
click at [682, 308] on input "number" at bounding box center [732, 307] width 289 height 26
type input "8"
click at [77, 336] on span "Add skill" at bounding box center [83, 337] width 42 height 12
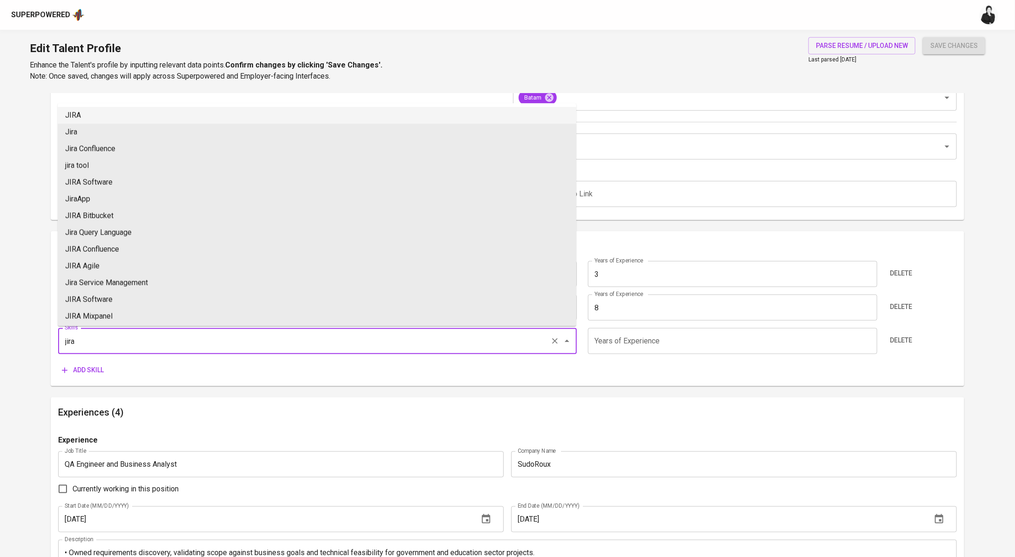
click at [146, 118] on li "JIRA" at bounding box center [317, 115] width 519 height 17
type input "JIRA"
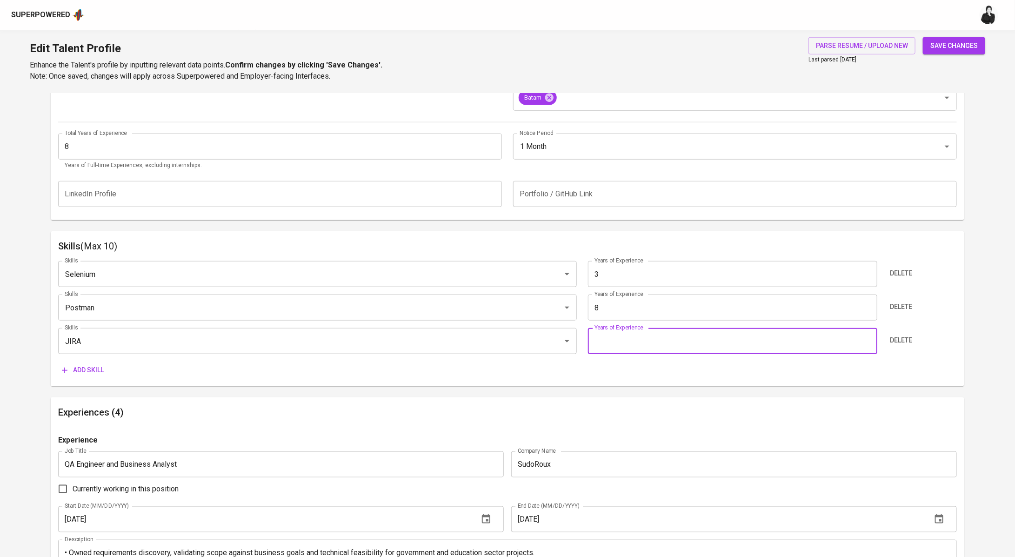
click at [604, 347] on input "number" at bounding box center [732, 341] width 289 height 26
type input "8"
click at [69, 370] on span "Add skill" at bounding box center [83, 370] width 42 height 12
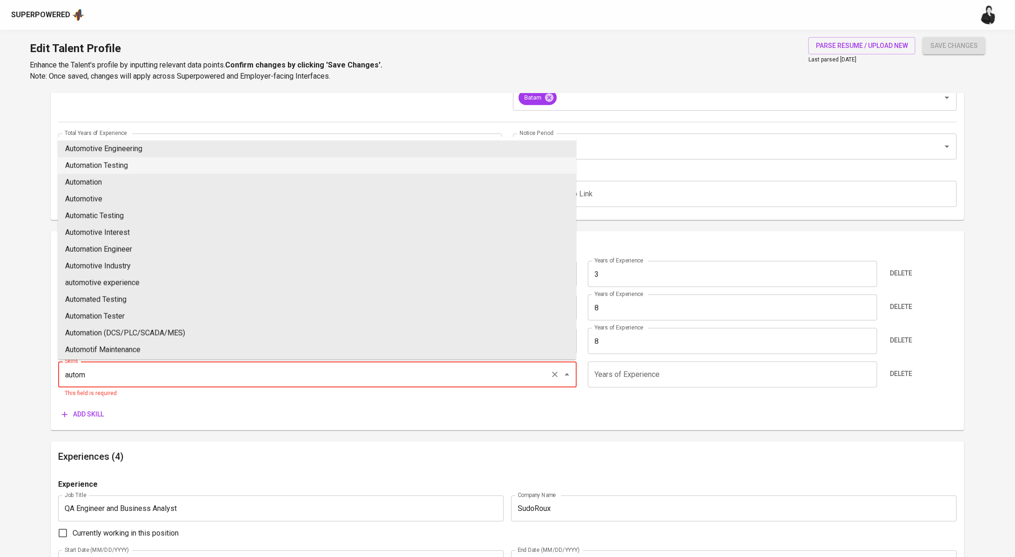
click at [187, 166] on li "Automation Testing" at bounding box center [317, 165] width 519 height 17
type input "Automation Testing"
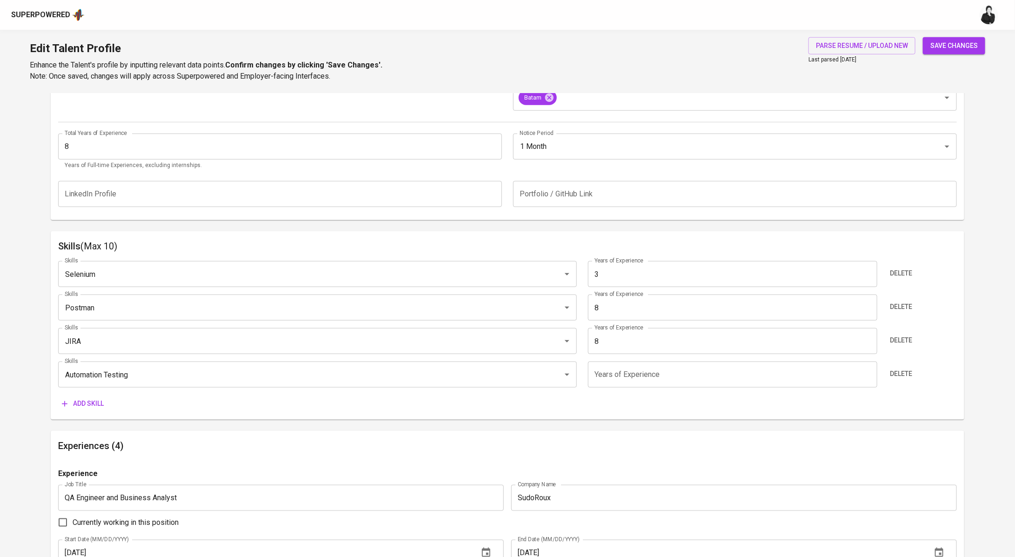
click at [657, 381] on input "number" at bounding box center [732, 374] width 289 height 26
type input "5"
click at [100, 398] on span "Add skill" at bounding box center [83, 404] width 42 height 12
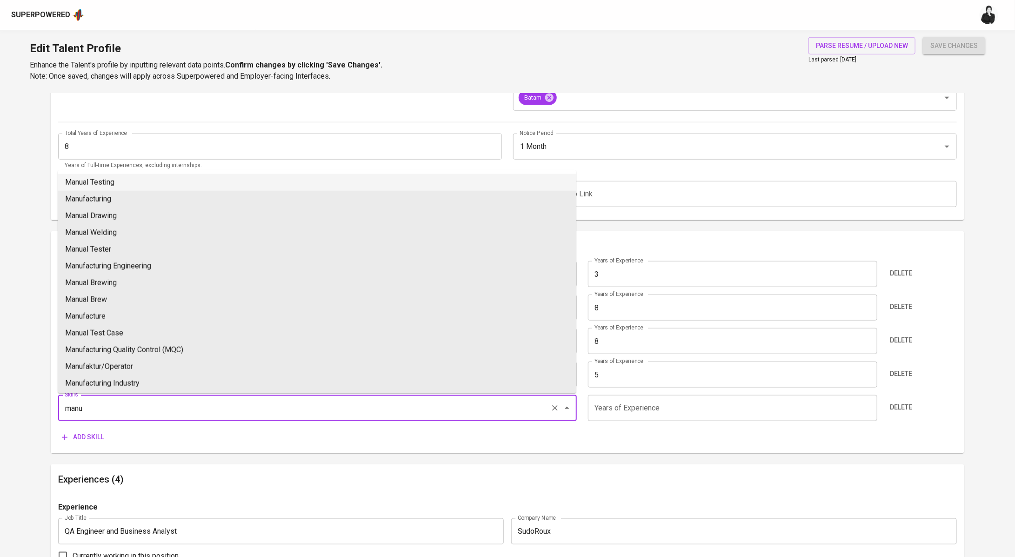
click at [142, 183] on li "Manual Testing" at bounding box center [317, 182] width 519 height 17
type input "Manual Testing"
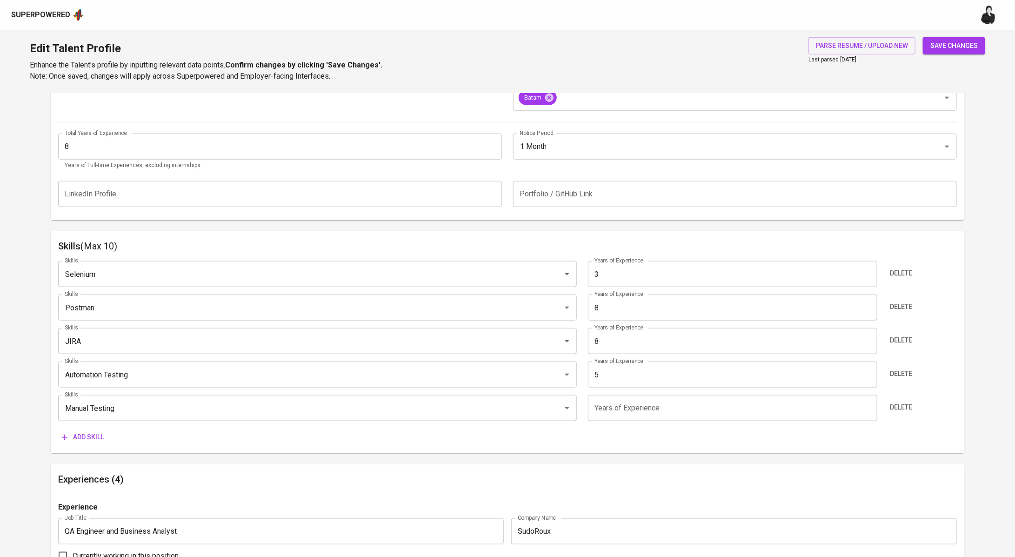
click at [634, 411] on input "number" at bounding box center [732, 408] width 289 height 26
type input "5"
click at [69, 436] on span "Add skill" at bounding box center [83, 437] width 42 height 12
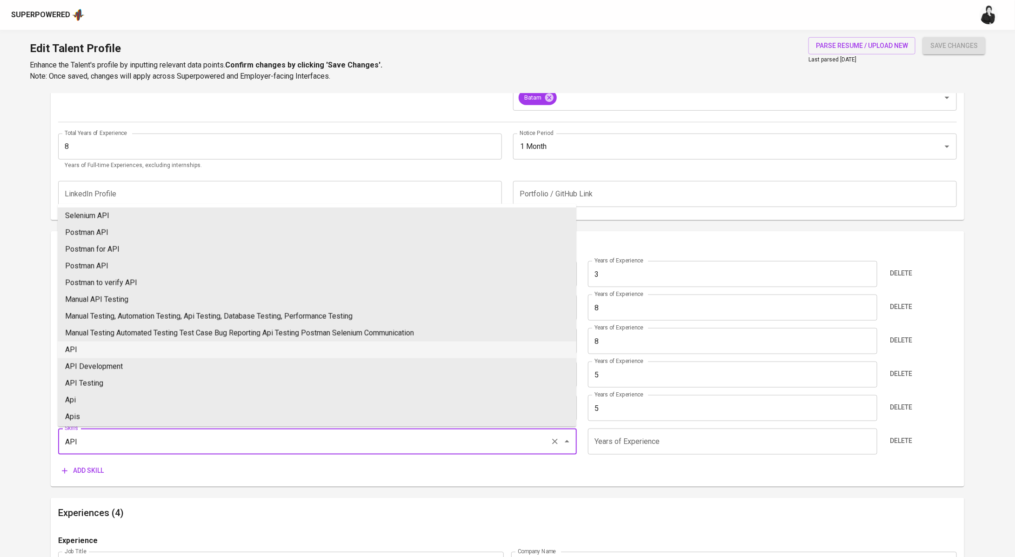
click at [138, 353] on li "API" at bounding box center [317, 349] width 519 height 17
type input "API"
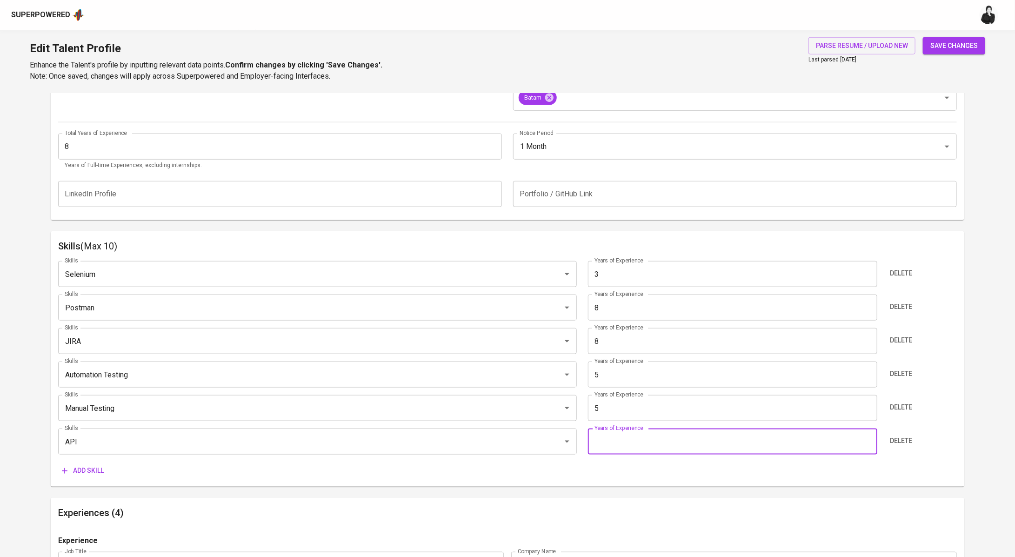
click at [654, 440] on input "number" at bounding box center [732, 441] width 289 height 26
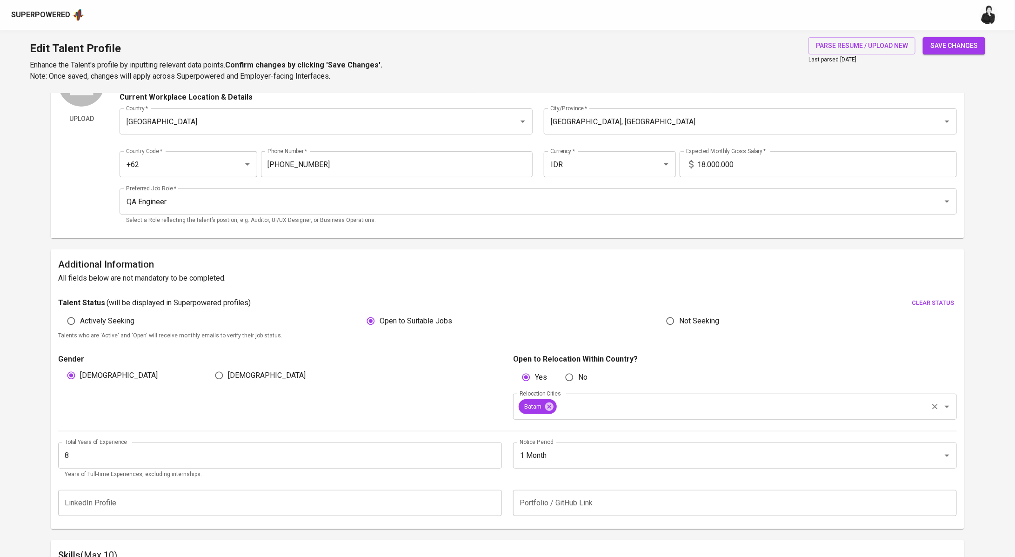
scroll to position [279, 0]
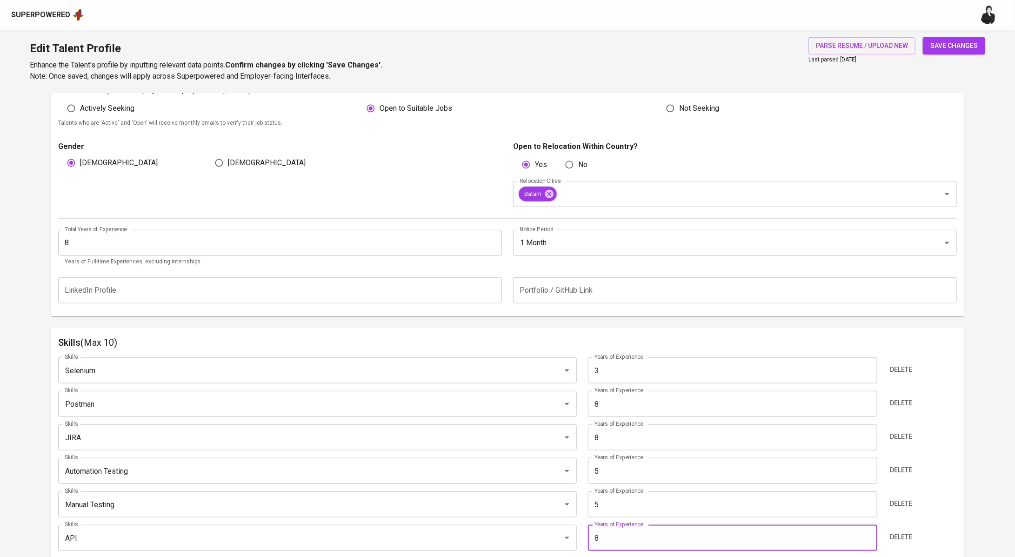
type input "8"
click at [942, 51] on span "save changes" at bounding box center [953, 46] width 47 height 12
type input "API"
type input "8"
type input "Jira"
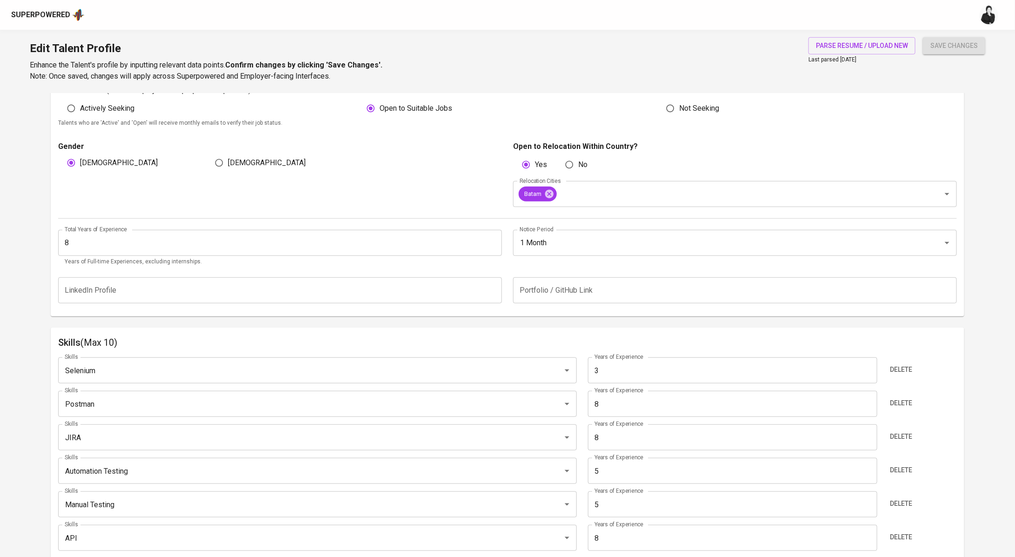
type input "Postman"
type input "Manual Testing"
type input "Automated Testing"
type input "Selenium"
type input "3"
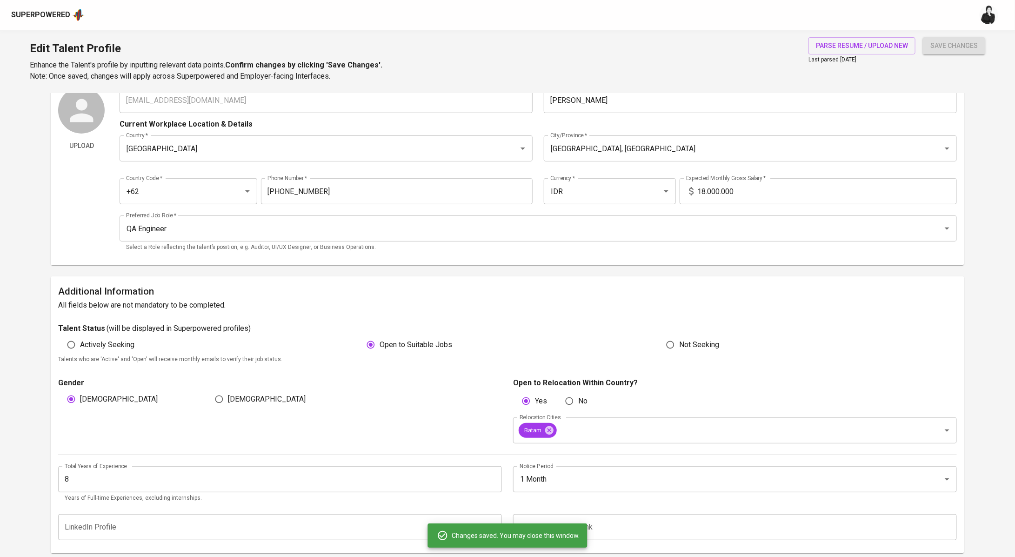
scroll to position [0, 0]
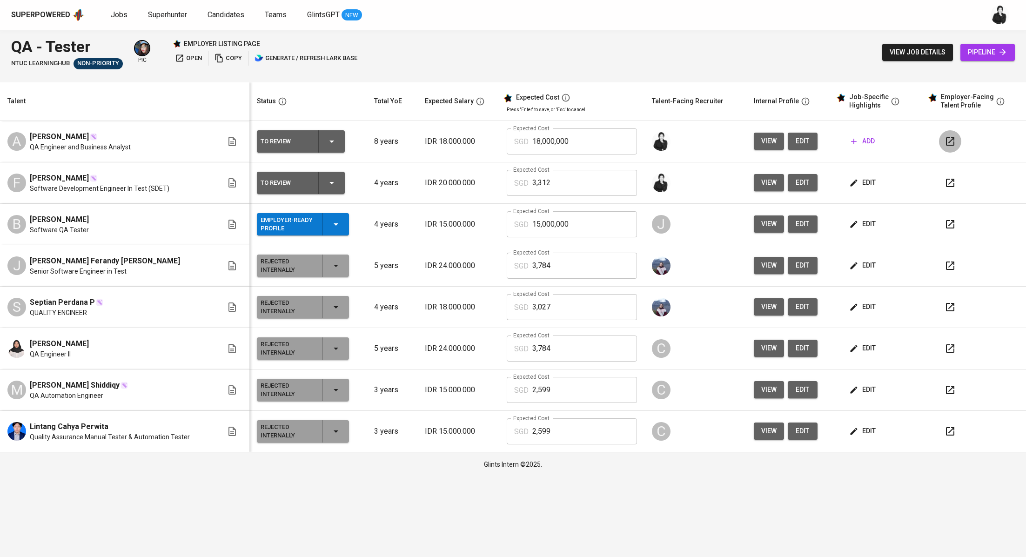
click at [949, 146] on icon "button" at bounding box center [949, 141] width 11 height 11
click at [944, 183] on icon "button" at bounding box center [949, 182] width 11 height 11
click at [860, 137] on span "add" at bounding box center [863, 141] width 24 height 12
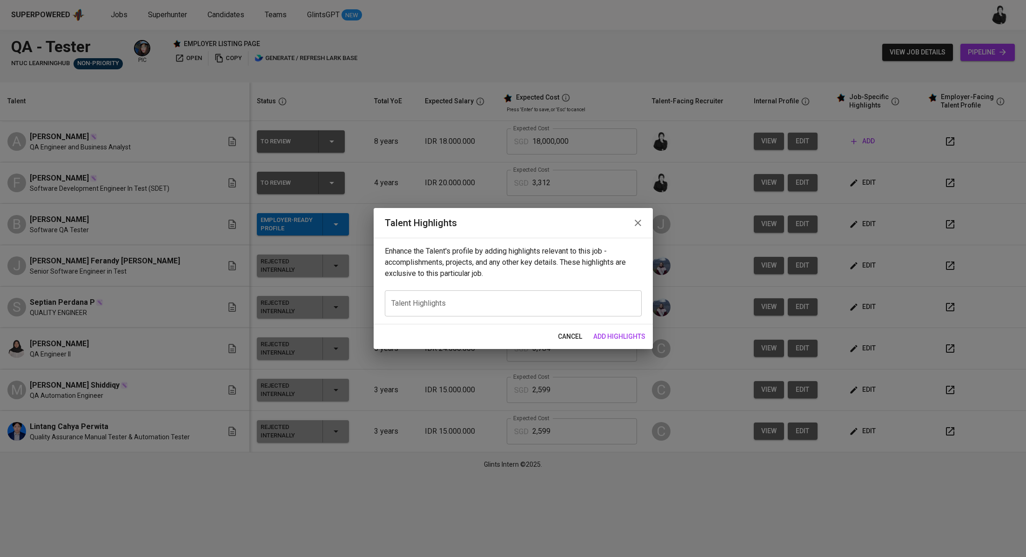
click at [489, 302] on textarea at bounding box center [513, 303] width 244 height 9
paste textarea "Lore’i d sitametc adi-elitseddo eiusm-te inc Utlabor, etdolor ma ali **Enimad/M…"
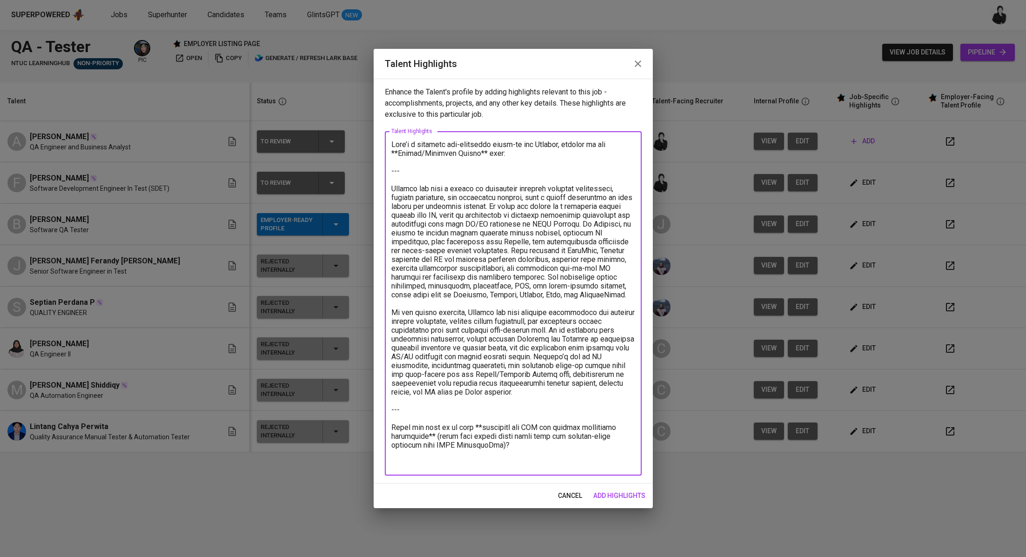
drag, startPoint x: 390, startPoint y: 189, endPoint x: 369, endPoint y: 141, distance: 52.3
click at [369, 141] on div "Talent Highlights Enhance the Talent's profile by adding highlights relevant to…" at bounding box center [513, 278] width 1026 height 557
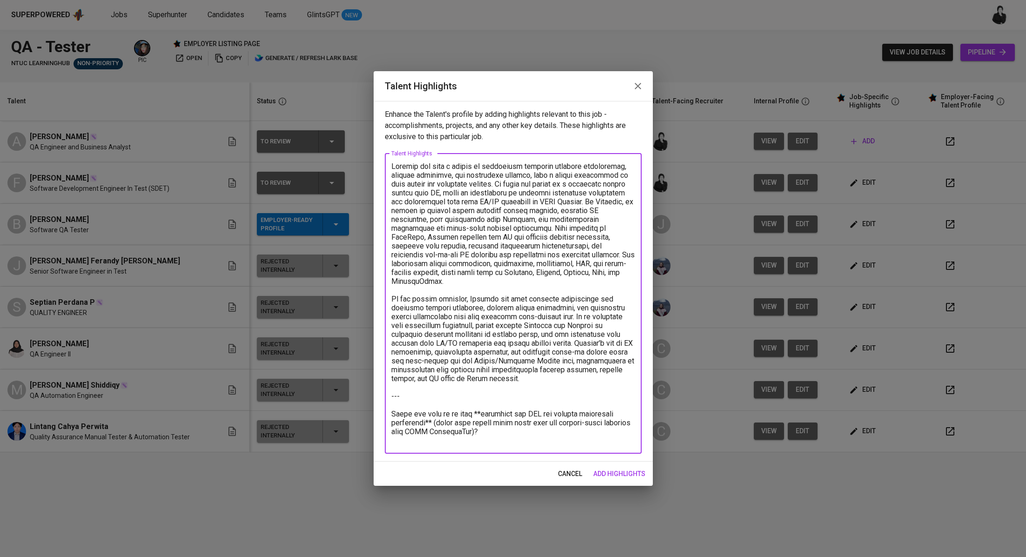
drag, startPoint x: 475, startPoint y: 380, endPoint x: 546, endPoint y: 392, distance: 71.2
click at [581, 442] on textarea at bounding box center [513, 303] width 244 height 283
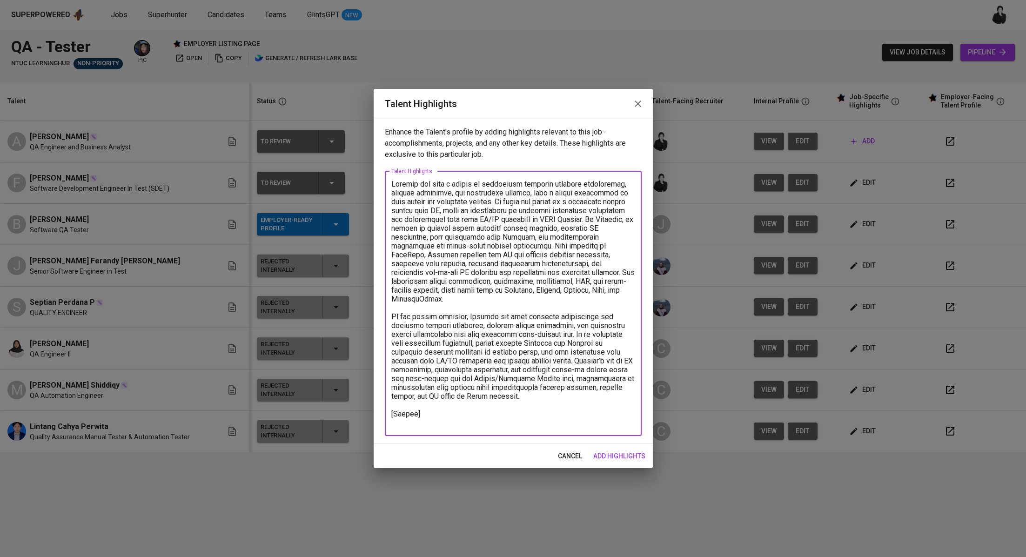
paste textarea "[URL][DOMAIN_NAME]"
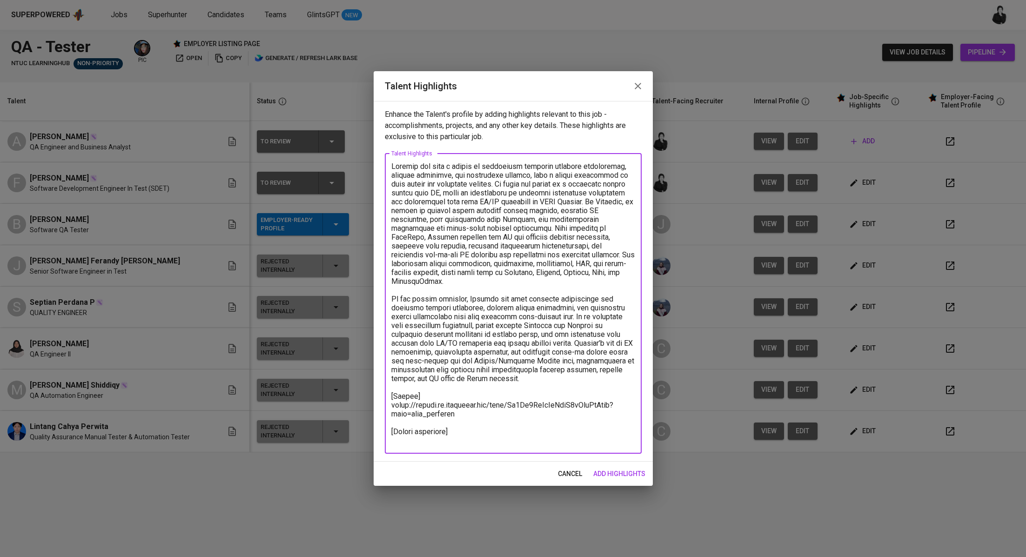
paste textarea ""Total Monthly Salary 3027.14 SGD Recruitment Service 337.26 SGD Talent Salary …"
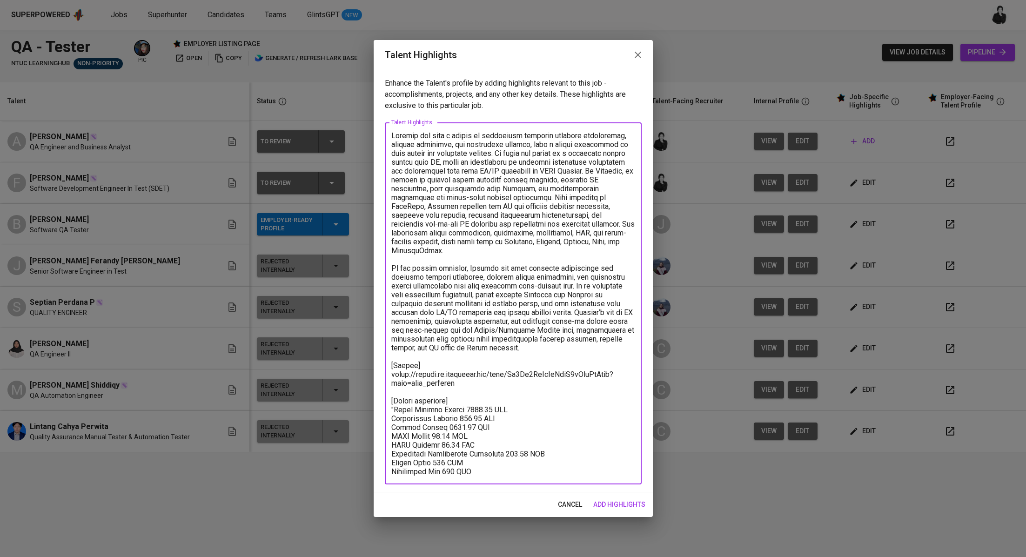
click at [393, 411] on textarea at bounding box center [513, 303] width 244 height 345
click at [522, 468] on textarea at bounding box center [513, 303] width 244 height 345
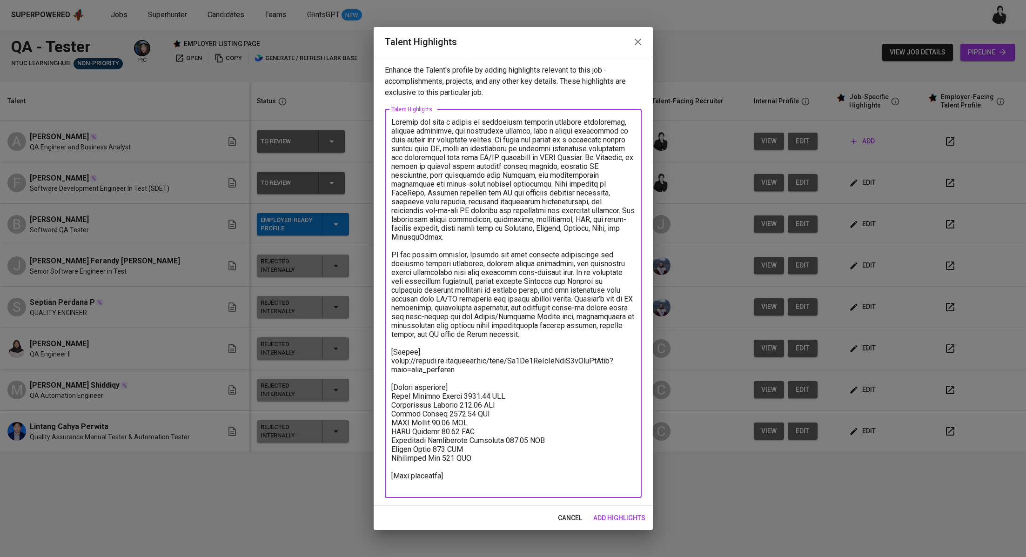
paste textarea "[URL][DOMAIN_NAME]"
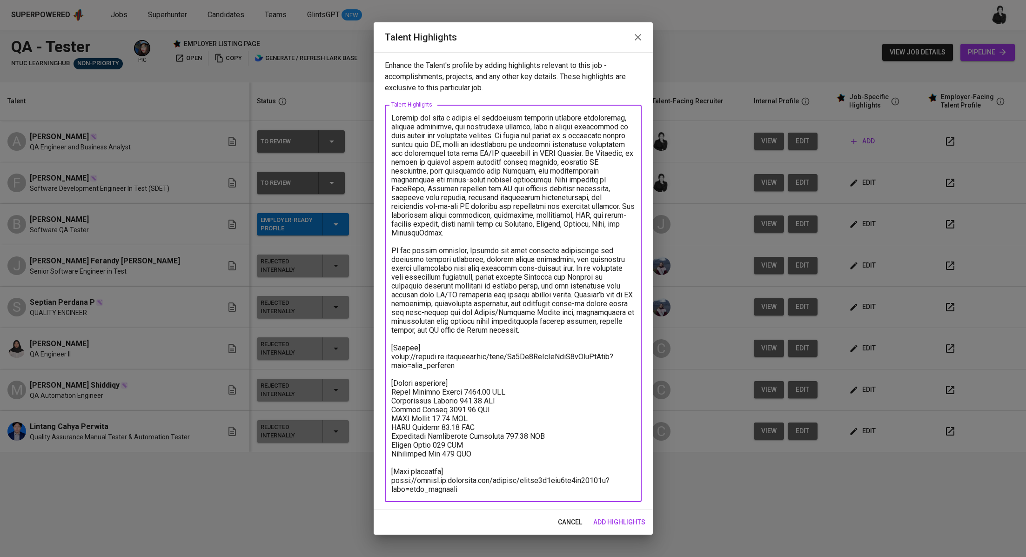
click at [503, 454] on textarea at bounding box center [513, 303] width 244 height 380
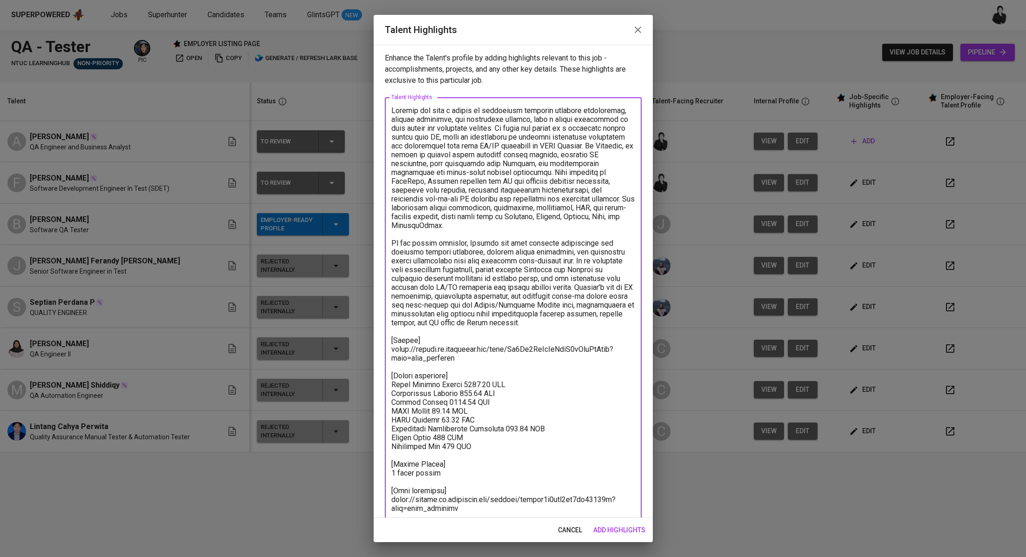
scroll to position [20, 0]
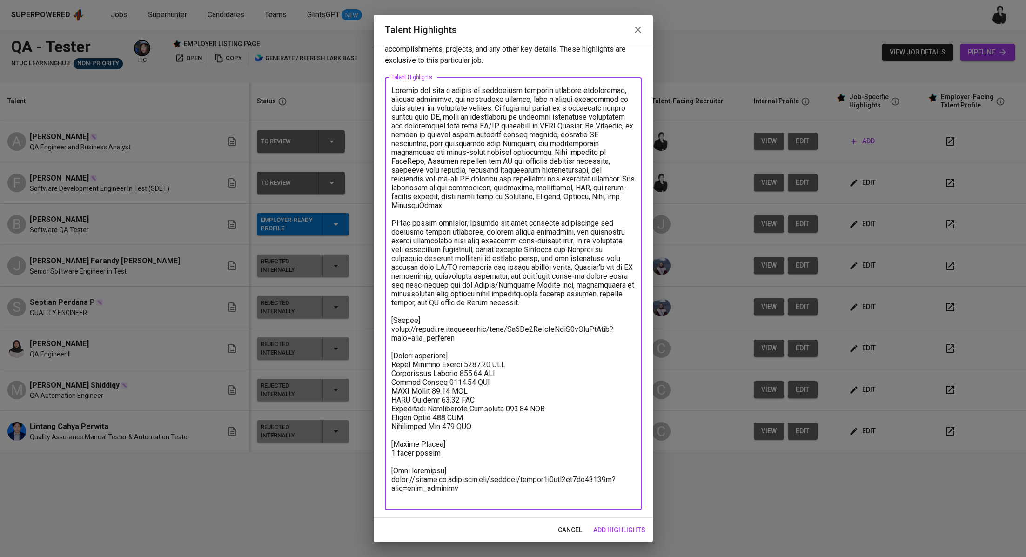
type textarea "[PERSON_NAME] has over a decade of experience spanning software development, qu…"
click at [605, 529] on span "add highlights" at bounding box center [619, 530] width 52 height 12
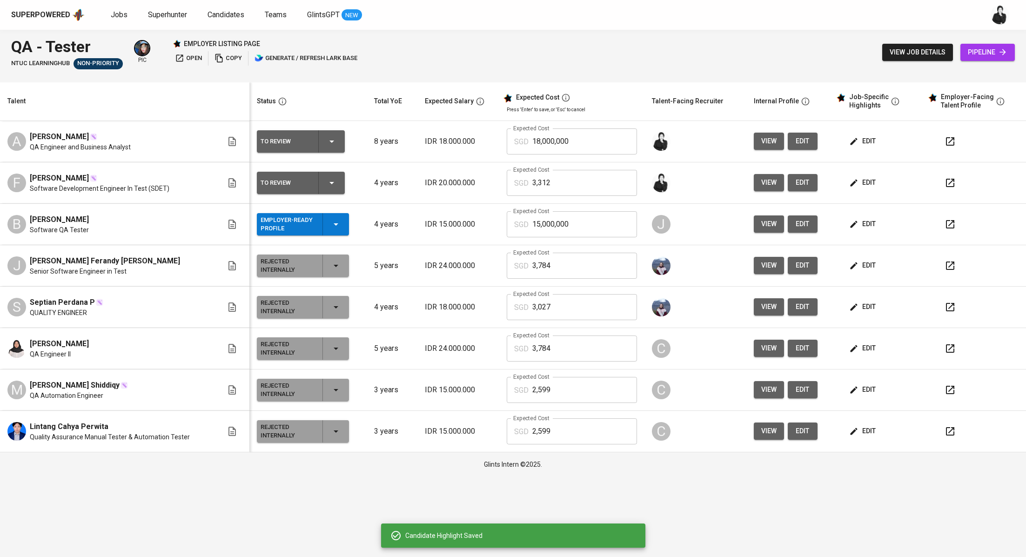
click at [605, 529] on div "Candidate Highlight Saved" at bounding box center [513, 535] width 247 height 19
click at [860, 137] on span "edit" at bounding box center [863, 141] width 25 height 12
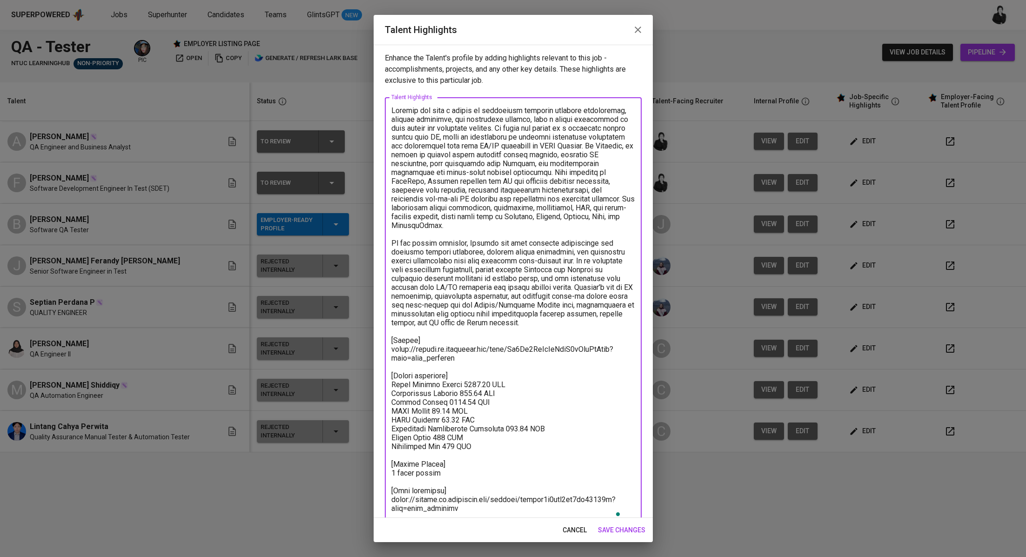
drag, startPoint x: 487, startPoint y: 391, endPoint x: 461, endPoint y: 391, distance: 25.6
click at [461, 391] on textarea "To enrich screen reader interactions, please activate Accessibility in Grammarl…" at bounding box center [513, 313] width 244 height 415
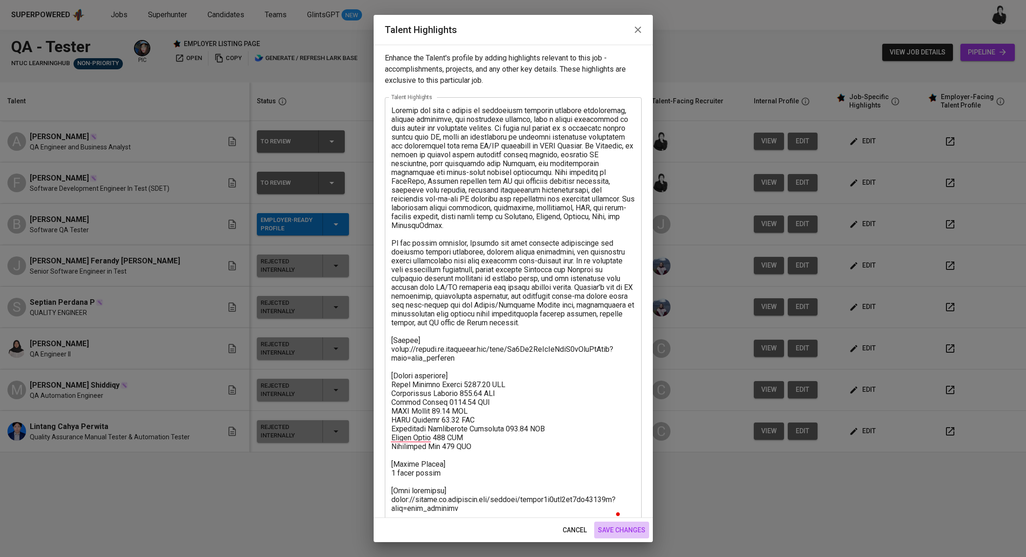
click at [607, 528] on span "save changes" at bounding box center [621, 530] width 47 height 12
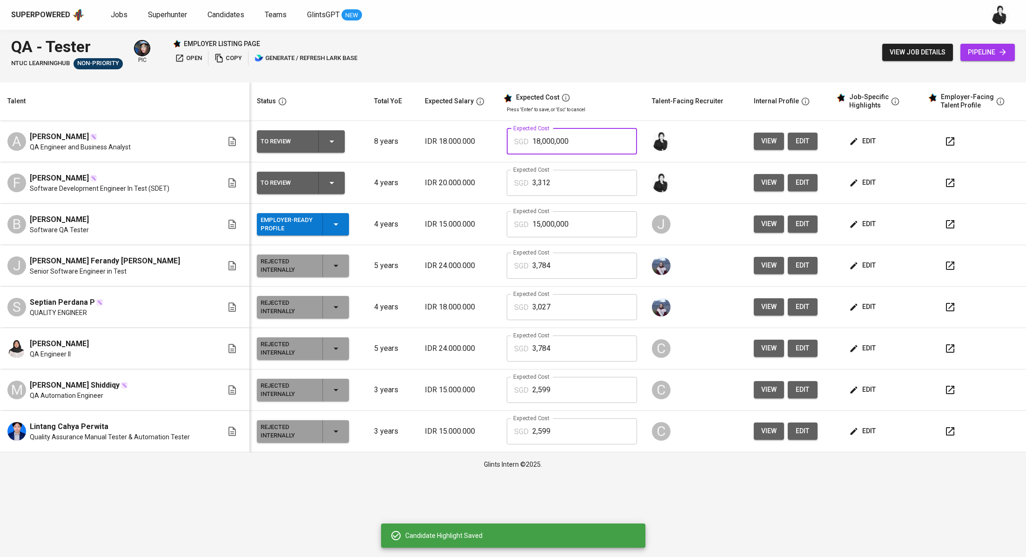
drag, startPoint x: 576, startPoint y: 144, endPoint x: 523, endPoint y: 144, distance: 53.5
click at [523, 144] on div "SGD 18,000,000 Expected Cost" at bounding box center [572, 141] width 130 height 26
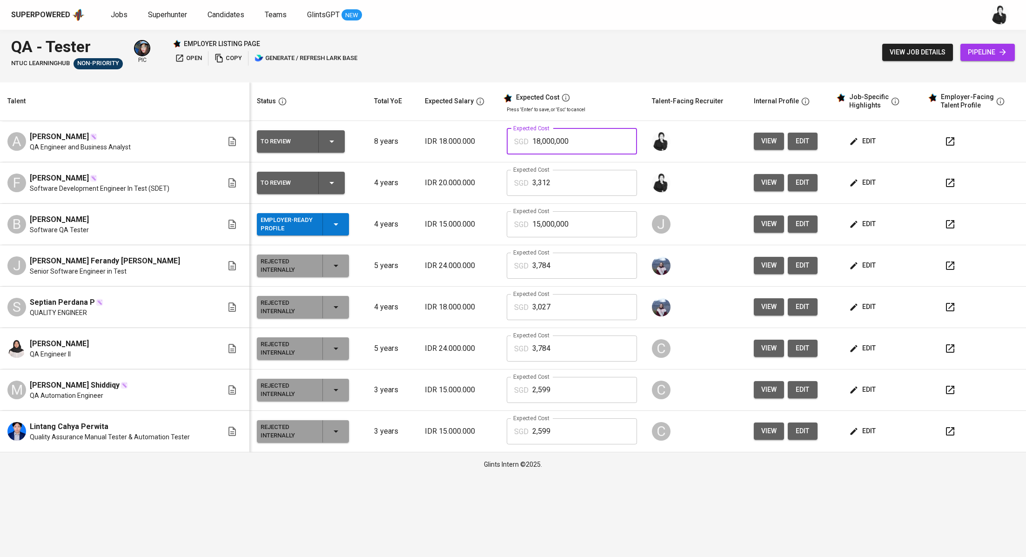
paste input "302,714"
type input "3,027"
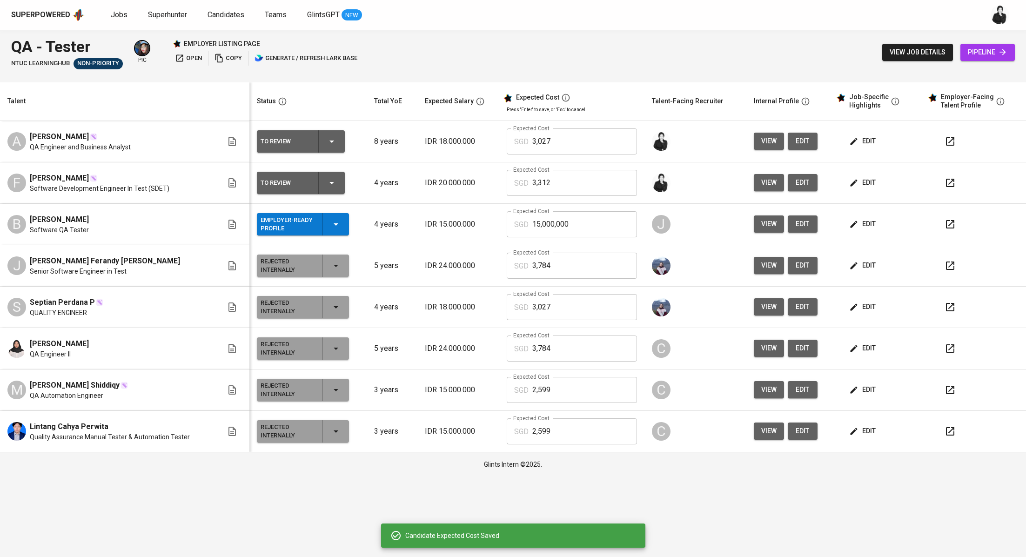
click at [870, 147] on span "edit" at bounding box center [863, 141] width 25 height 12
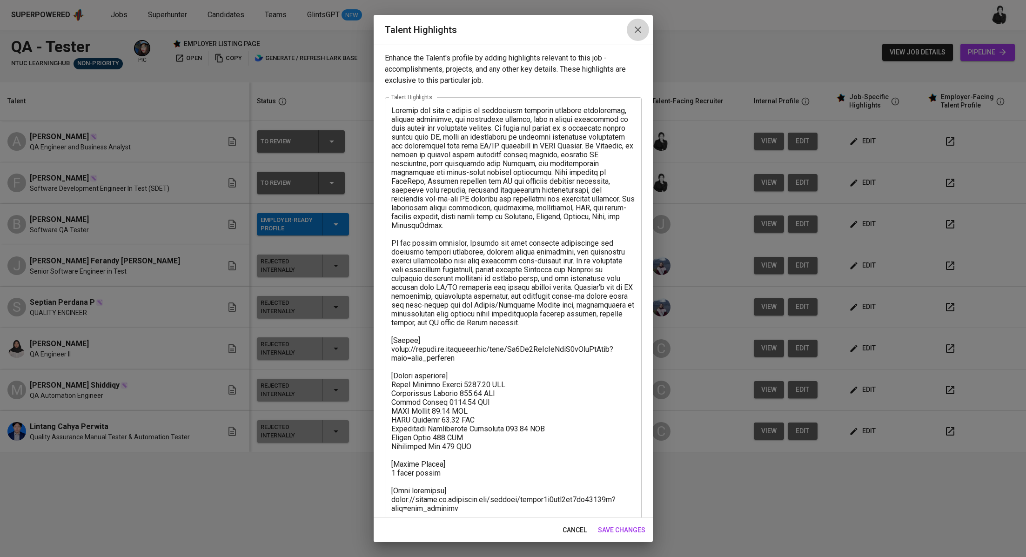
click at [637, 27] on icon "button" at bounding box center [637, 29] width 11 height 11
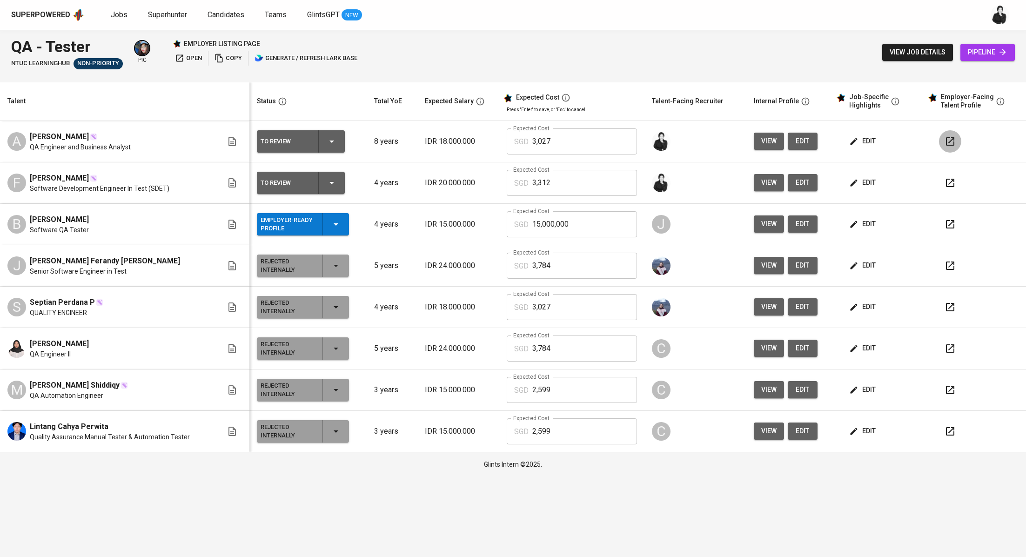
click at [952, 140] on icon "button" at bounding box center [949, 141] width 11 height 11
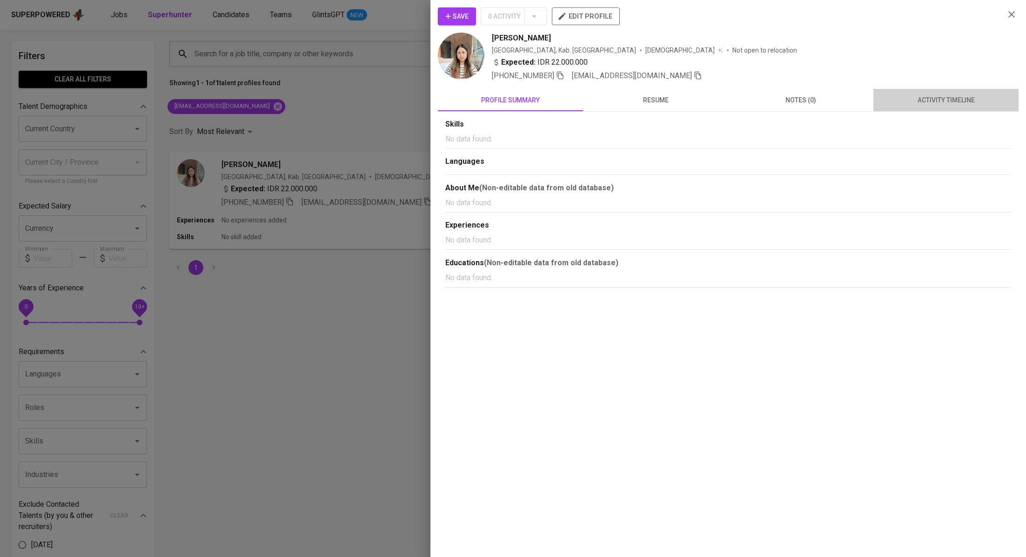
click at [920, 96] on span "activity timeline" at bounding box center [946, 100] width 134 height 12
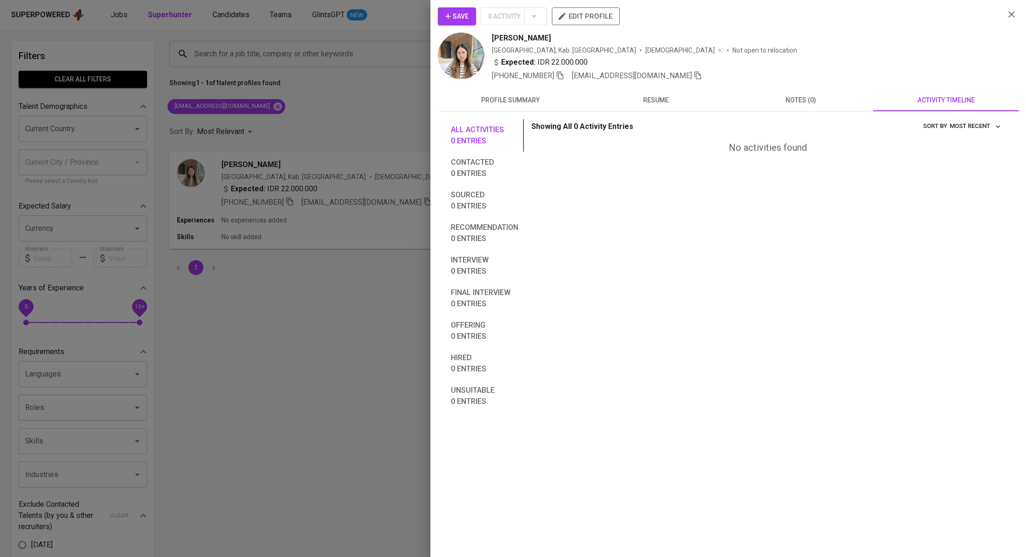
click at [451, 16] on icon "button" at bounding box center [447, 16] width 9 height 9
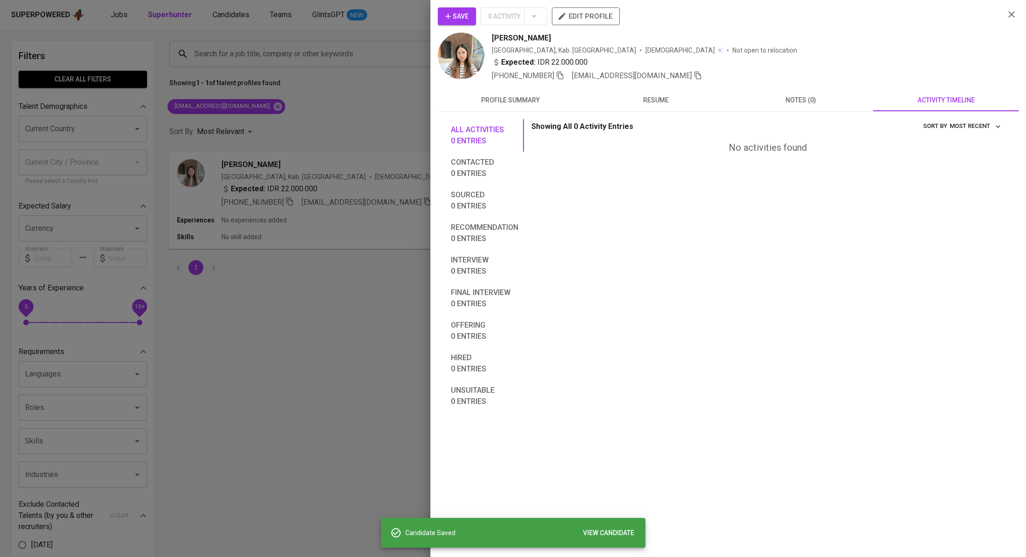
click at [325, 173] on div at bounding box center [513, 278] width 1026 height 557
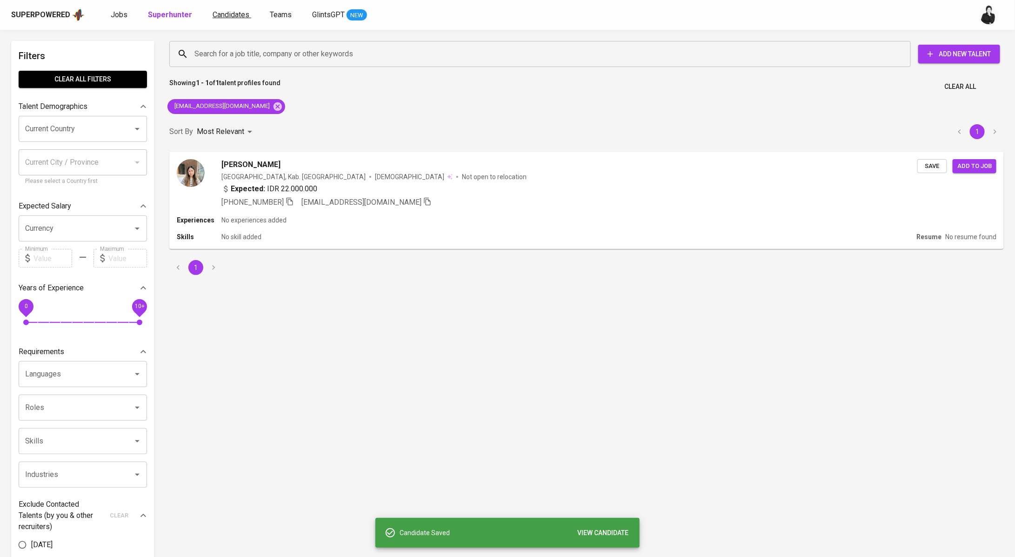
click at [241, 13] on span "Candidates" at bounding box center [231, 14] width 37 height 9
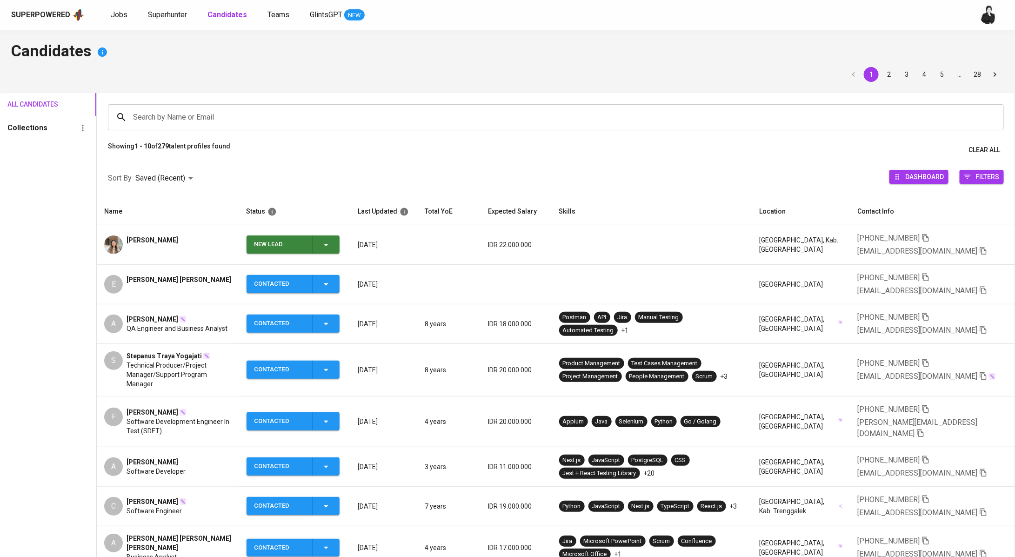
click at [331, 248] on icon "button" at bounding box center [325, 244] width 11 height 11
click at [308, 282] on li "Contacted" at bounding box center [296, 283] width 93 height 17
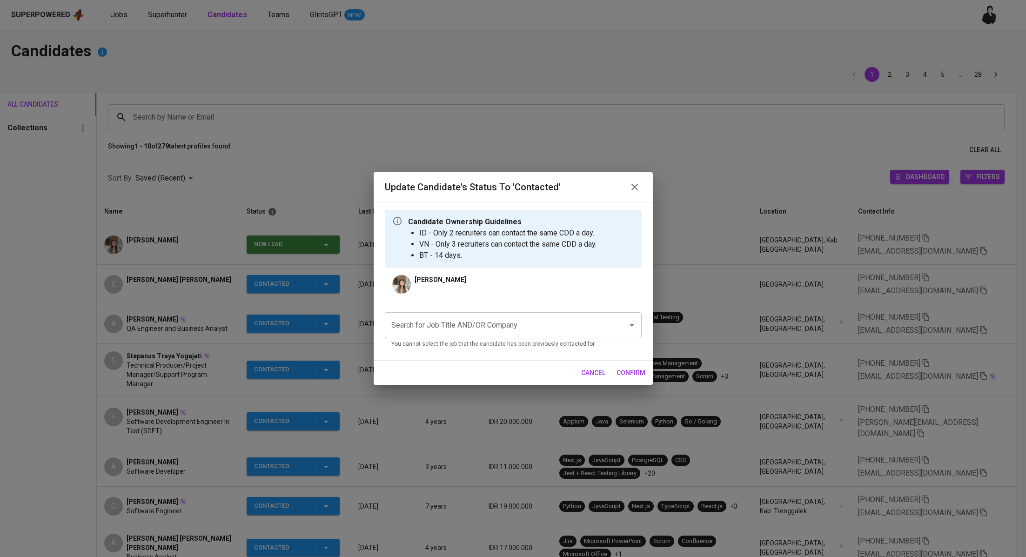
click at [487, 333] on input "Search for Job Title AND/OR Company" at bounding box center [500, 325] width 222 height 18
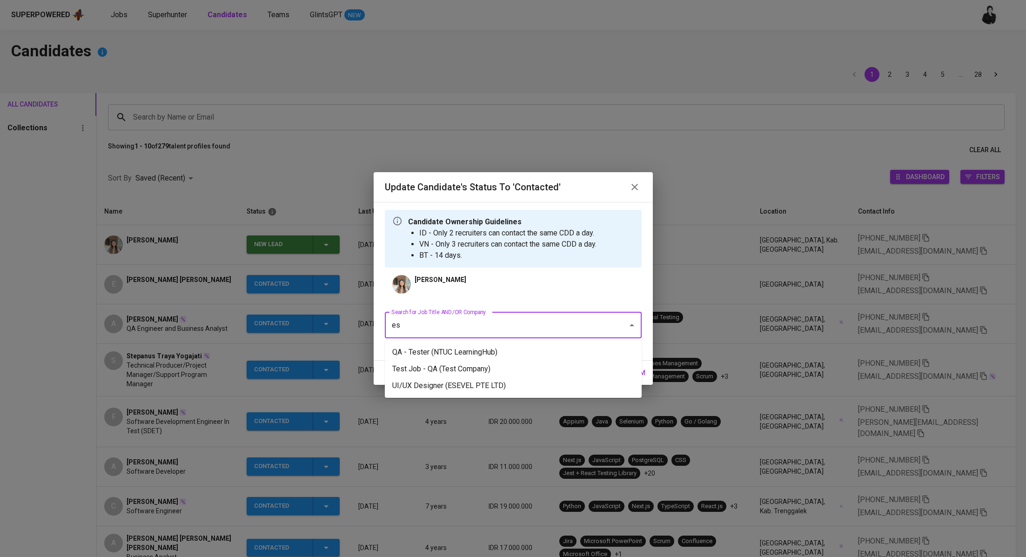
type input "e"
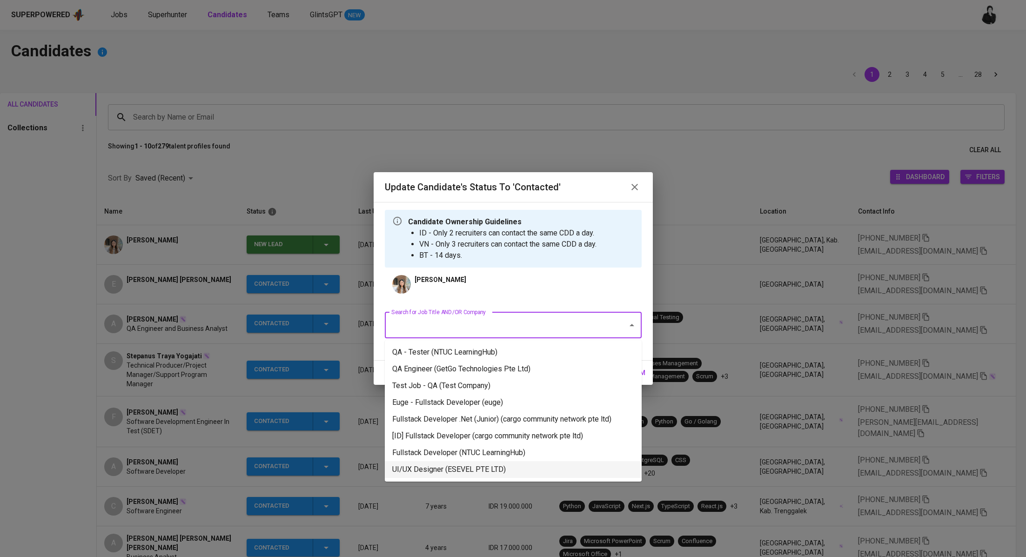
click at [507, 467] on li "UI/UX Designer (ESEVEL PTE LTD)" at bounding box center [513, 469] width 257 height 17
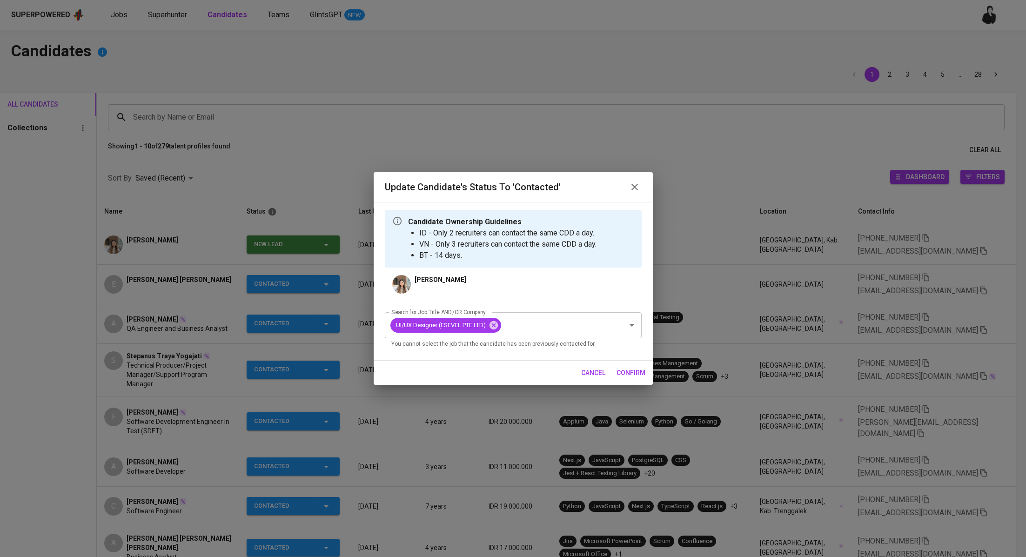
click at [640, 370] on span "confirm" at bounding box center [630, 373] width 29 height 12
